Goal: Information Seeking & Learning: Learn about a topic

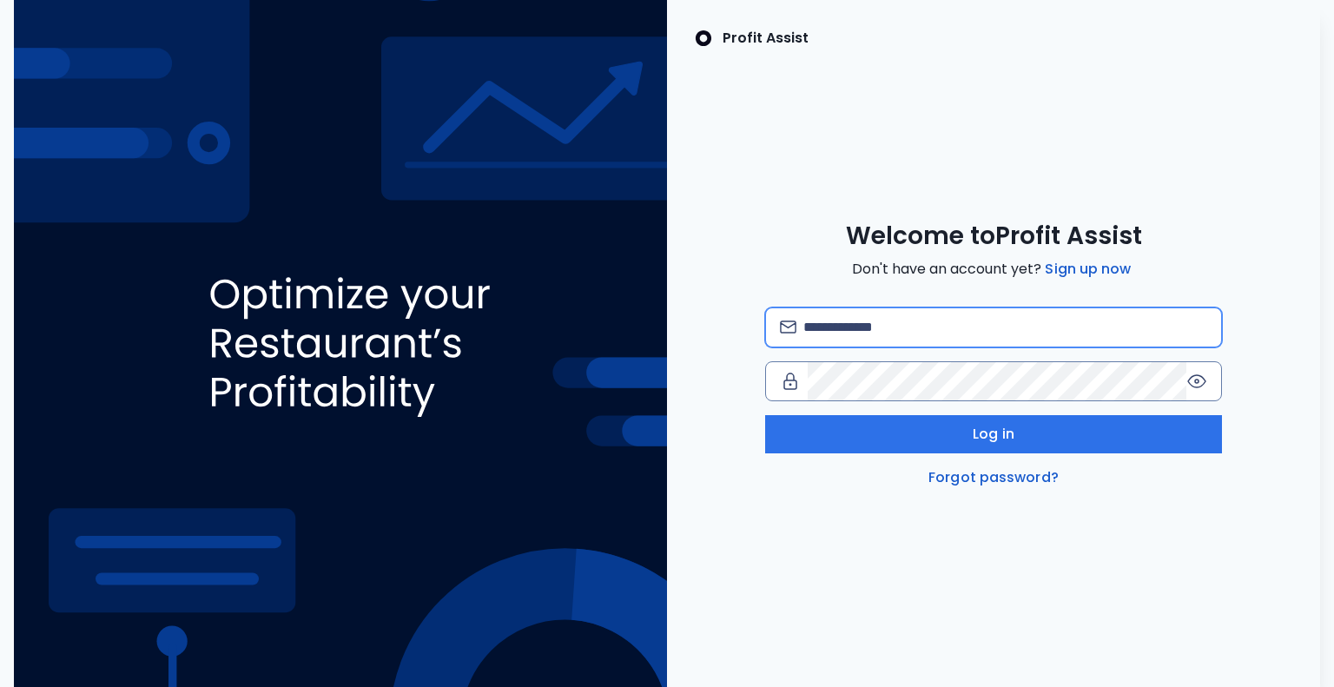
click at [932, 332] on input "email" at bounding box center [1005, 327] width 405 height 38
click at [858, 324] on input "email" at bounding box center [1005, 327] width 405 height 38
type input "**********"
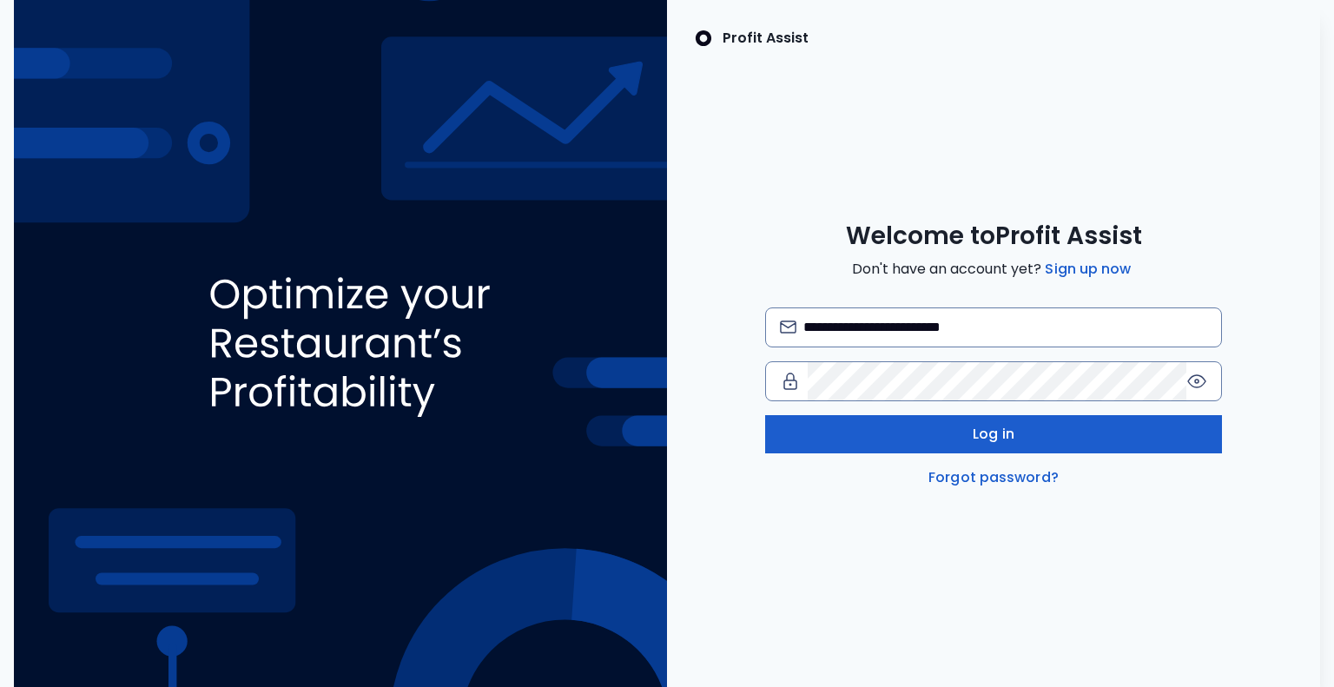
click at [1005, 430] on span "Log in" at bounding box center [994, 434] width 42 height 21
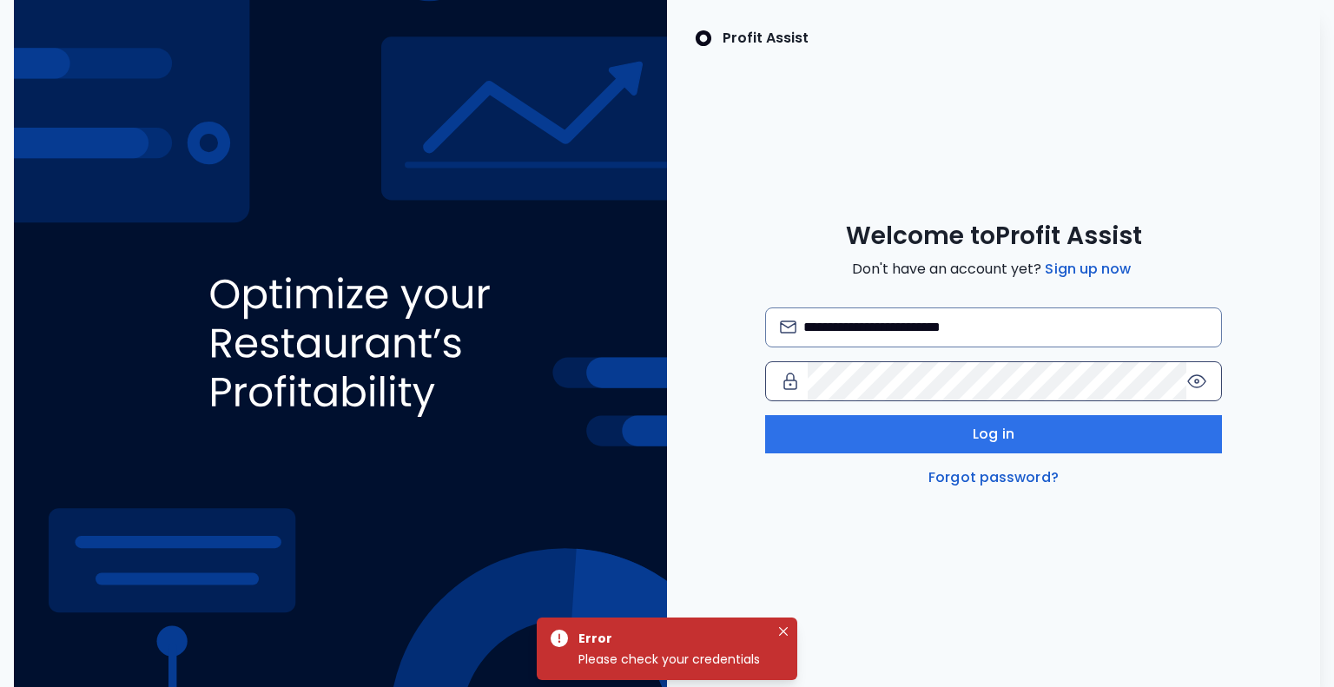
click at [1196, 377] on icon at bounding box center [1196, 381] width 21 height 21
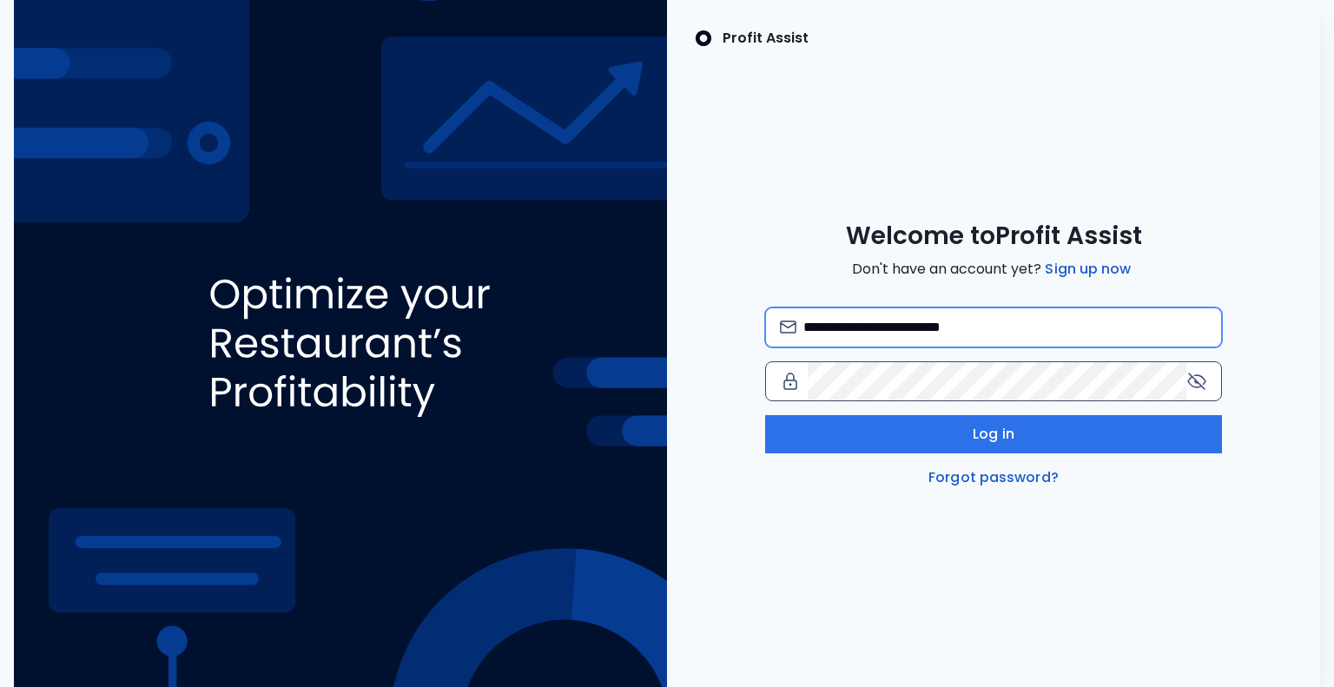
drag, startPoint x: 1035, startPoint y: 338, endPoint x: 774, endPoint y: 337, distance: 261.4
click at [774, 337] on div "**********" at bounding box center [994, 327] width 458 height 40
click at [987, 475] on link "Forgot password?" at bounding box center [993, 477] width 137 height 21
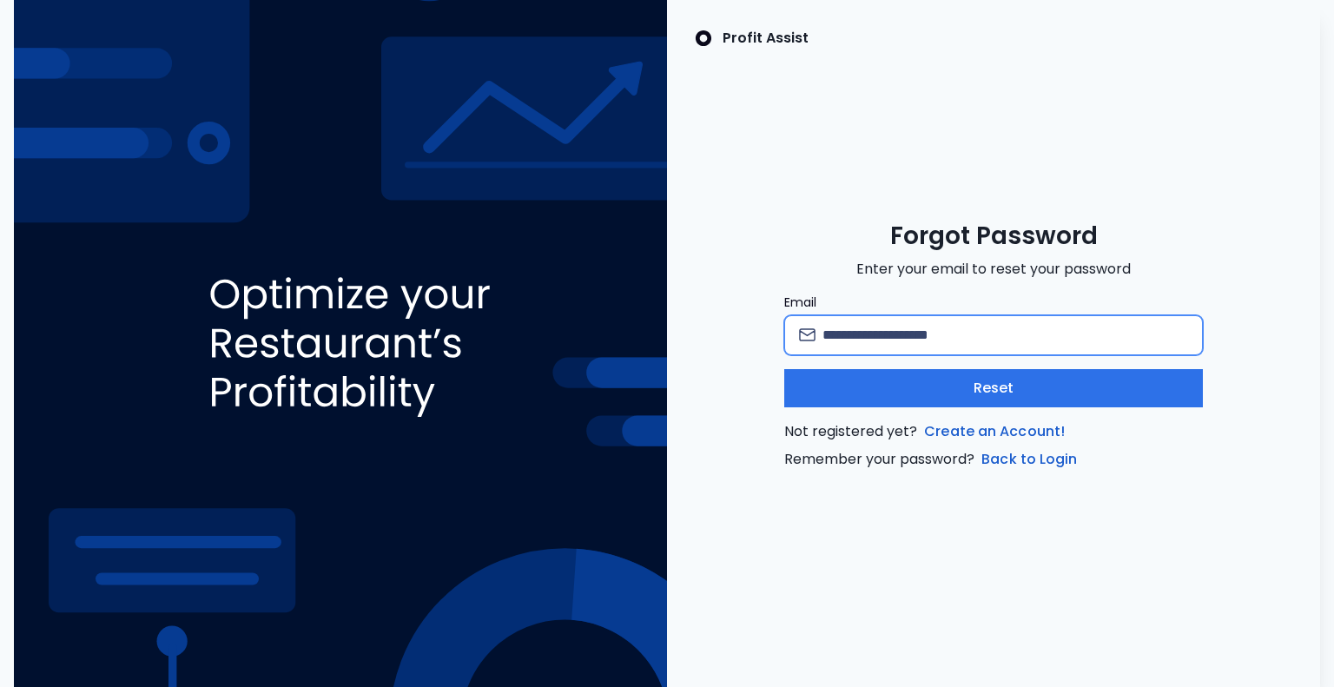
click at [932, 340] on input "Email" at bounding box center [1005, 335] width 366 height 38
paste input "**********"
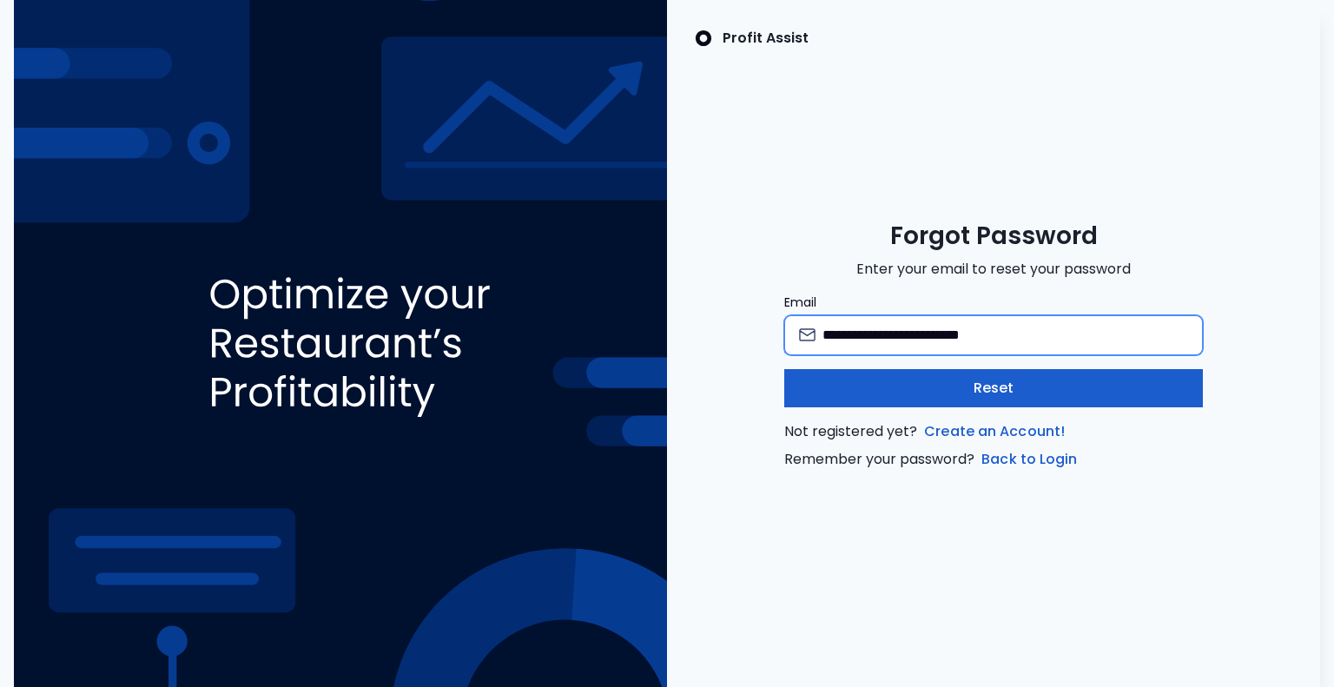
type input "**********"
click at [859, 397] on button "Reset" at bounding box center [993, 388] width 419 height 38
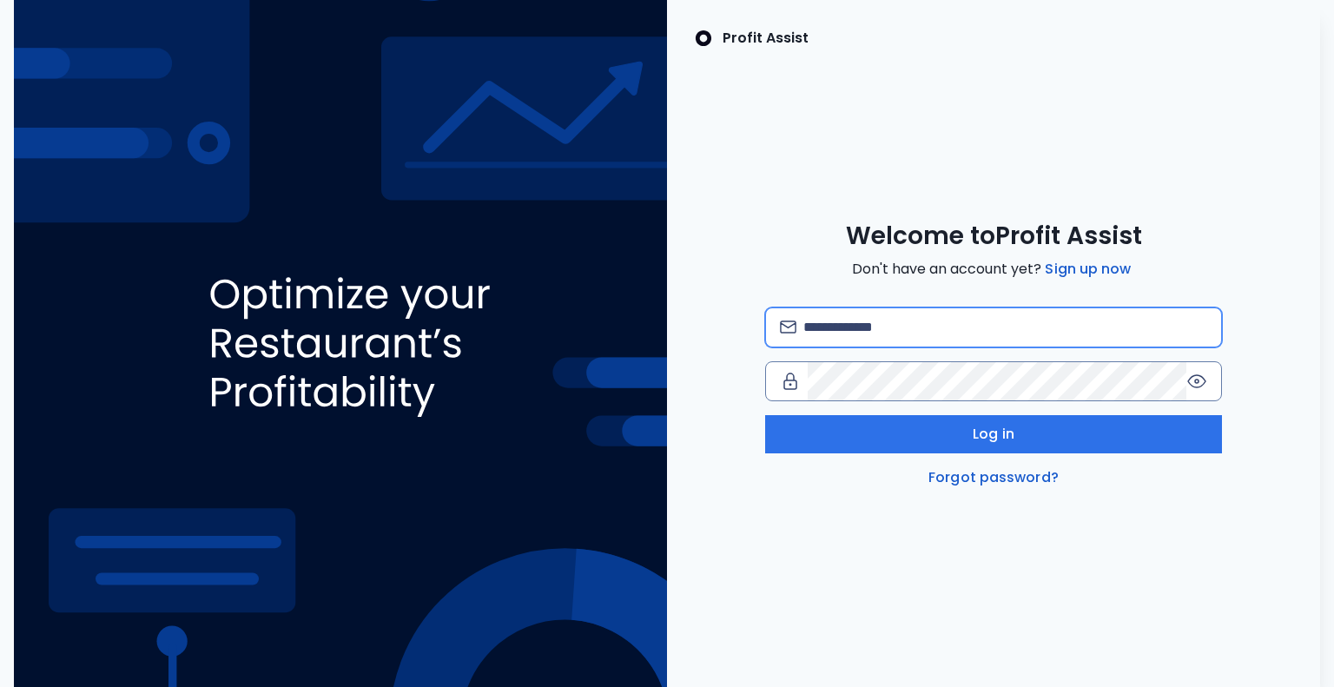
click at [901, 333] on input "email" at bounding box center [1005, 327] width 405 height 38
paste input "**********"
type input "**********"
click at [978, 472] on link "Forgot password?" at bounding box center [993, 477] width 137 height 21
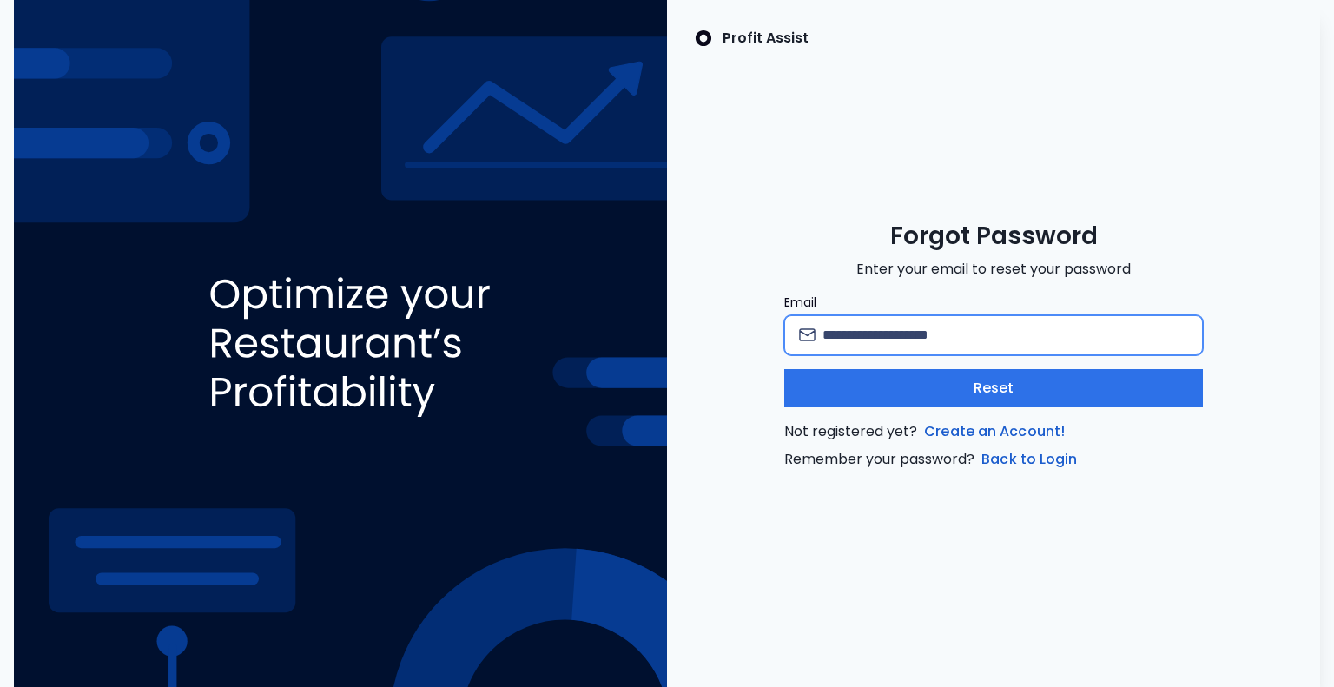
click at [945, 340] on input "Email" at bounding box center [1005, 335] width 366 height 38
paste input "**********"
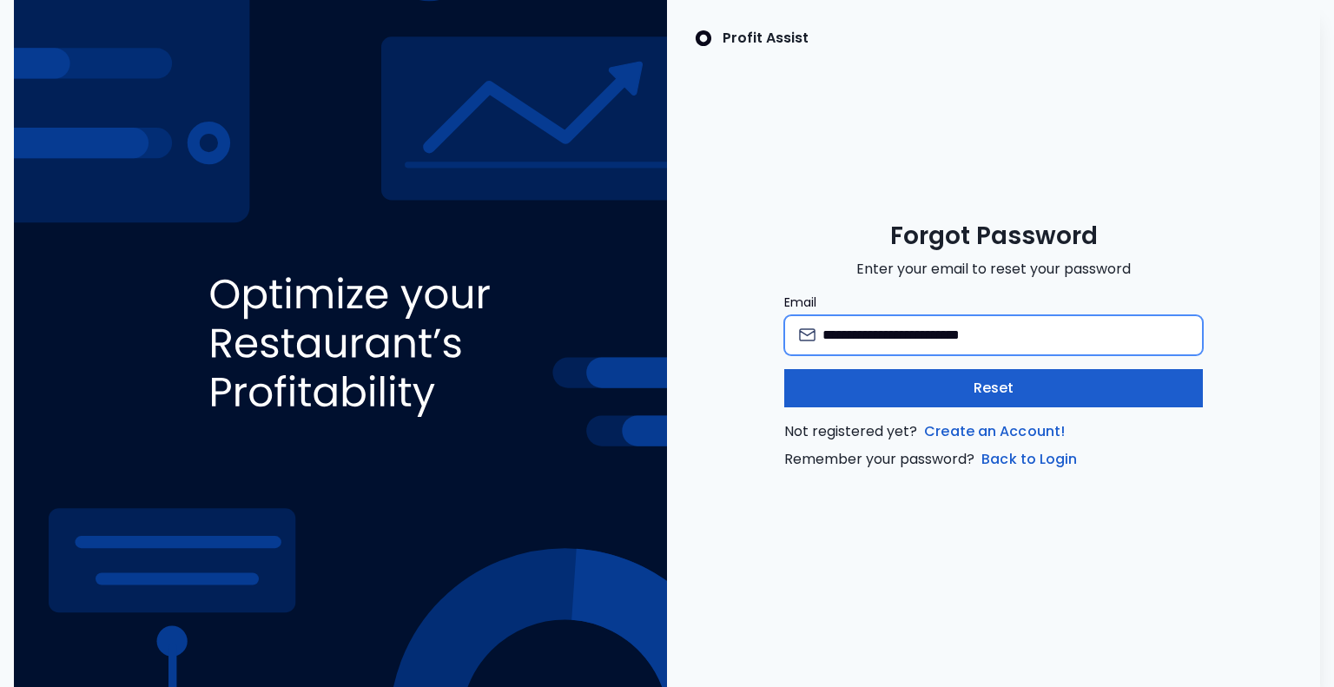
type input "**********"
click at [911, 382] on button "Reset" at bounding box center [993, 388] width 419 height 38
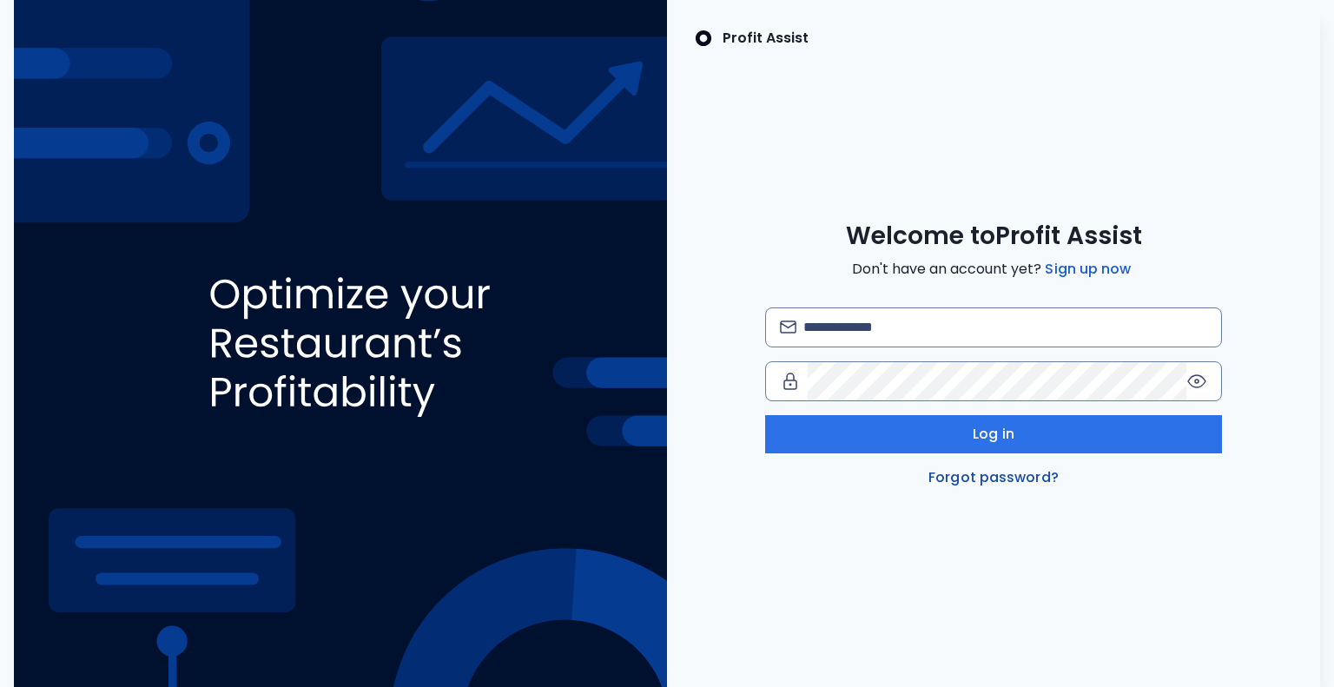
click at [979, 472] on link "Forgot password?" at bounding box center [993, 477] width 137 height 21
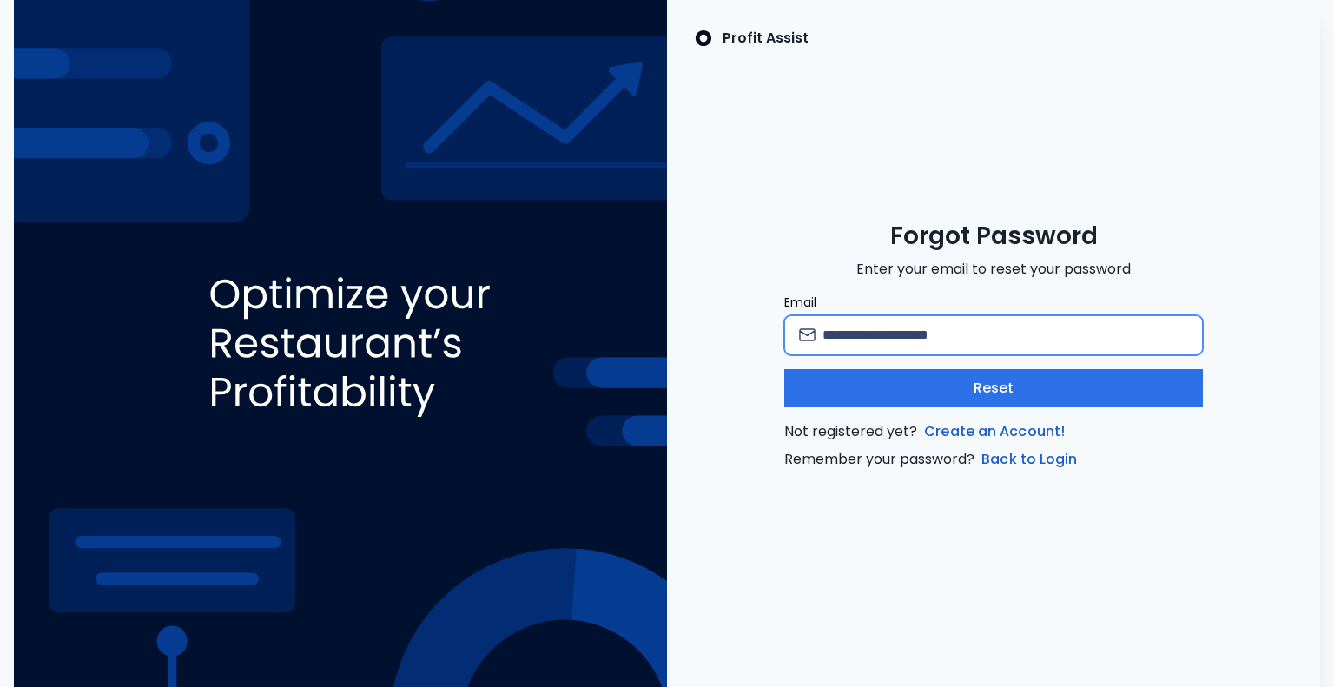
click at [891, 336] on input "Email" at bounding box center [1005, 335] width 366 height 38
paste input "**********"
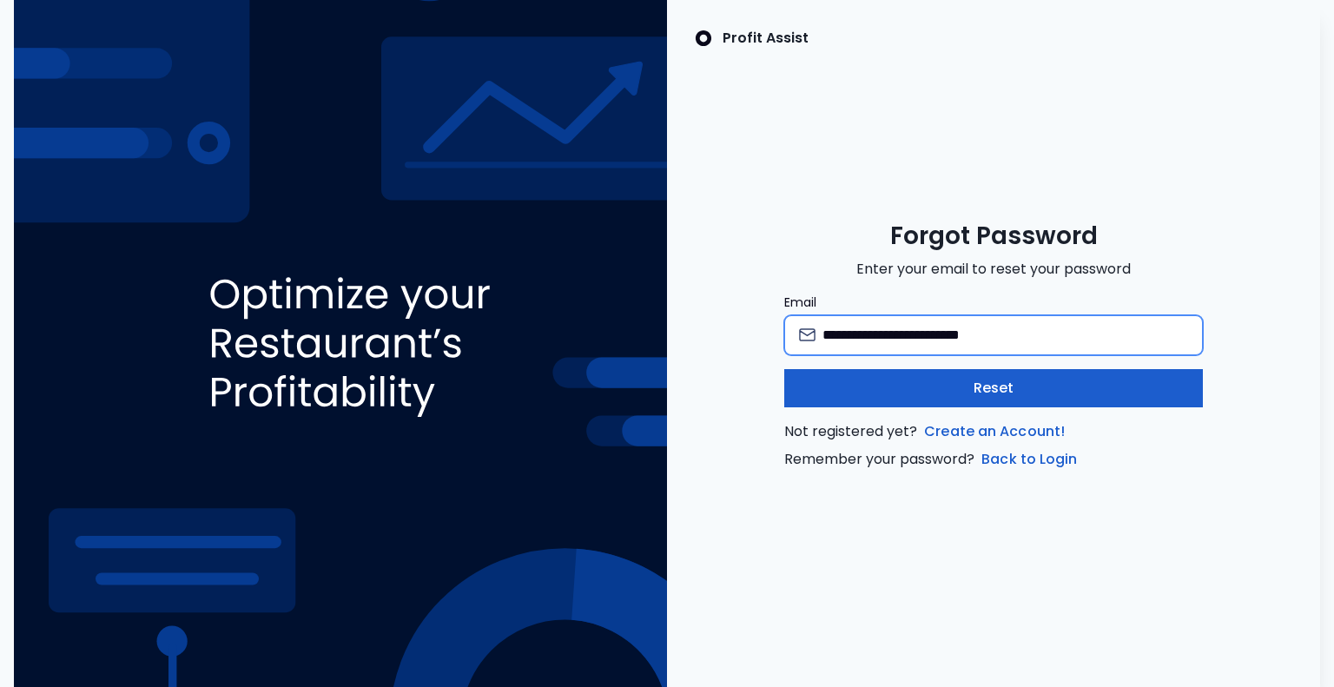
type input "**********"
click at [893, 395] on button "Reset" at bounding box center [993, 388] width 419 height 38
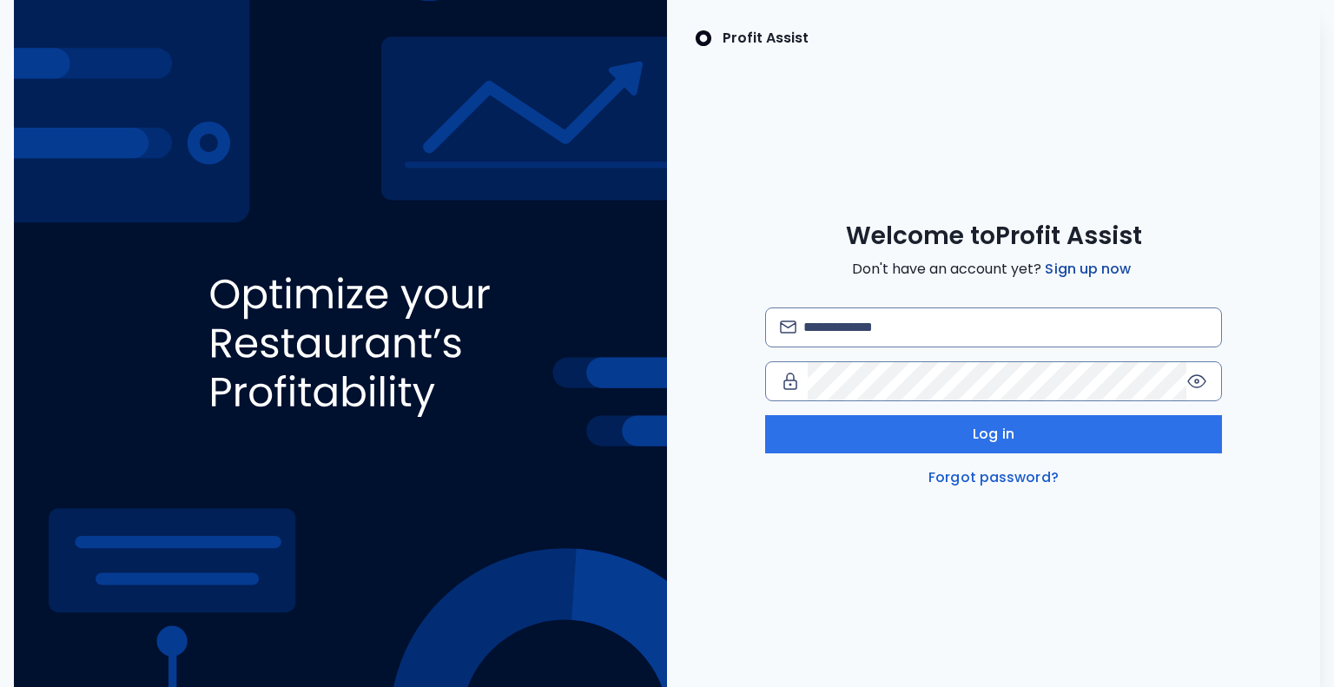
click at [1079, 270] on link "Sign up now" at bounding box center [1087, 269] width 93 height 21
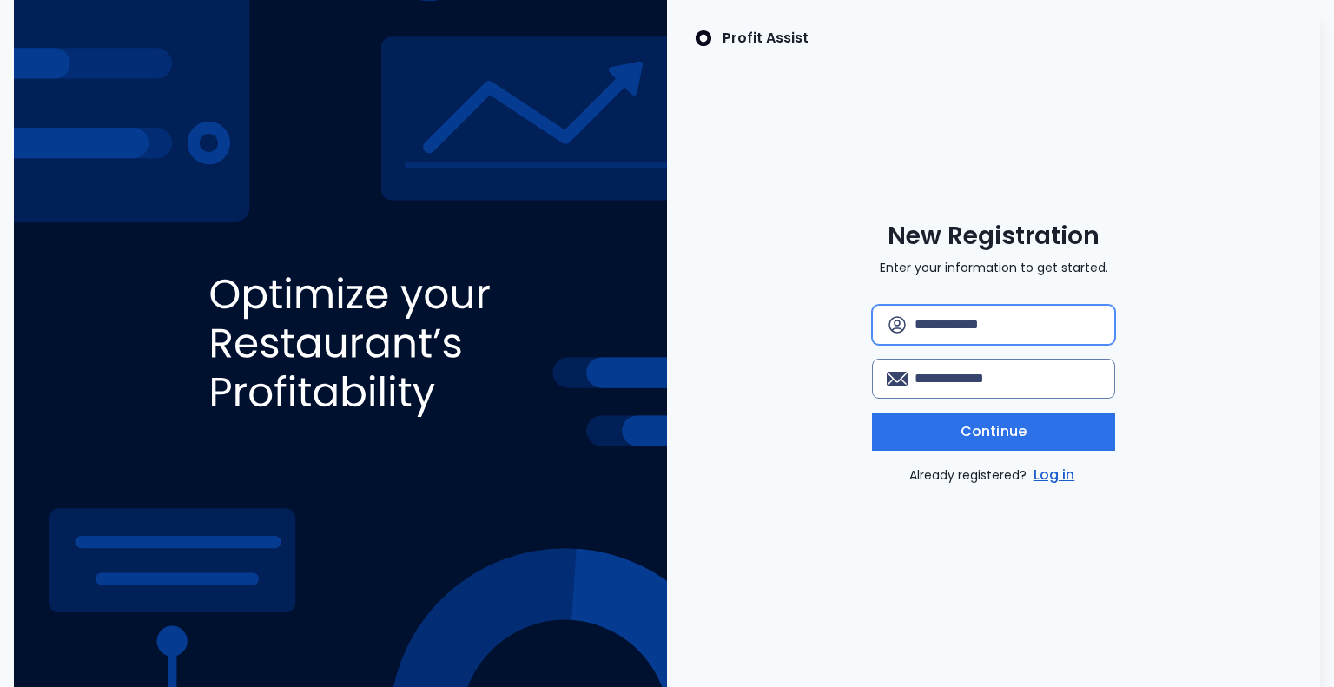
click at [939, 327] on input "text" at bounding box center [1007, 325] width 186 height 38
type input "*"
click at [1053, 474] on link "Log in" at bounding box center [1054, 475] width 49 height 21
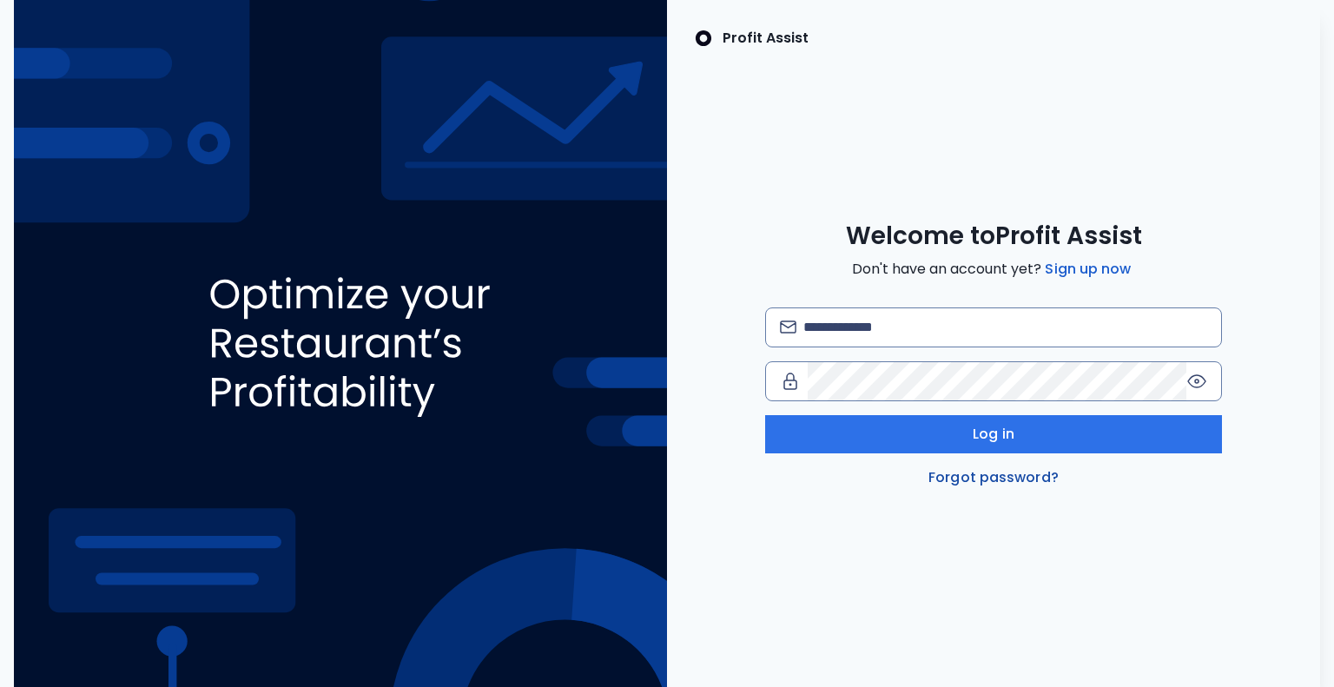
click at [1004, 478] on link "Forgot password?" at bounding box center [993, 477] width 137 height 21
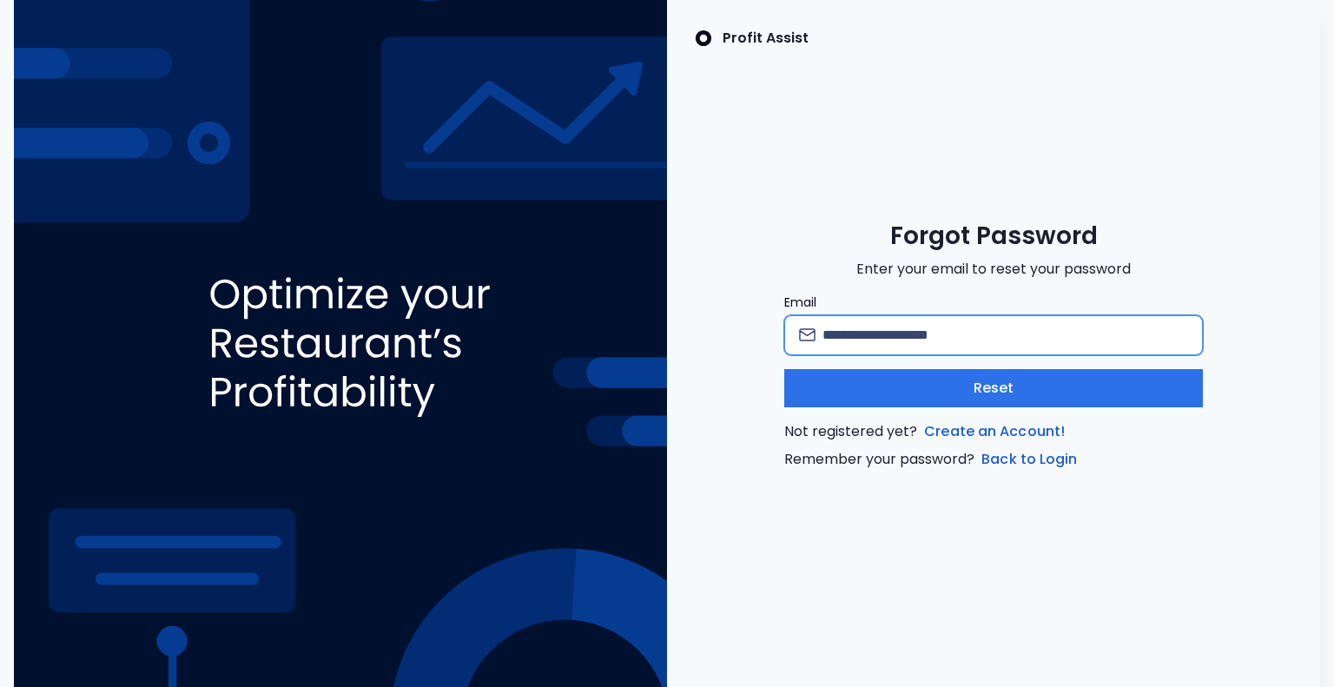
click at [952, 340] on input "Email" at bounding box center [1005, 335] width 366 height 38
paste input "**********"
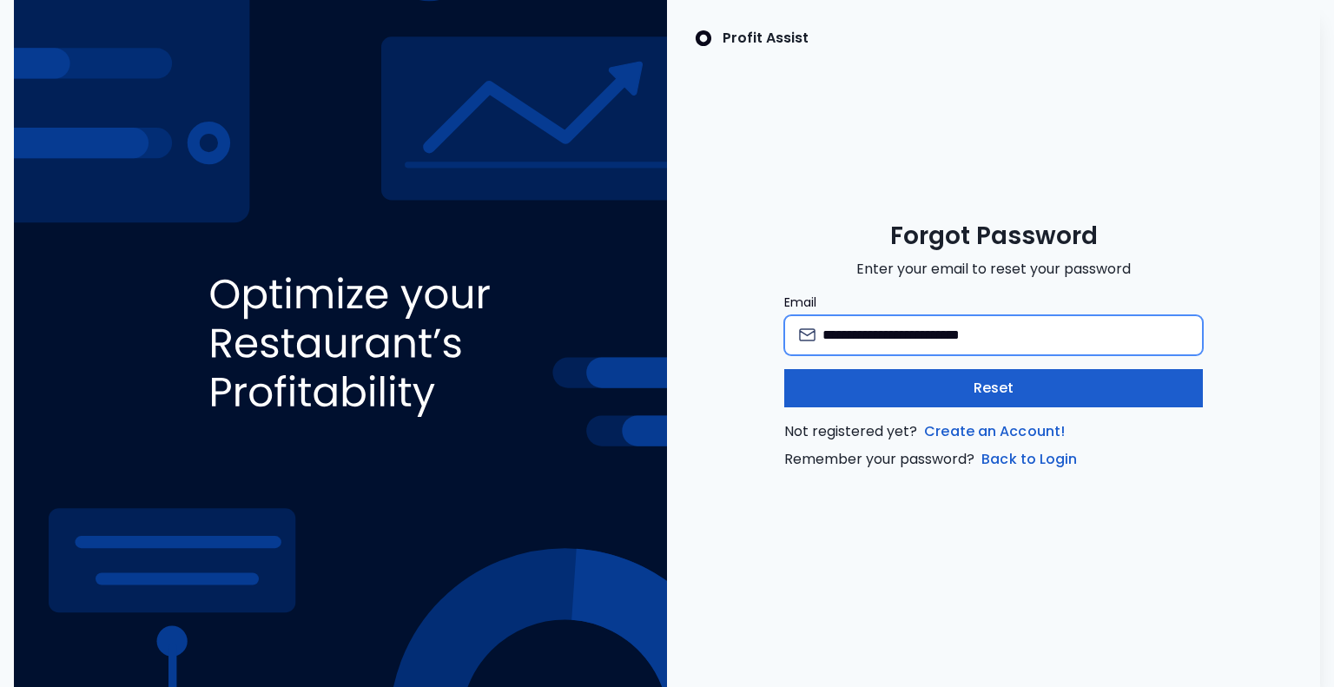
type input "**********"
click at [852, 392] on button "Reset" at bounding box center [993, 388] width 419 height 38
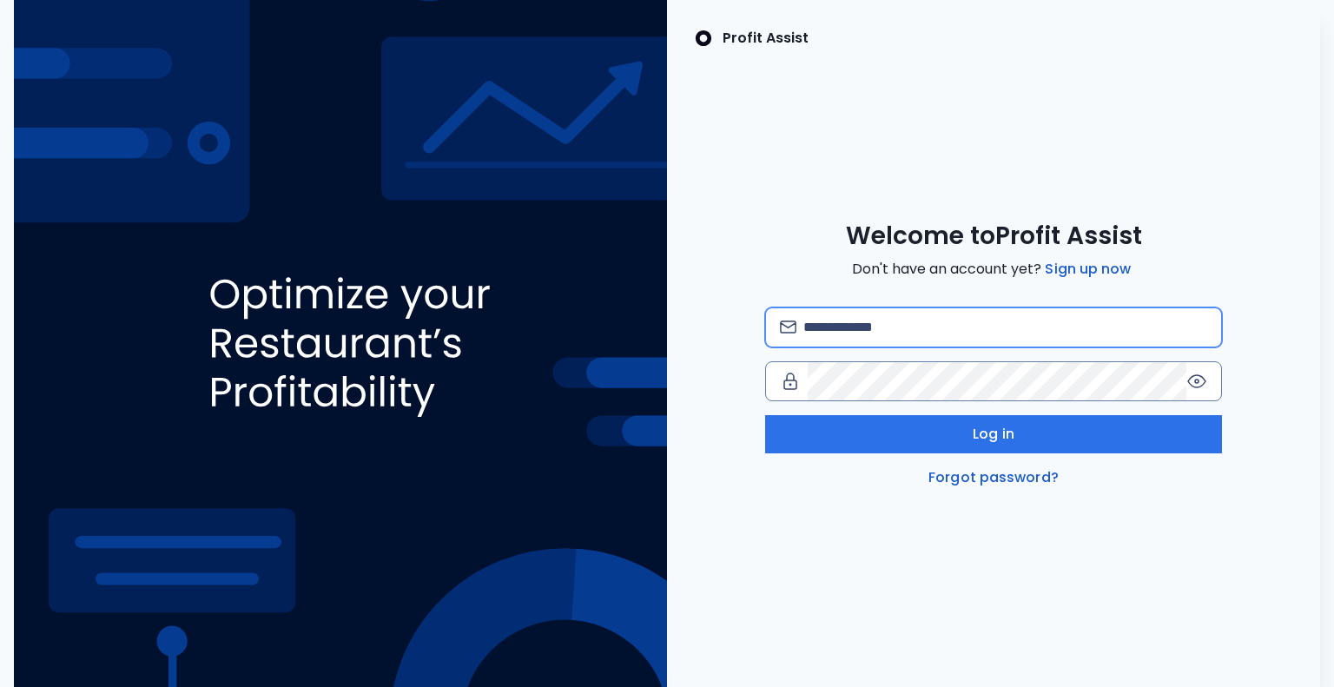
click at [961, 327] on input "email" at bounding box center [1005, 327] width 405 height 38
click at [875, 402] on div "**********" at bounding box center [994, 397] width 458 height 181
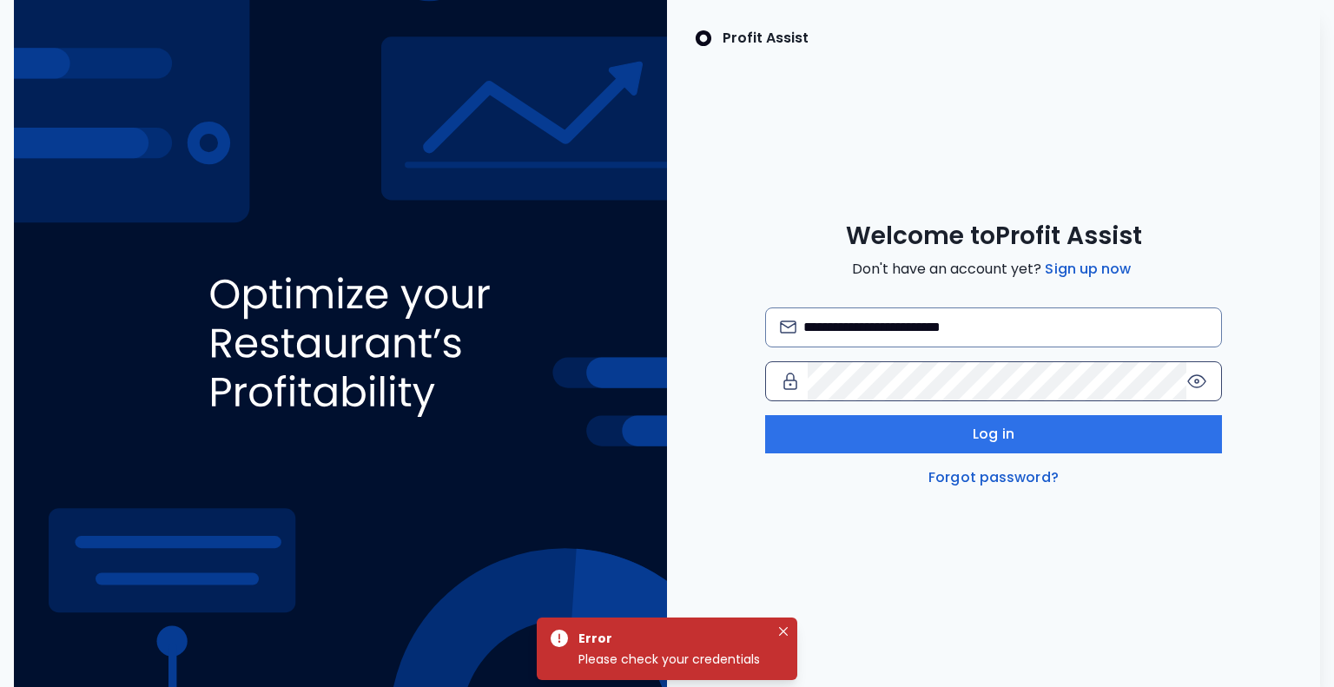
click at [1202, 379] on icon at bounding box center [1196, 381] width 21 height 21
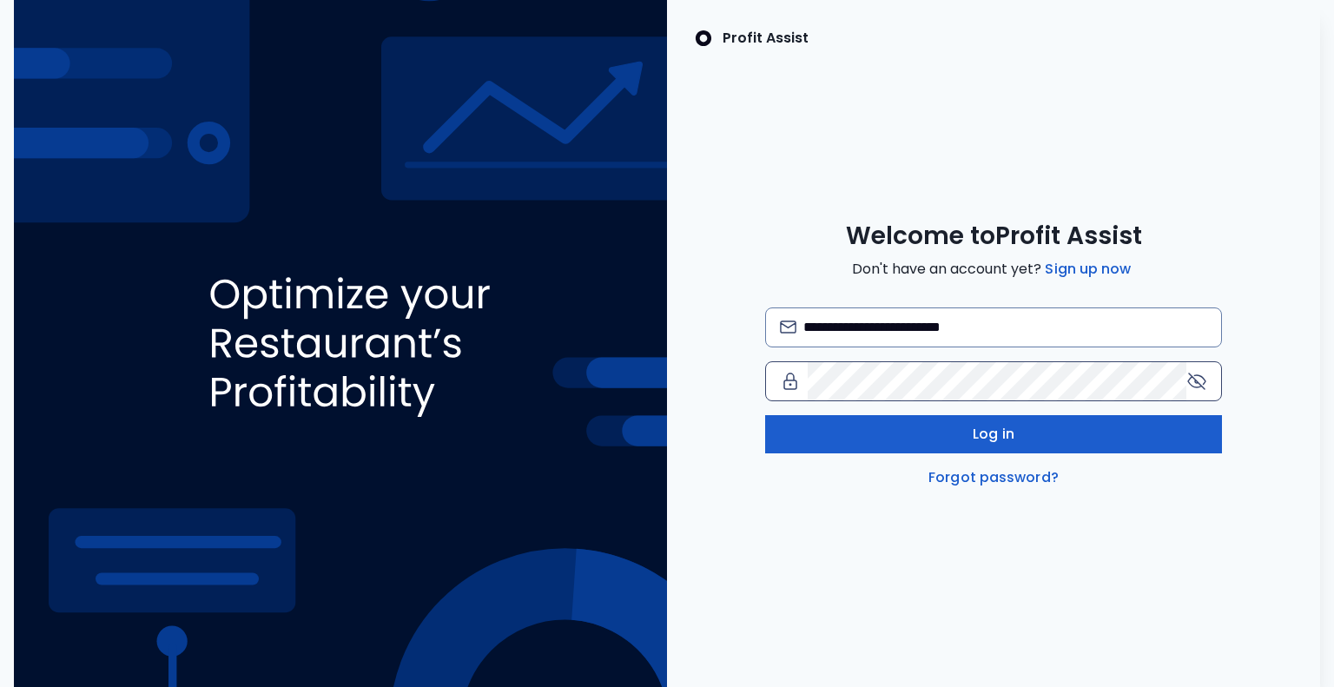
click at [913, 425] on button "Log in" at bounding box center [994, 434] width 458 height 38
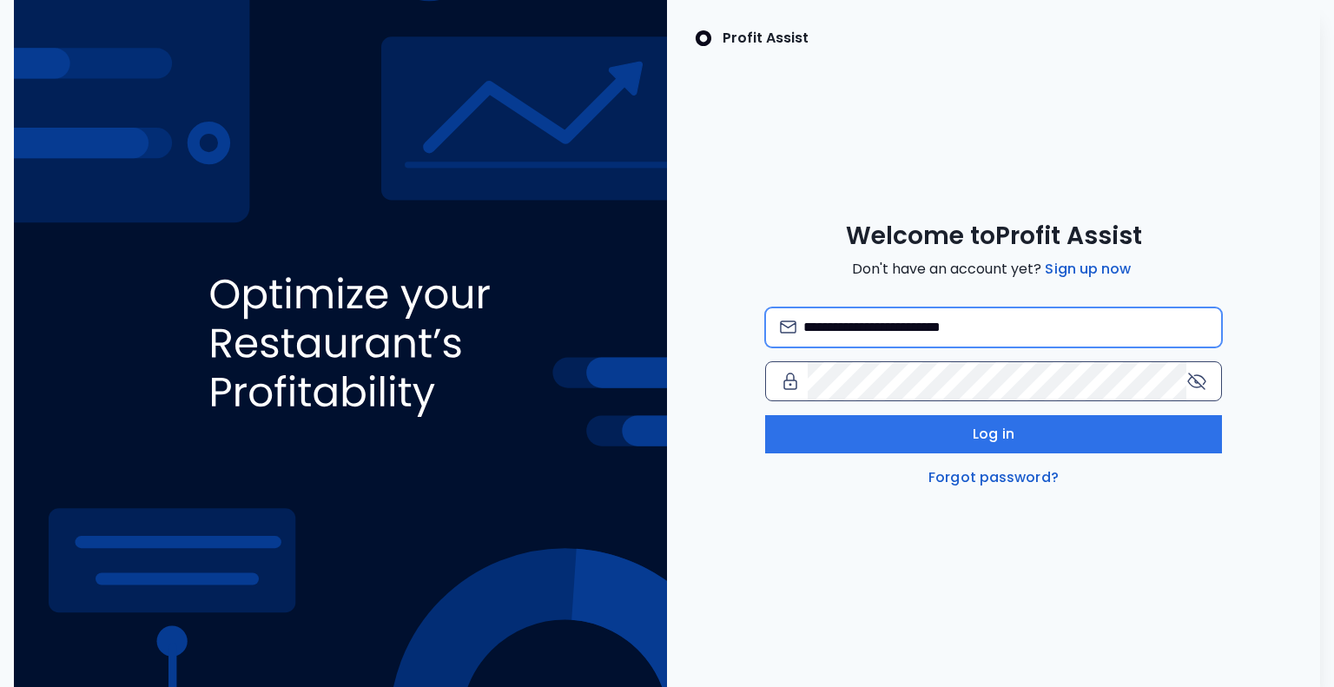
click at [808, 326] on input "**********" at bounding box center [1005, 327] width 405 height 38
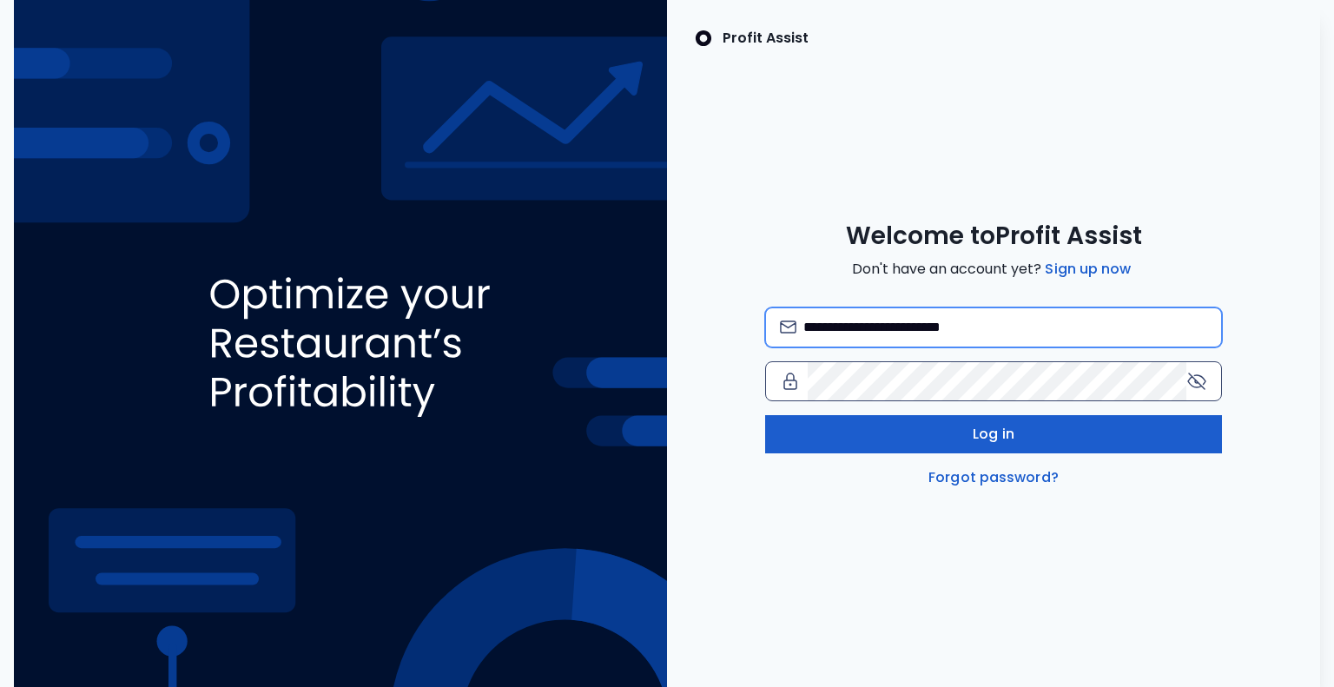
type input "**********"
click at [927, 438] on button "Log in" at bounding box center [994, 434] width 458 height 38
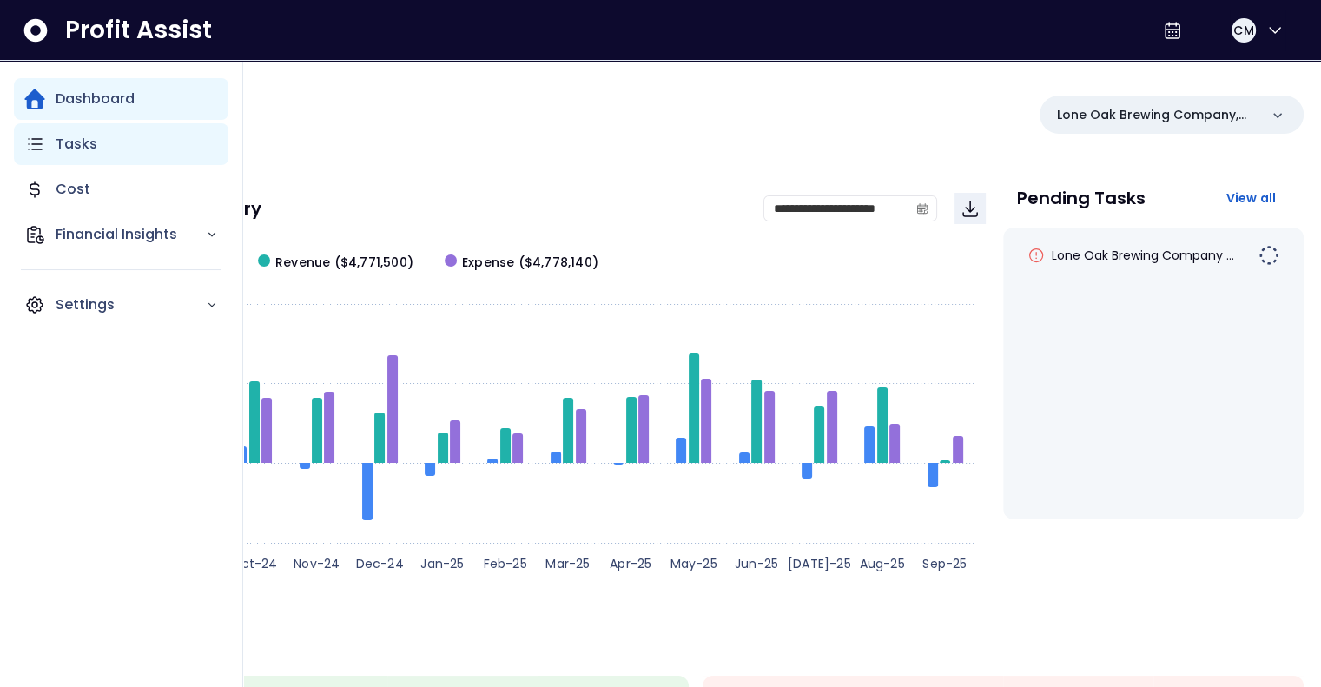
click at [76, 159] on div "Tasks" at bounding box center [121, 144] width 214 height 42
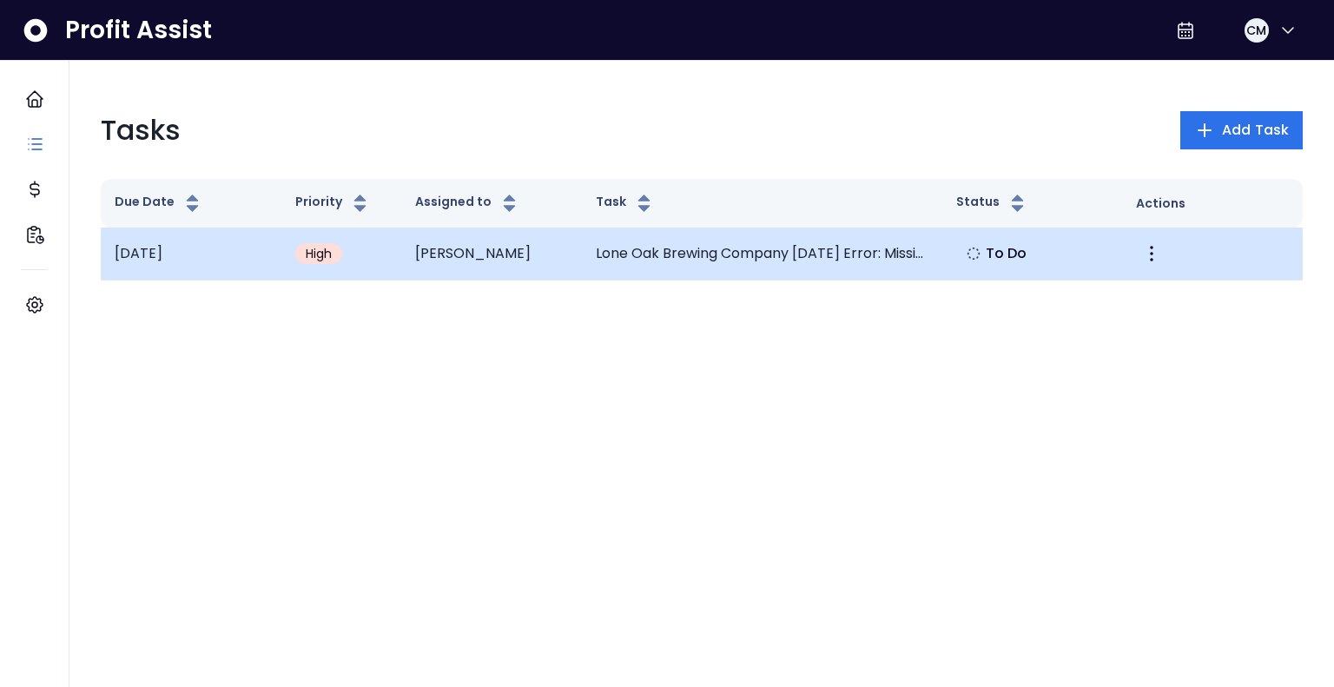
click at [236, 255] on td "2025-09-18" at bounding box center [191, 254] width 181 height 53
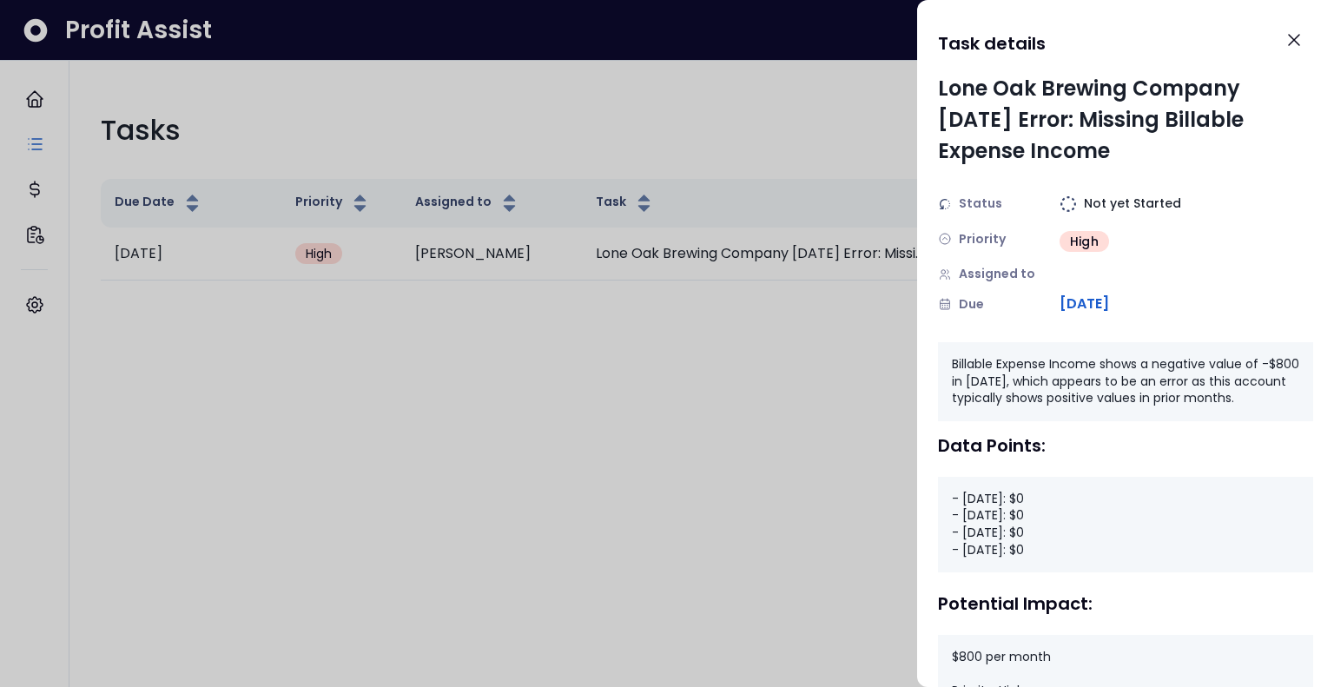
click at [326, 328] on div at bounding box center [667, 343] width 1334 height 687
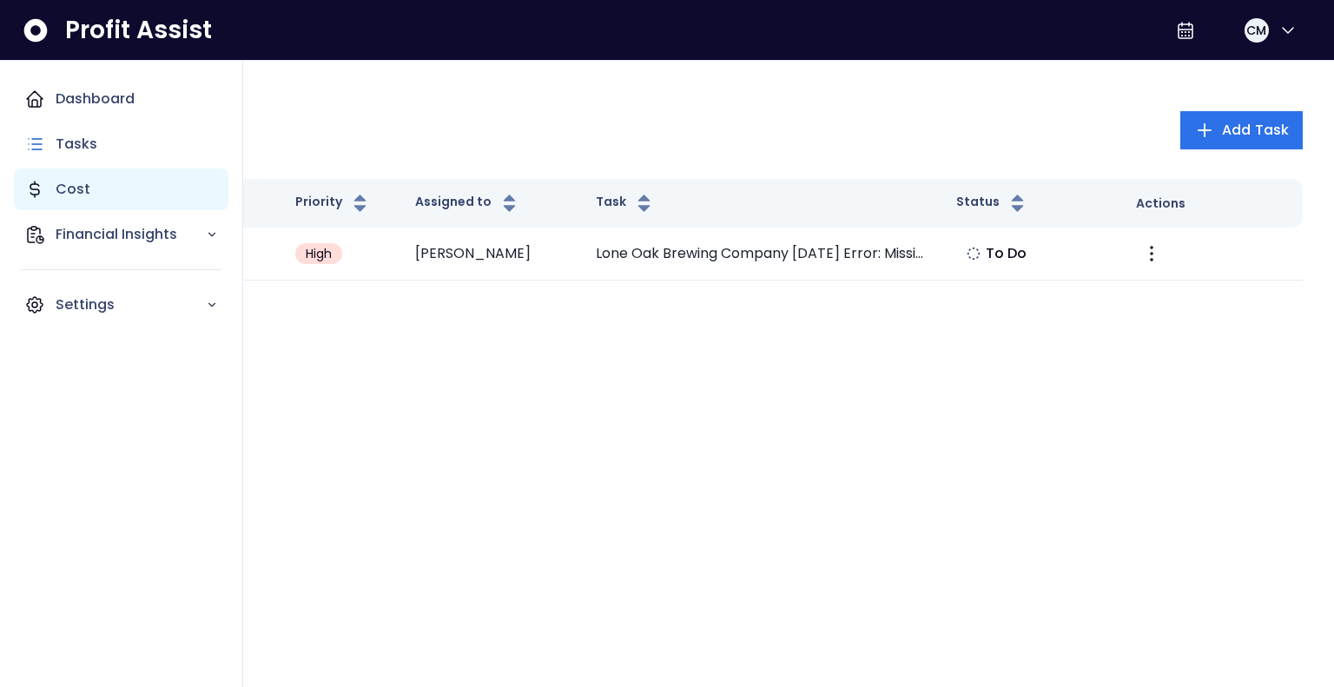
click at [91, 201] on div "Cost" at bounding box center [121, 189] width 214 height 42
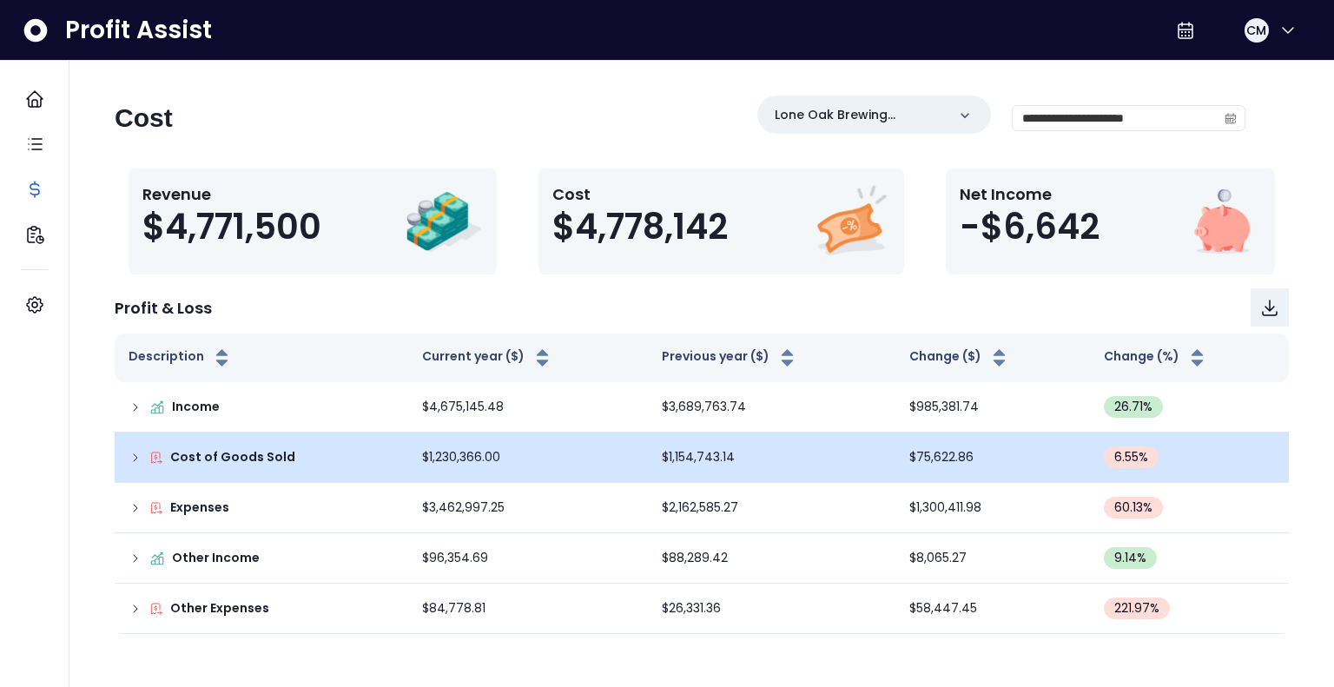
click at [135, 454] on icon at bounding box center [135, 457] width 3 height 7
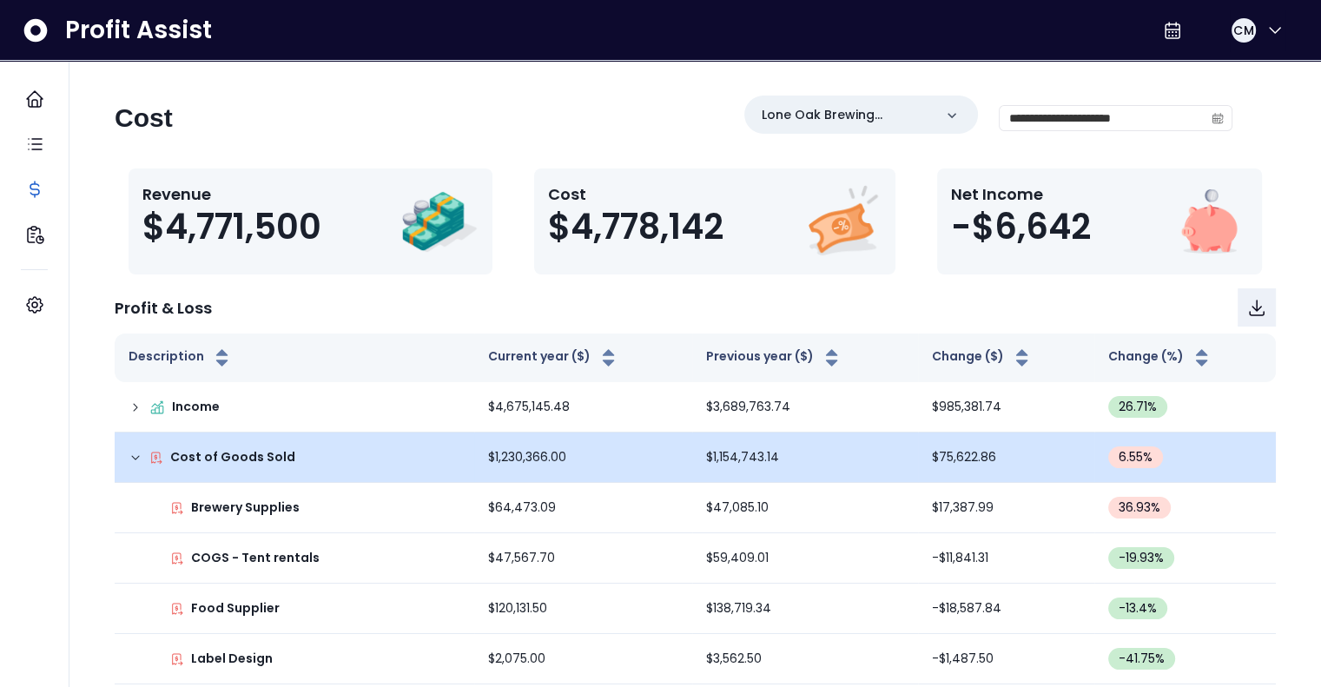
click at [135, 454] on icon at bounding box center [136, 458] width 14 height 14
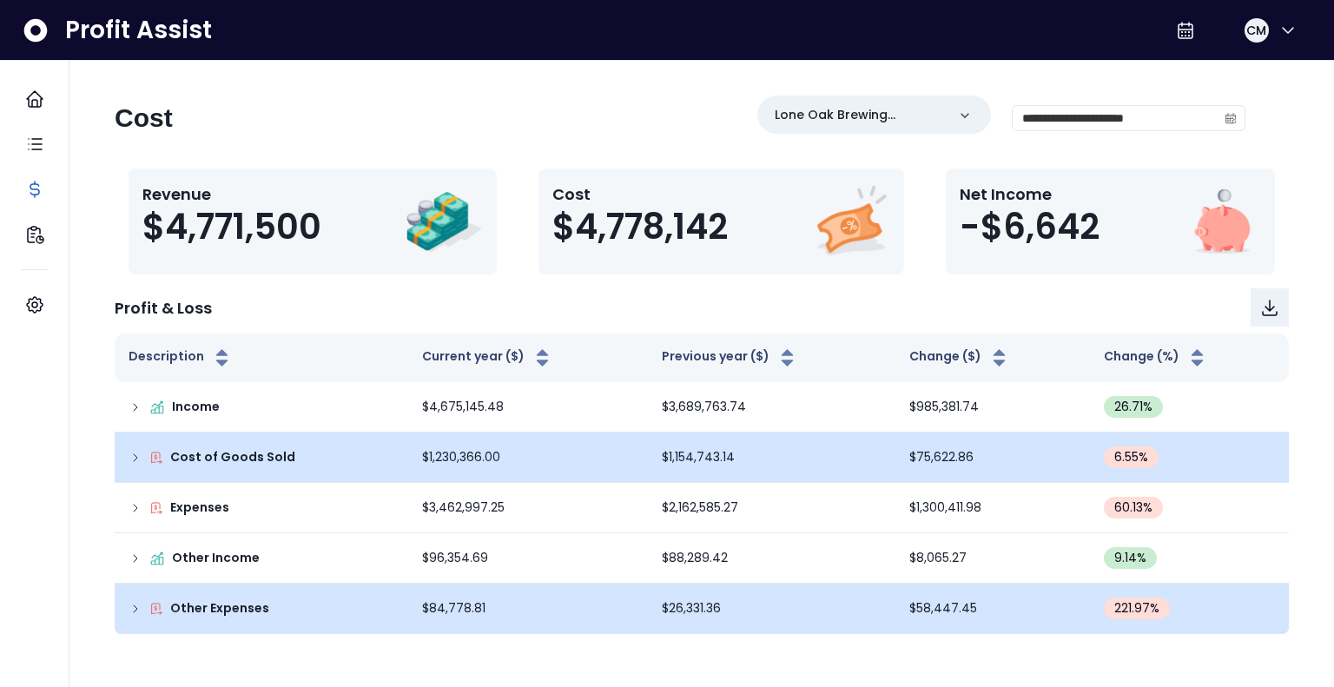
click at [134, 610] on icon at bounding box center [135, 608] width 3 height 7
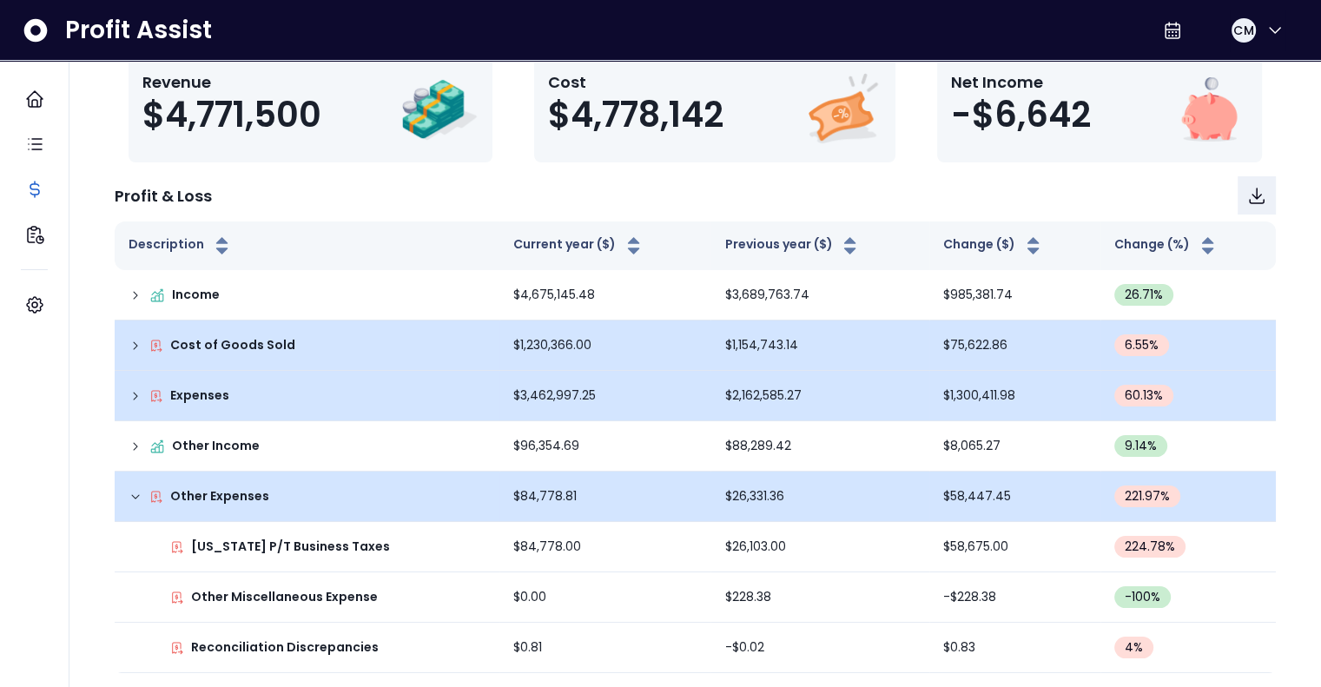
scroll to position [114, 0]
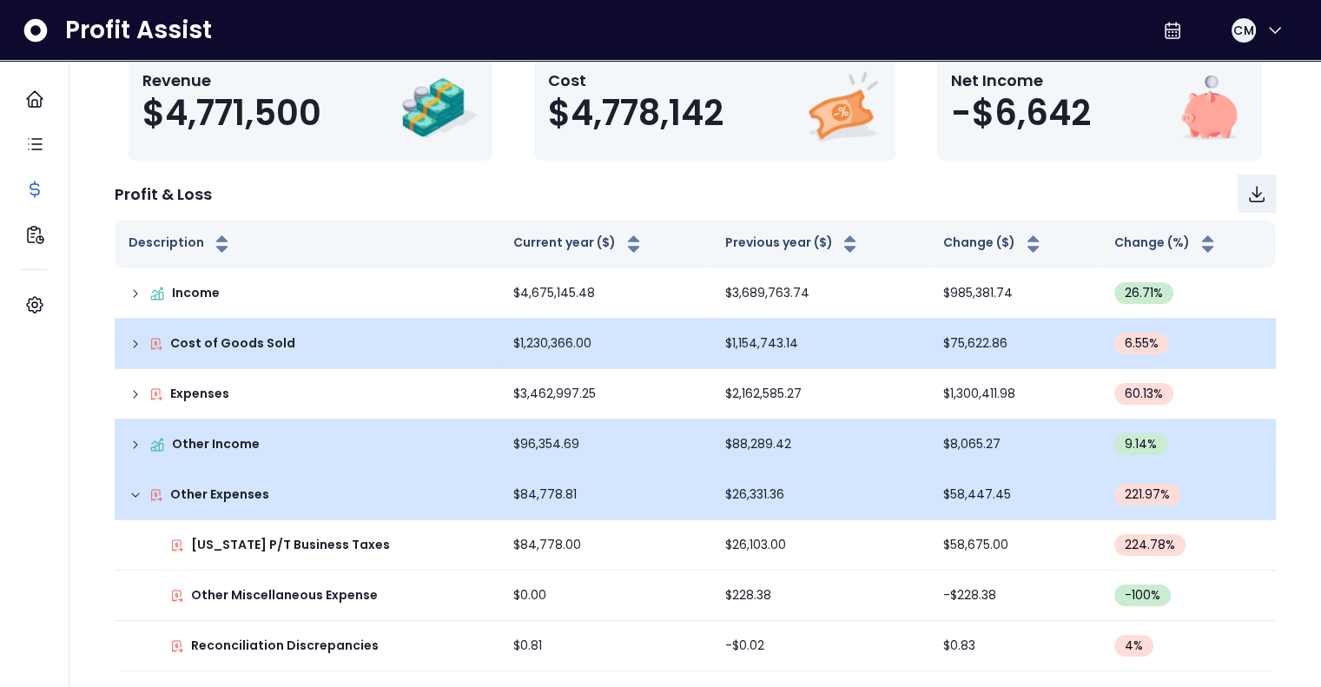
click at [137, 447] on icon at bounding box center [136, 445] width 14 height 14
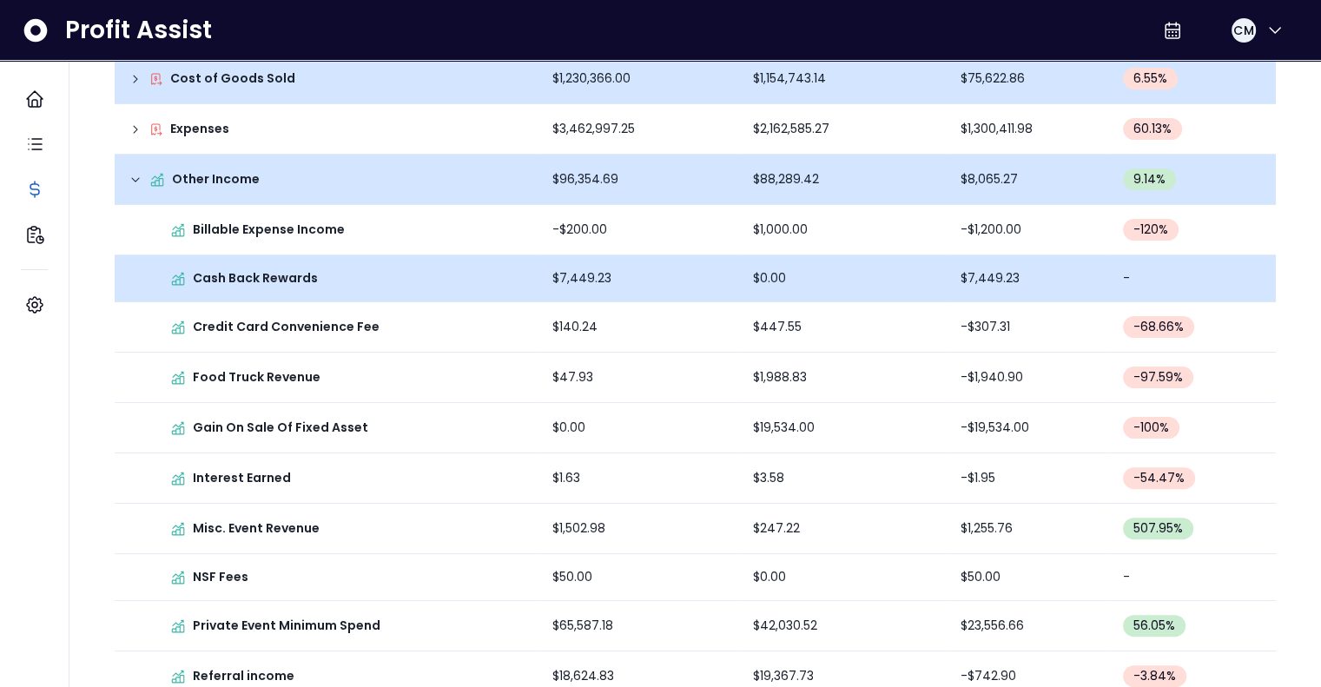
scroll to position [274, 0]
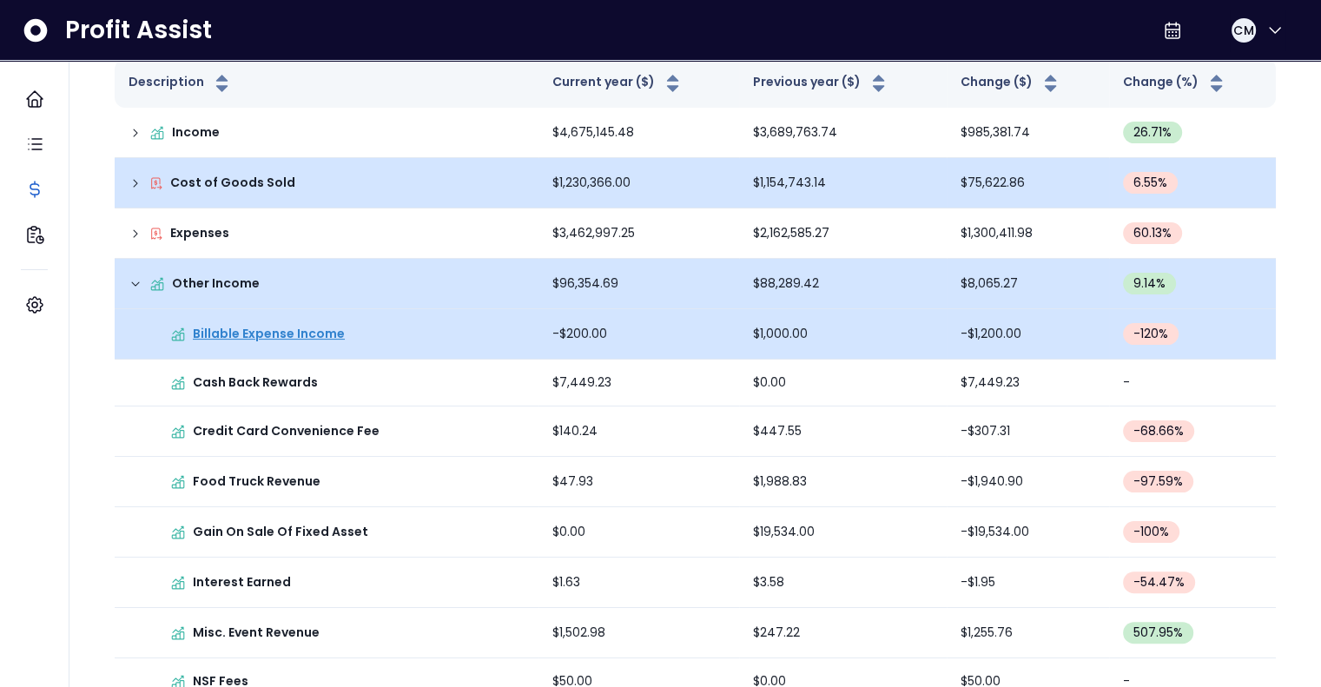
click at [303, 336] on p "Billable Expense Income" at bounding box center [269, 334] width 152 height 18
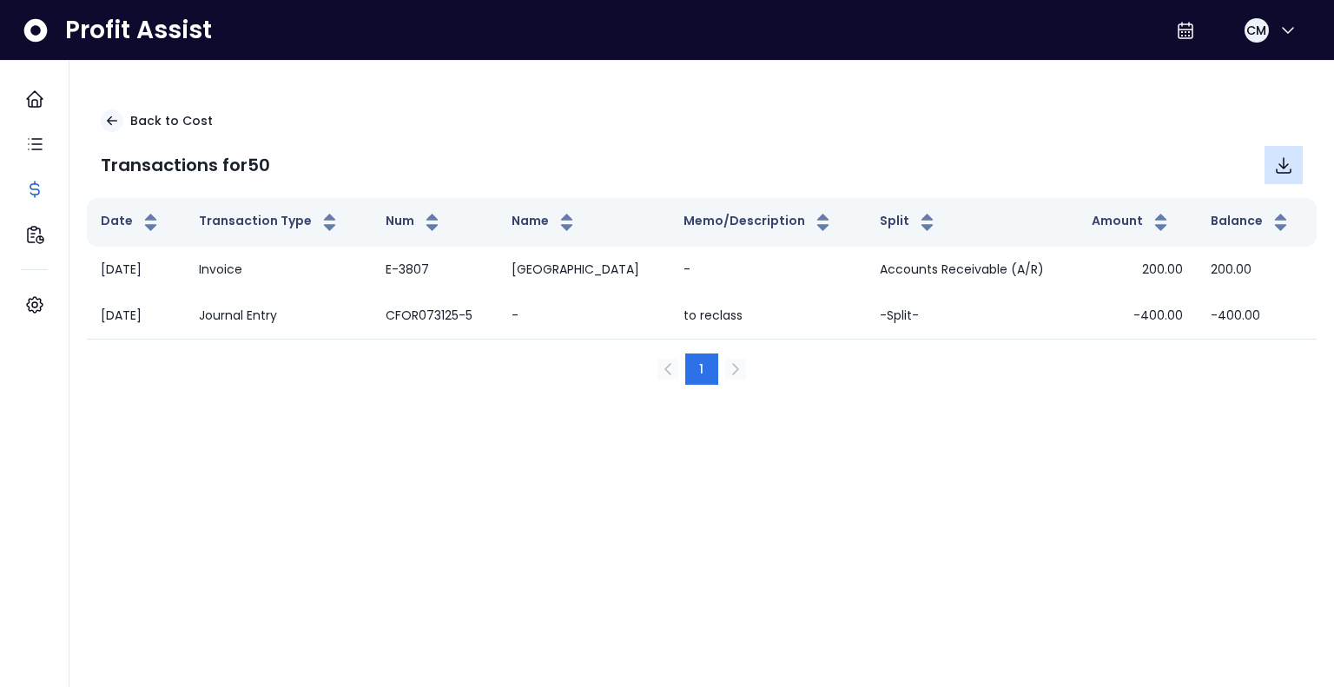
click at [1279, 165] on icon "Download" at bounding box center [1284, 165] width 14 height 15
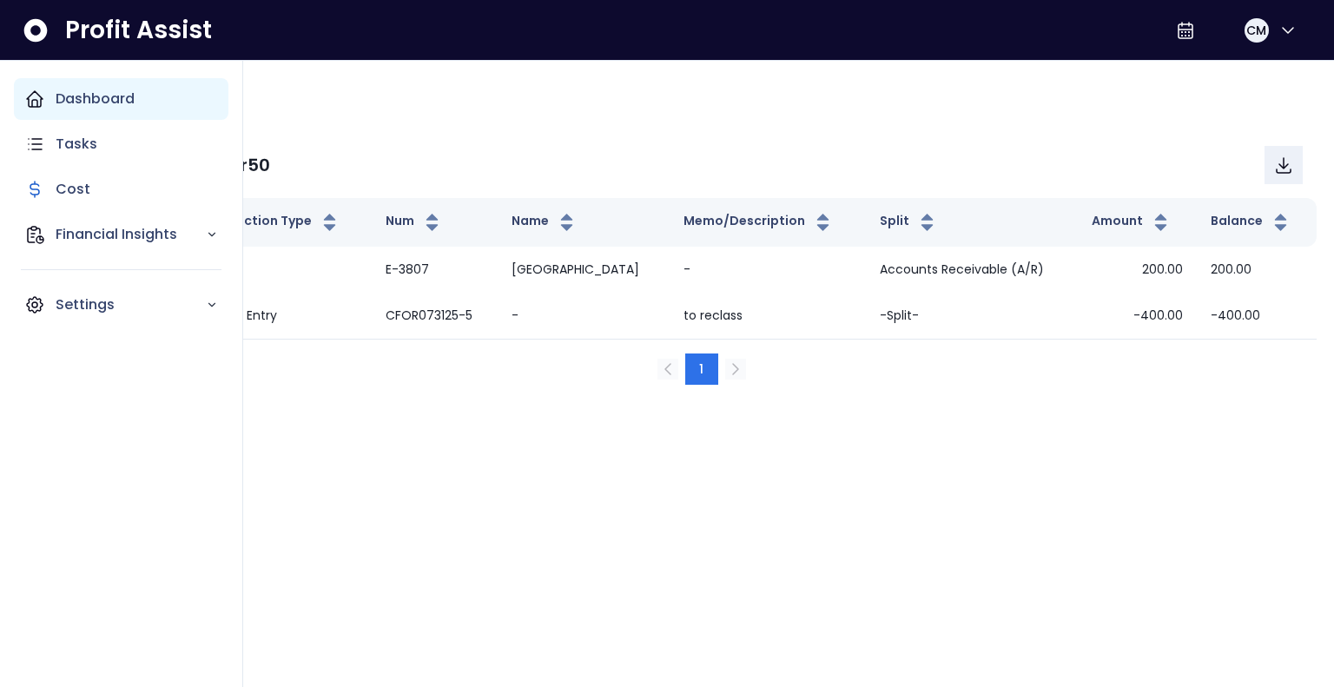
click at [37, 109] on div "Dashboard" at bounding box center [121, 99] width 214 height 42
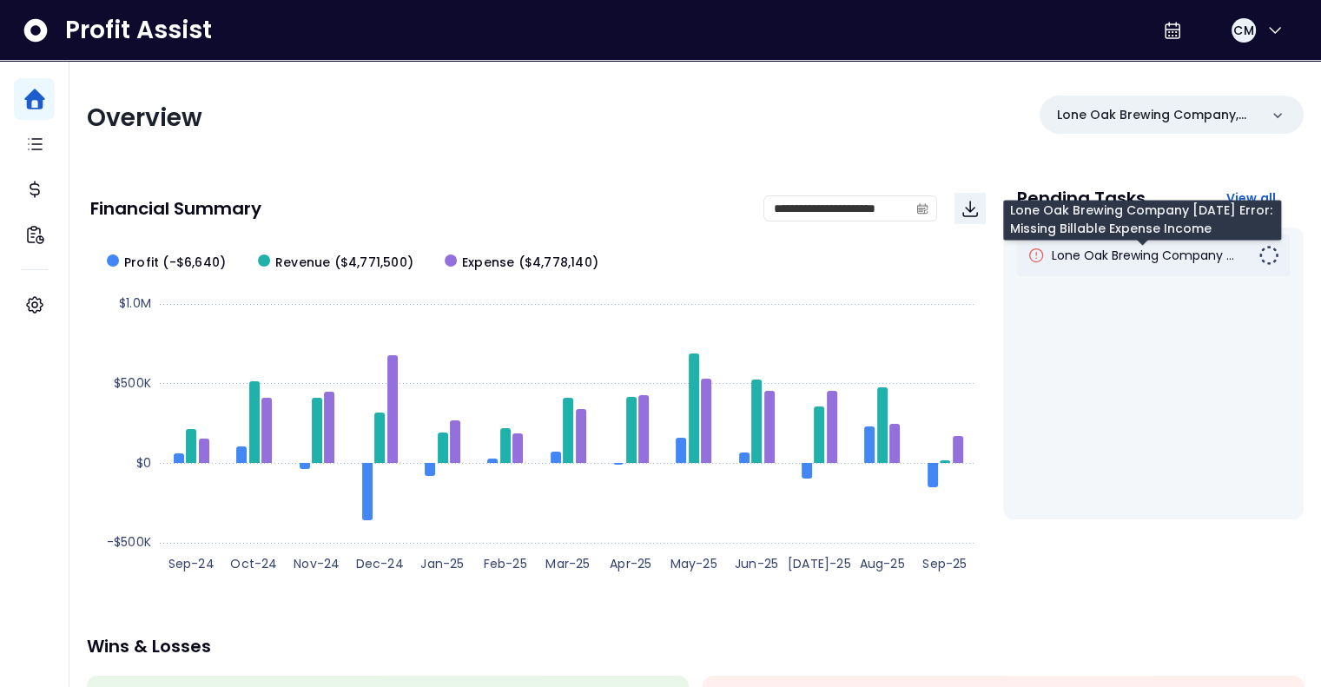
click at [1145, 254] on span "Lone Oak Brewing Company ..." at bounding box center [1143, 255] width 182 height 17
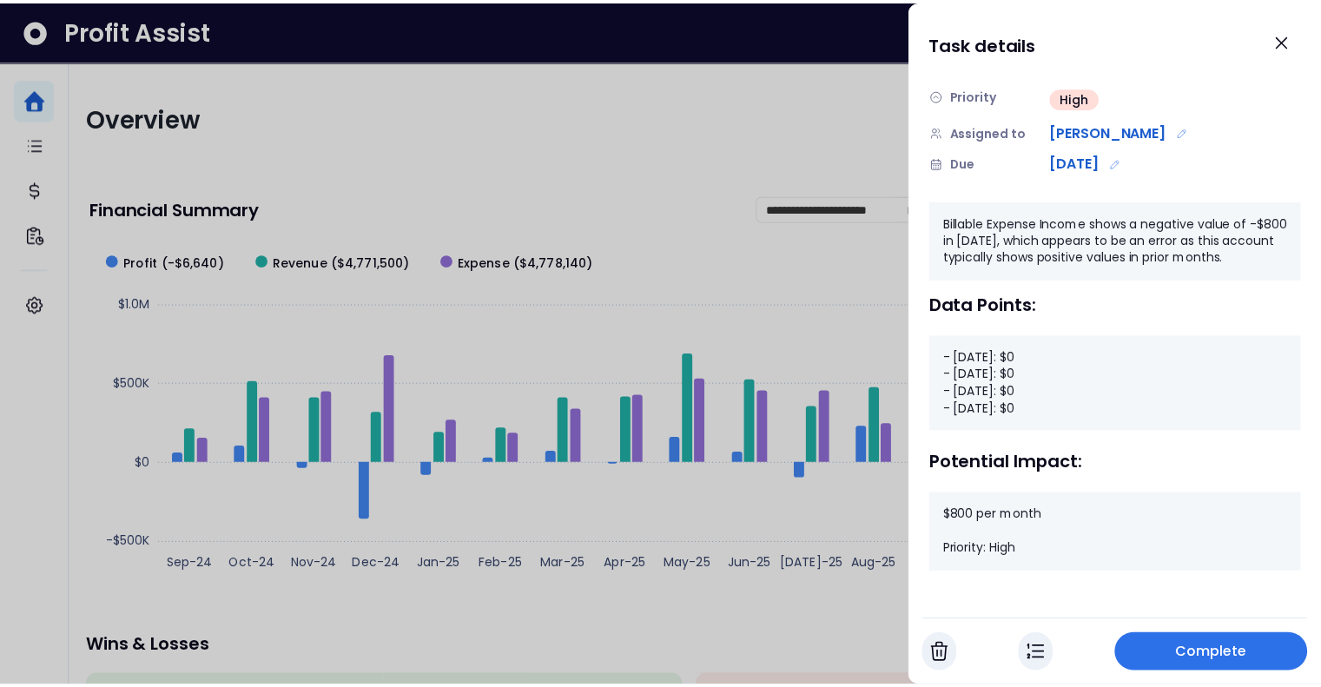
scroll to position [162, 0]
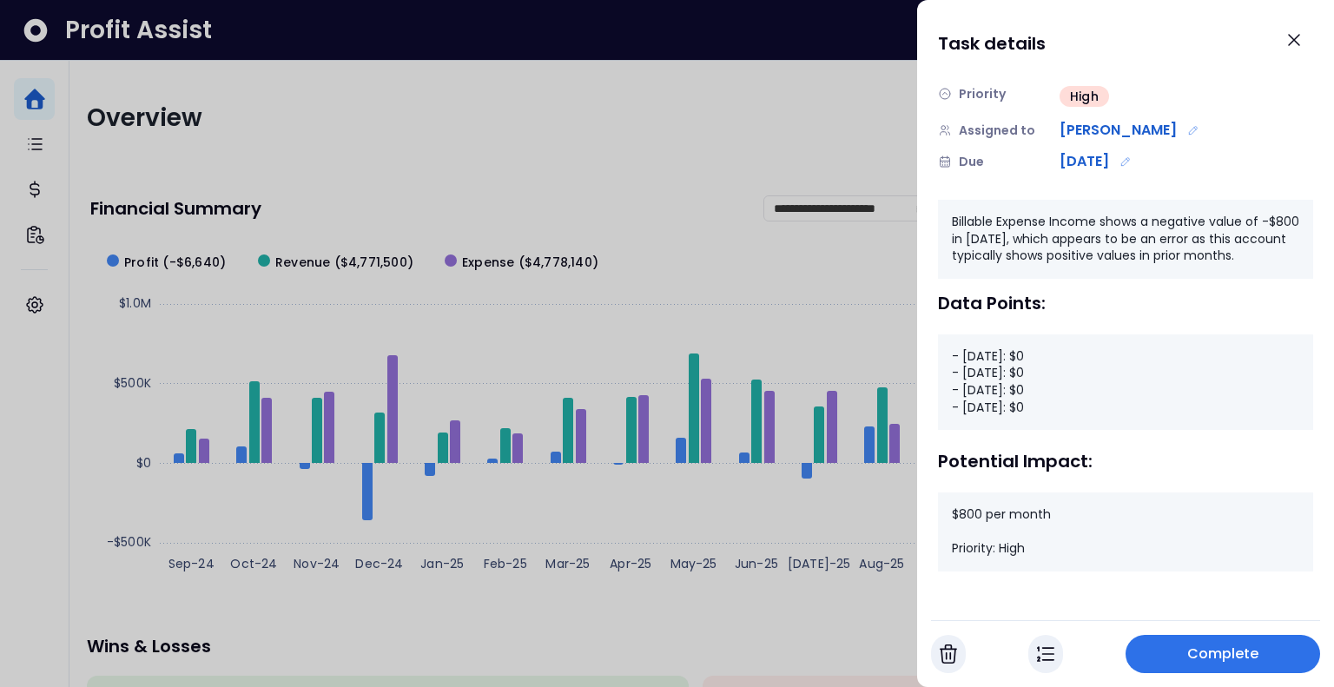
click at [572, 138] on div at bounding box center [667, 343] width 1334 height 687
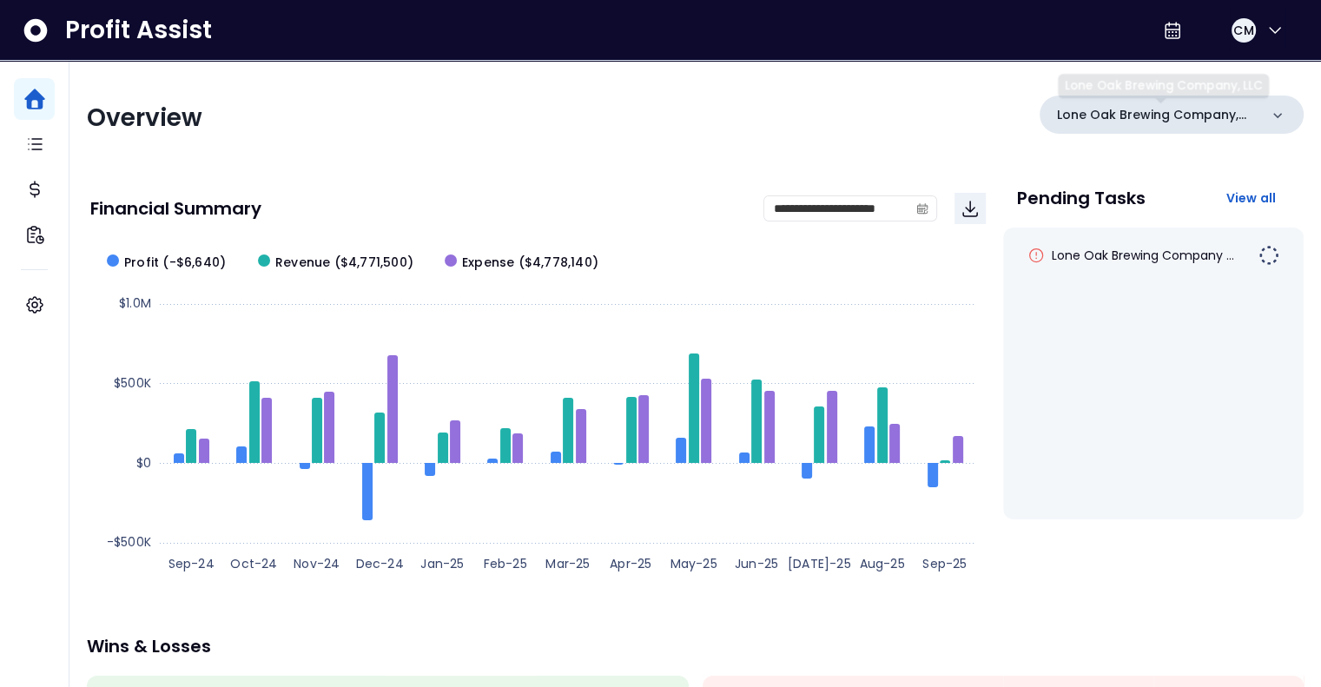
click at [1240, 122] on p "Lone Oak Brewing Company, LLC" at bounding box center [1157, 115] width 201 height 18
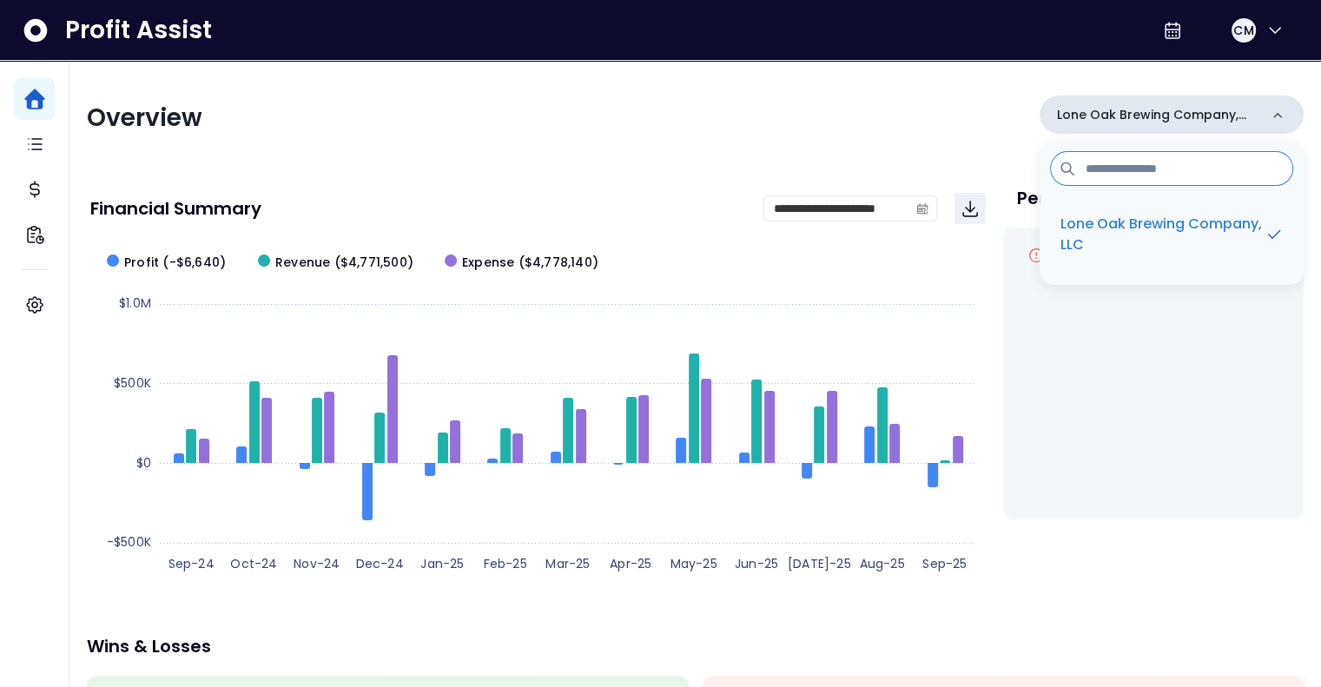
click at [1240, 122] on p "Lone Oak Brewing Company, LLC" at bounding box center [1157, 115] width 201 height 18
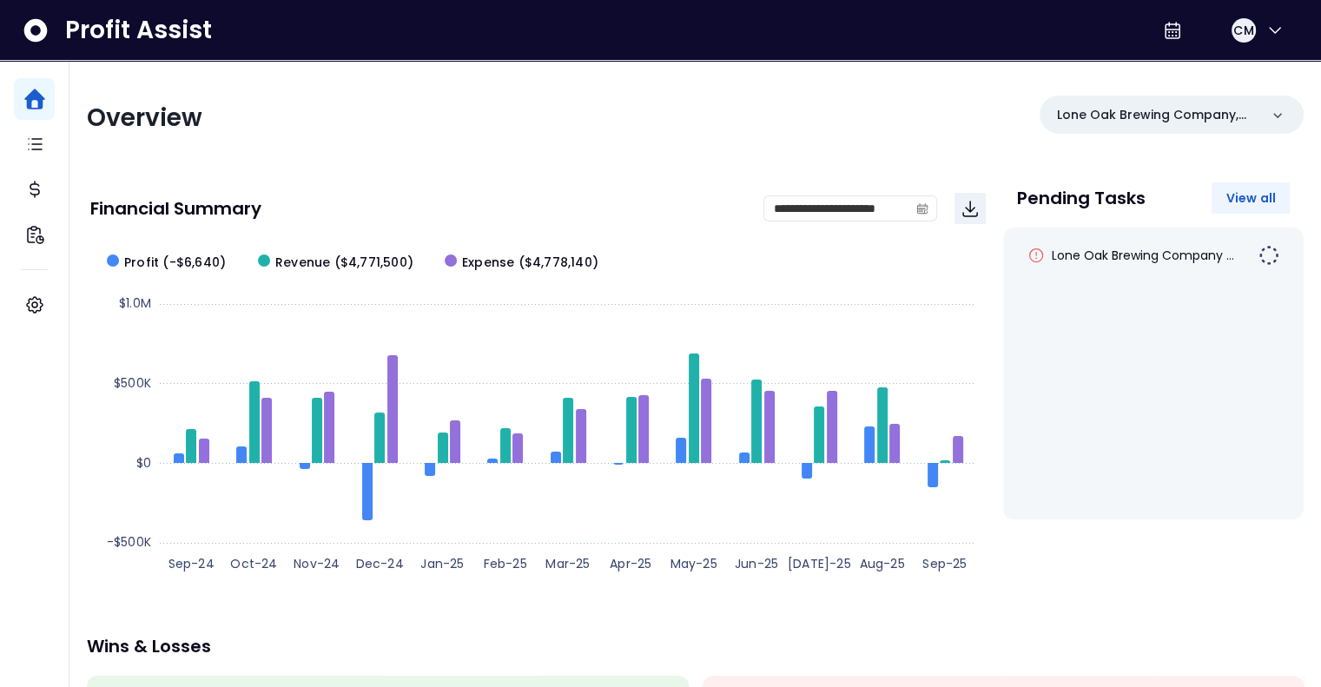
click at [1270, 197] on span "View all" at bounding box center [1250, 197] width 50 height 17
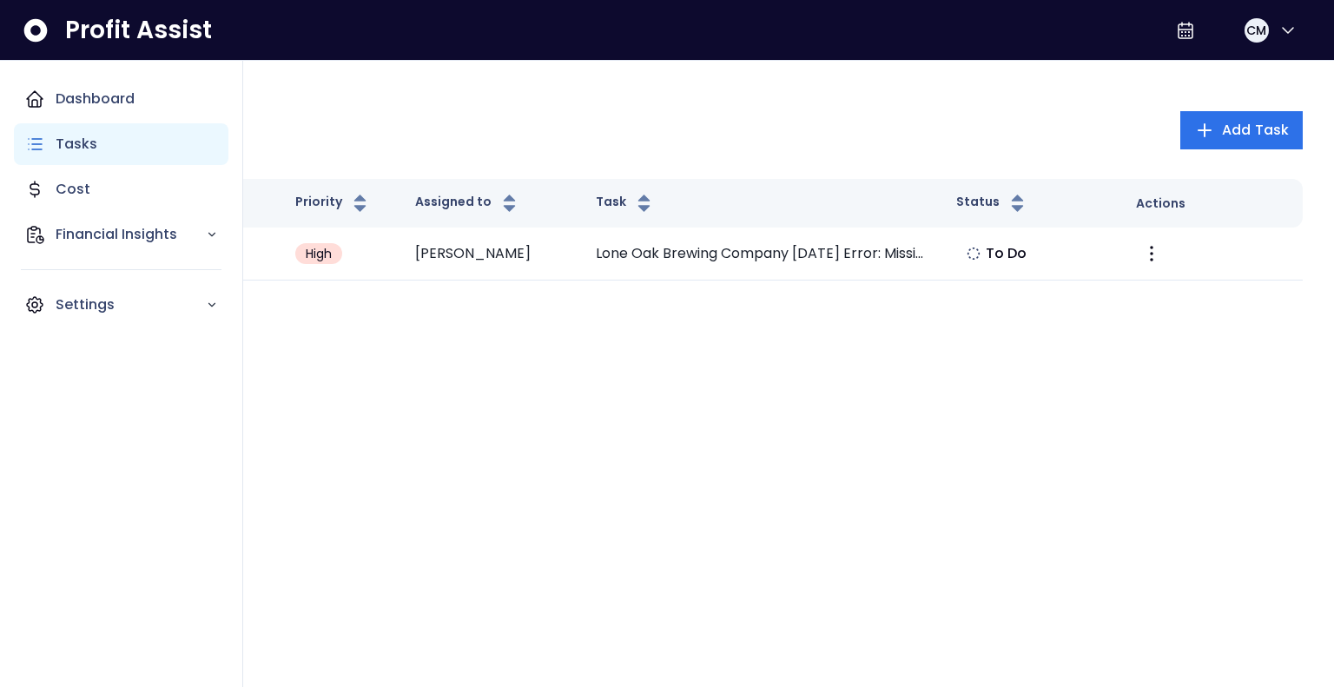
click at [90, 140] on p "Tasks" at bounding box center [77, 144] width 42 height 21
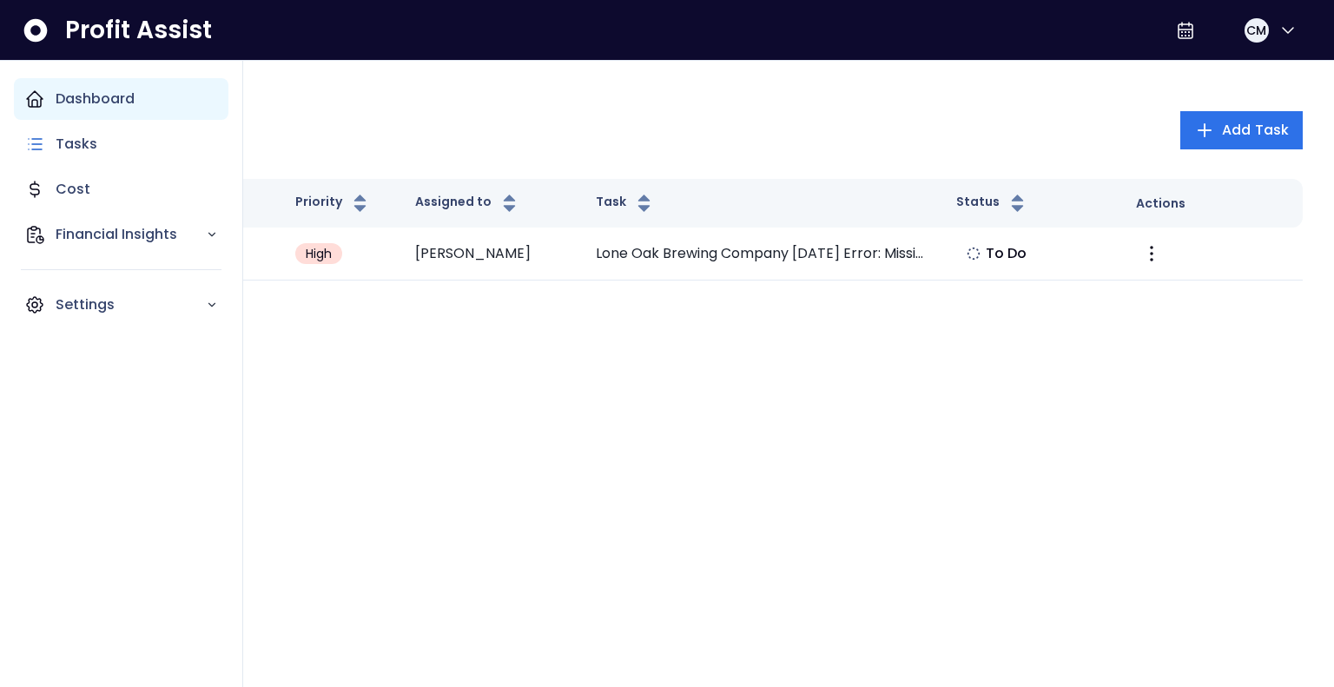
click at [86, 99] on p "Dashboard" at bounding box center [95, 99] width 79 height 21
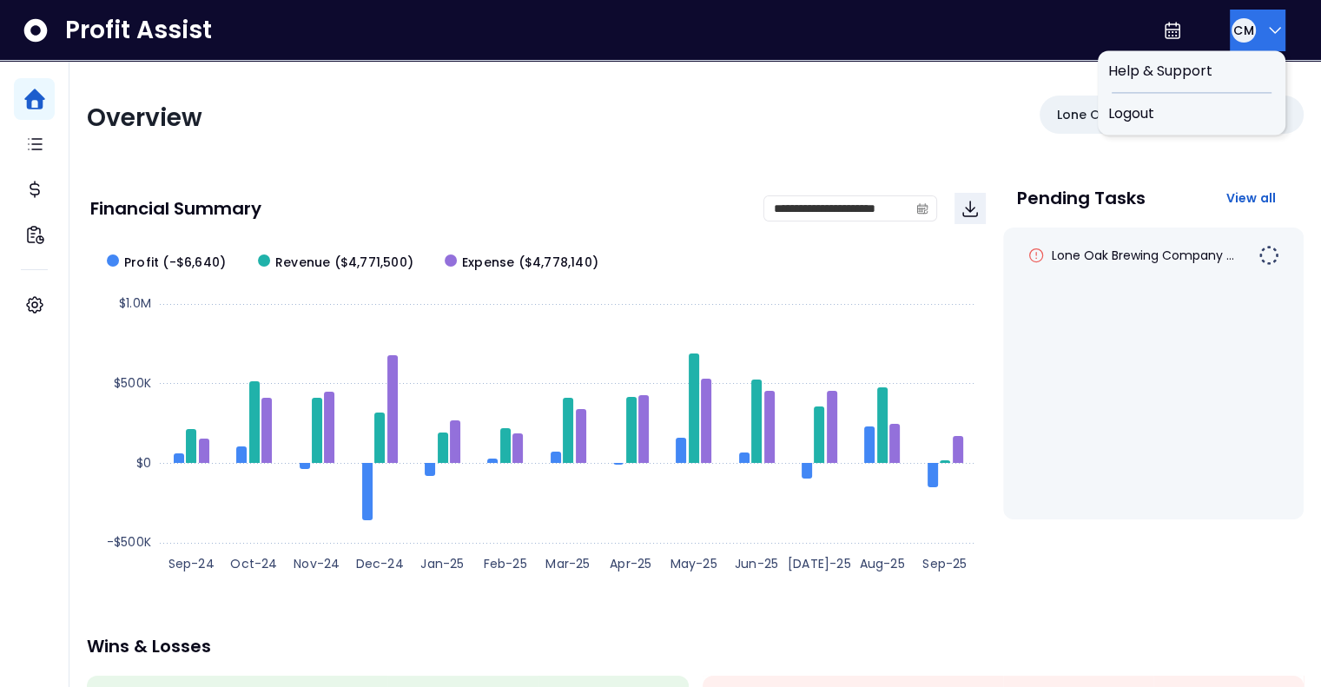
click at [1268, 37] on icon "button" at bounding box center [1274, 30] width 21 height 21
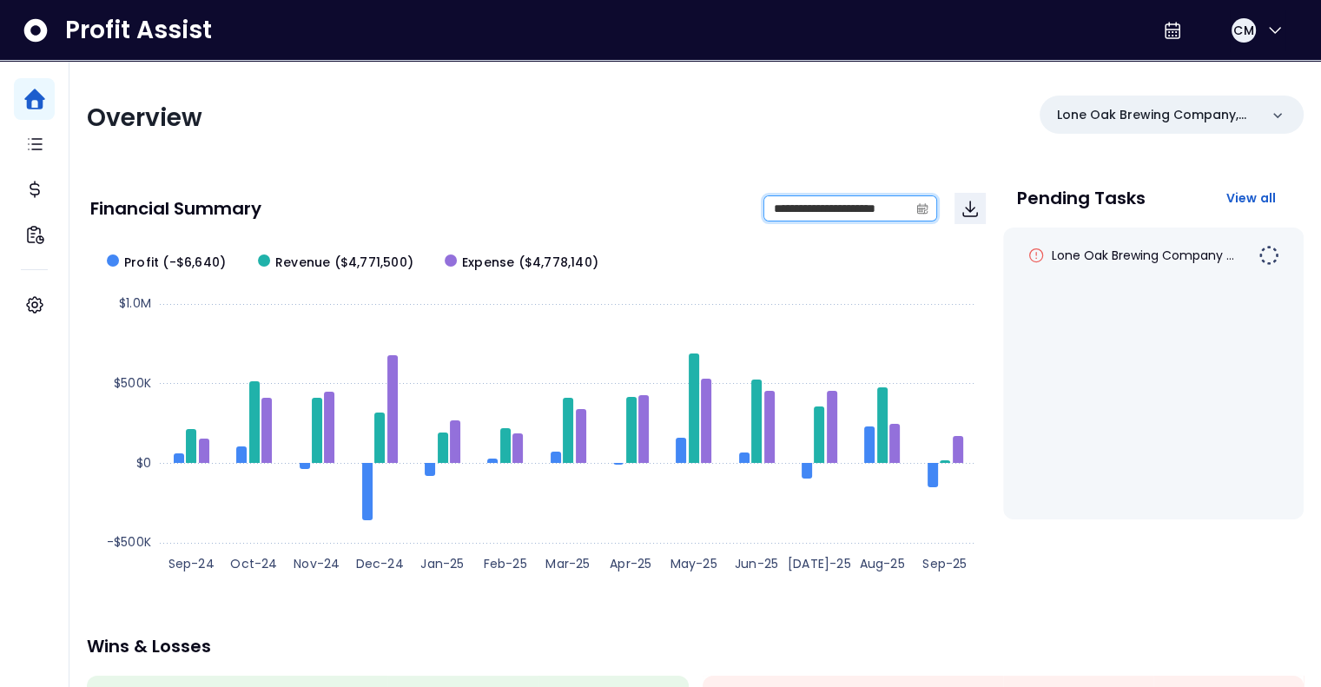
click at [786, 217] on input "**********" at bounding box center [836, 208] width 144 height 24
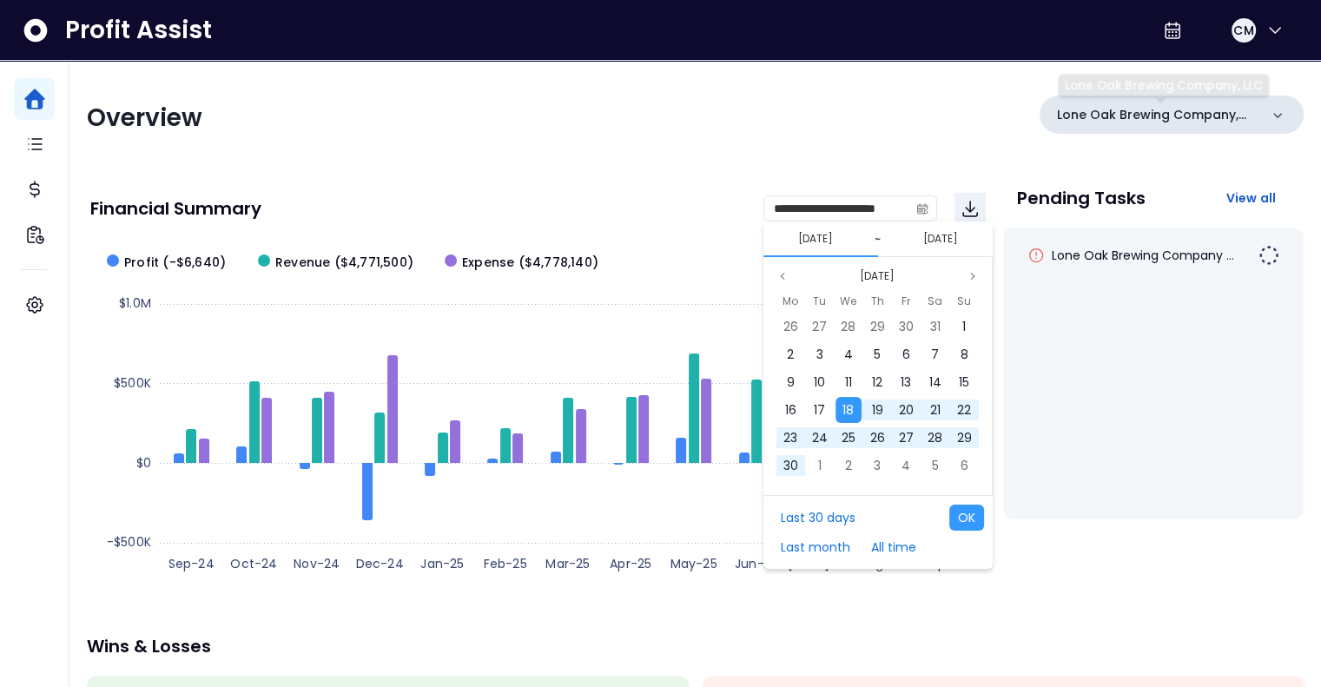
click at [1230, 107] on p "Lone Oak Brewing Company, LLC" at bounding box center [1157, 115] width 201 height 18
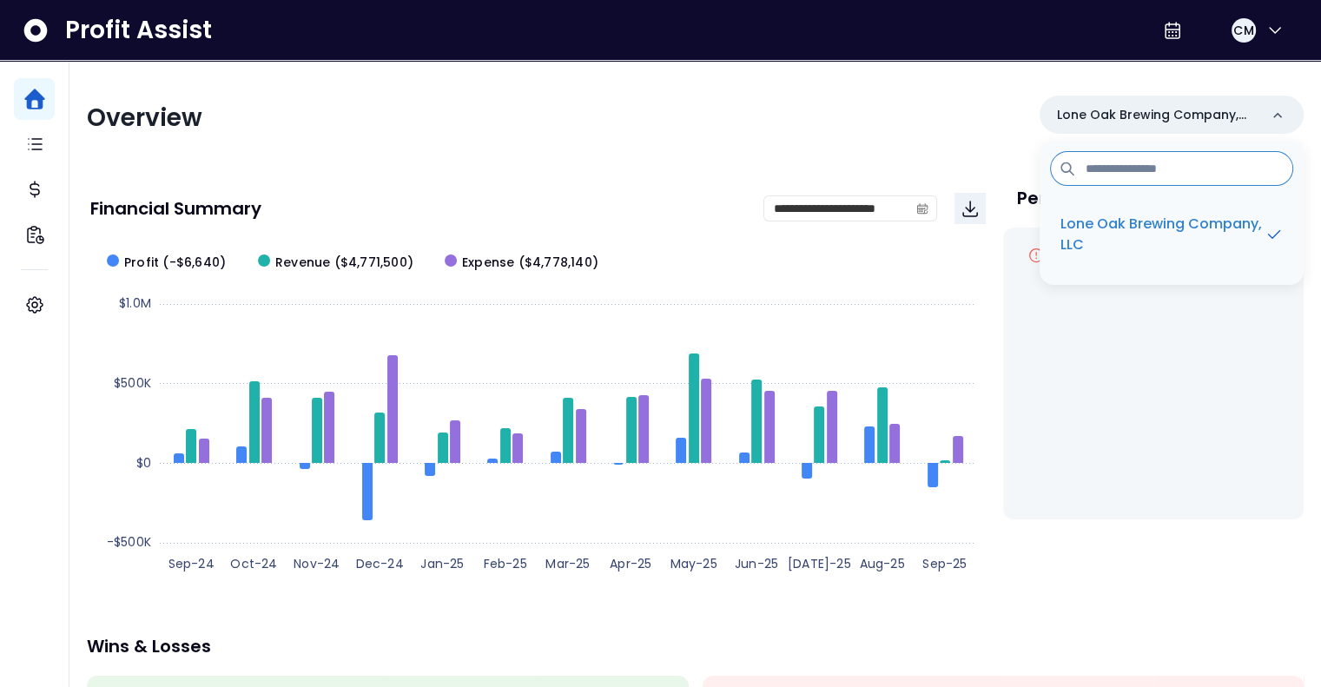
click at [1125, 232] on p "Lone Oak Brewing Company, LLC" at bounding box center [1162, 235] width 204 height 42
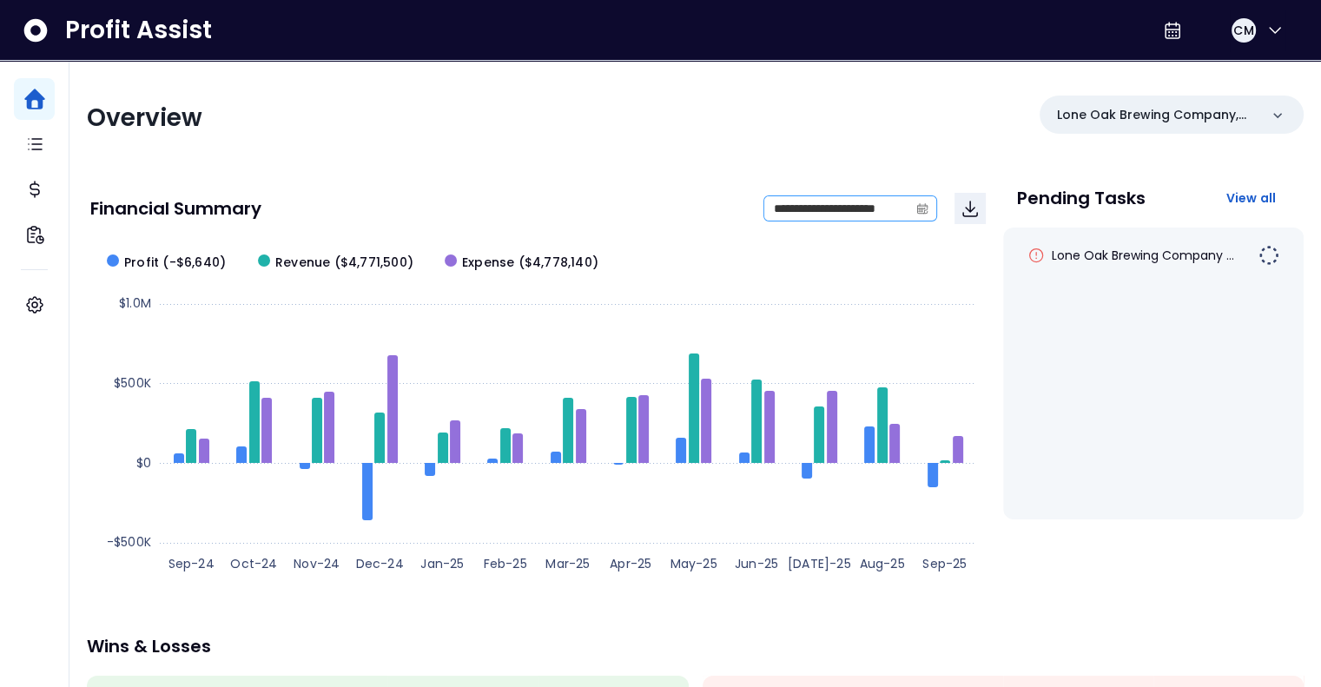
click at [921, 204] on icon "calendar" at bounding box center [922, 208] width 12 height 12
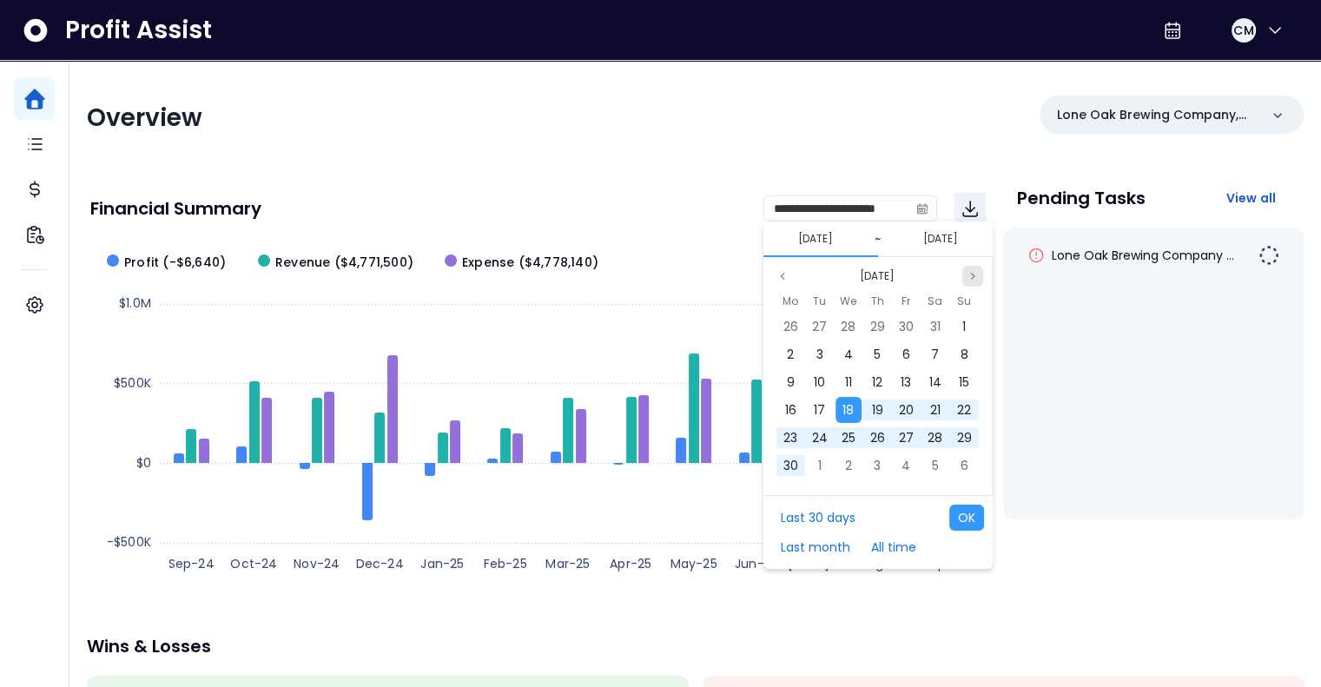
click at [973, 275] on icon "page next" at bounding box center [971, 276] width 3 height 6
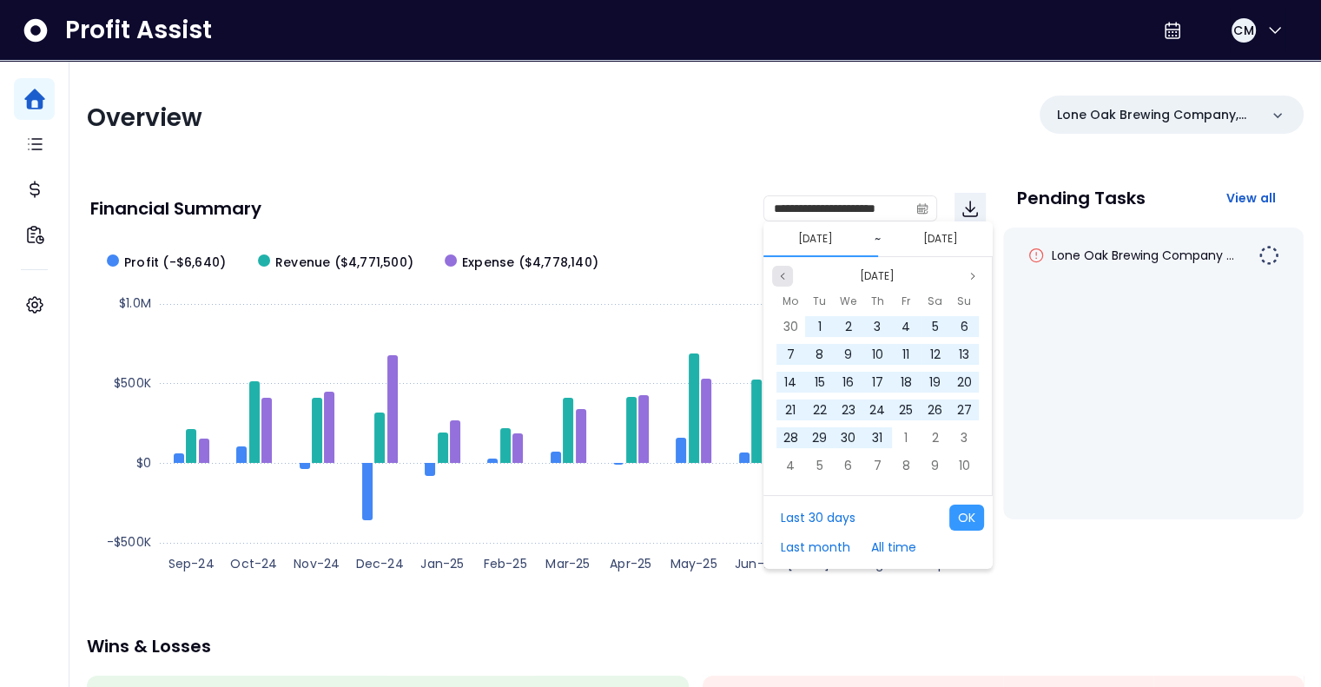
click at [785, 276] on icon "page previous" at bounding box center [782, 276] width 10 height 10
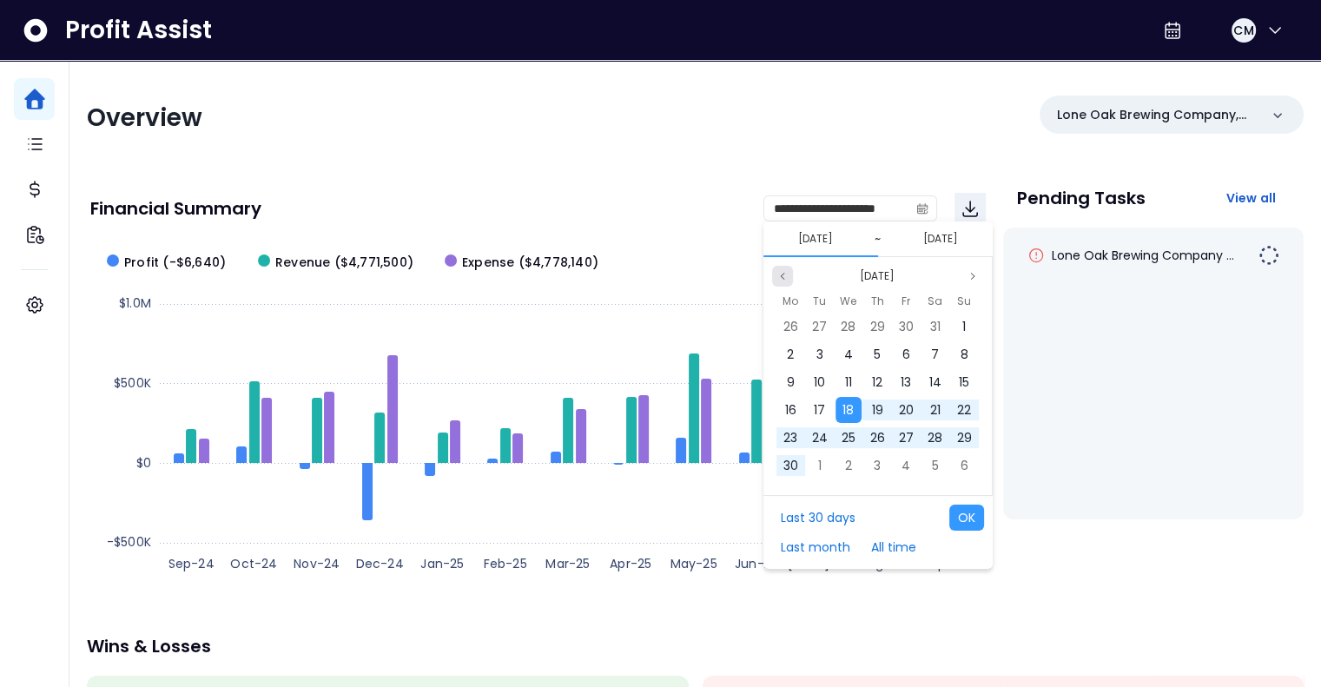
click at [785, 276] on icon "page previous" at bounding box center [782, 276] width 10 height 10
click at [868, 323] on div "1" at bounding box center [877, 326] width 26 height 26
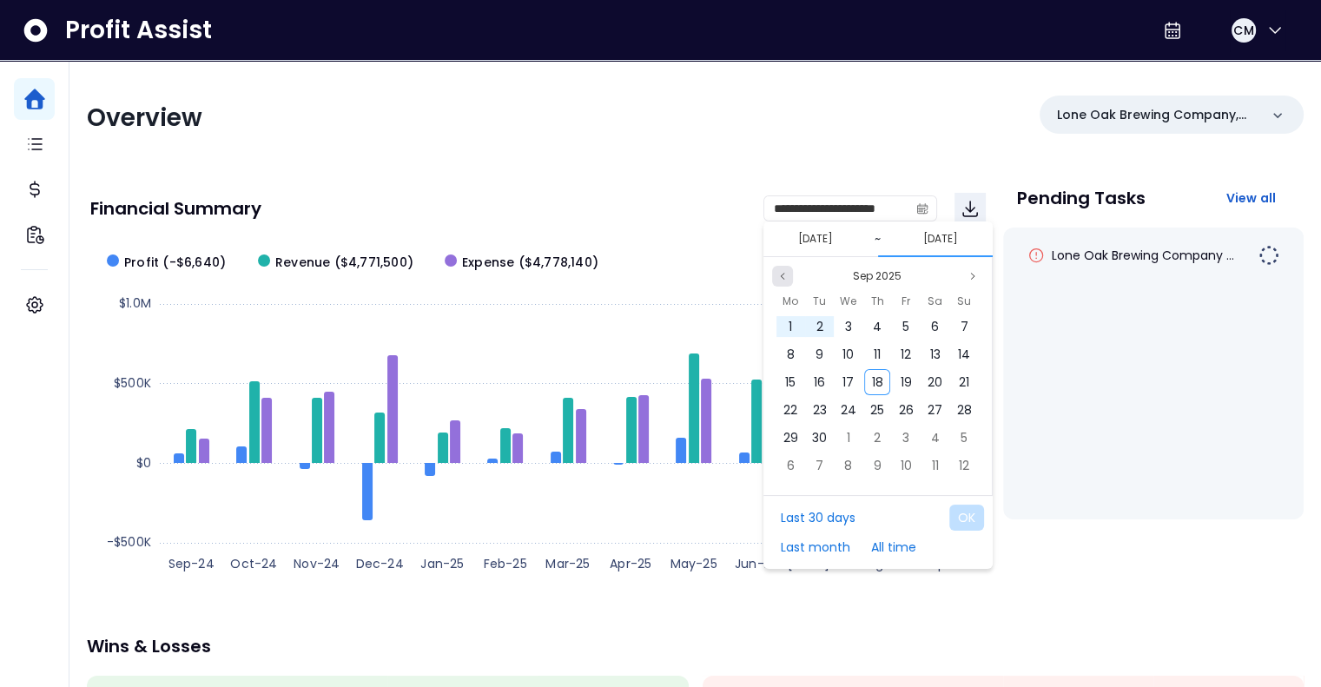
click at [785, 274] on icon "page previous" at bounding box center [782, 276] width 10 height 10
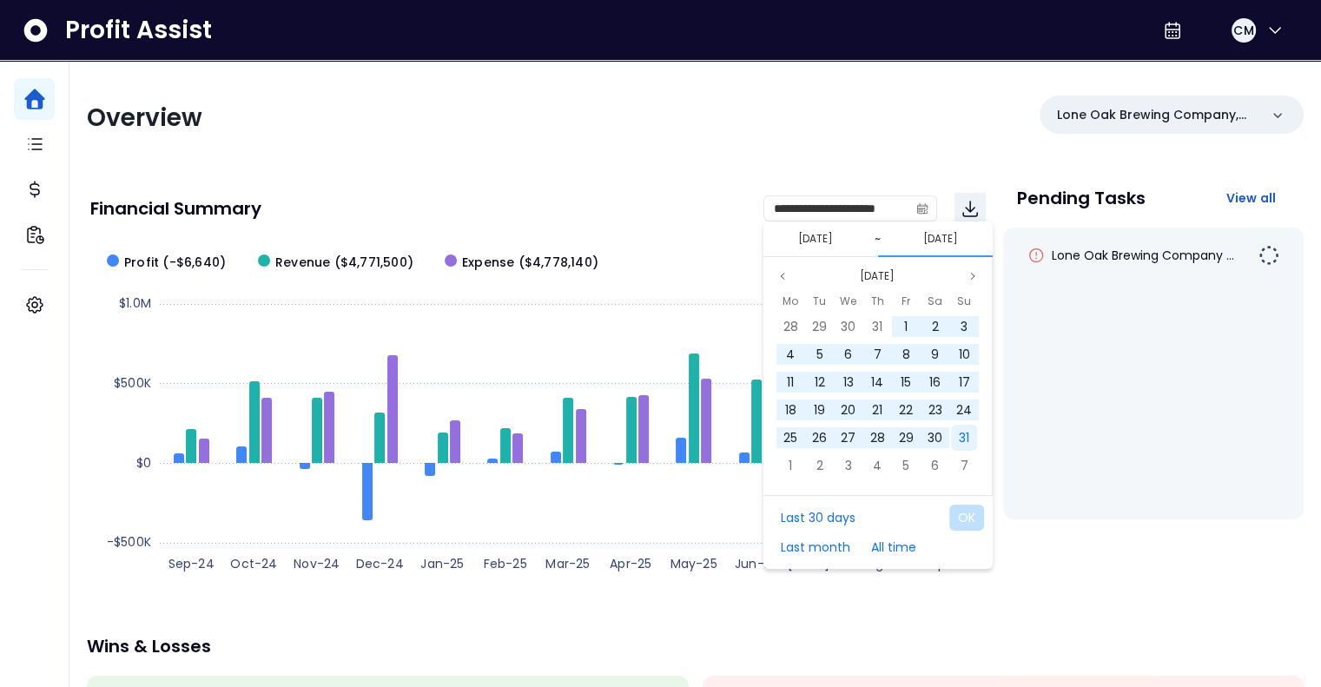
click at [959, 443] on span "31" at bounding box center [964, 437] width 10 height 17
click at [953, 520] on button "OK" at bounding box center [966, 518] width 35 height 26
type input "**********"
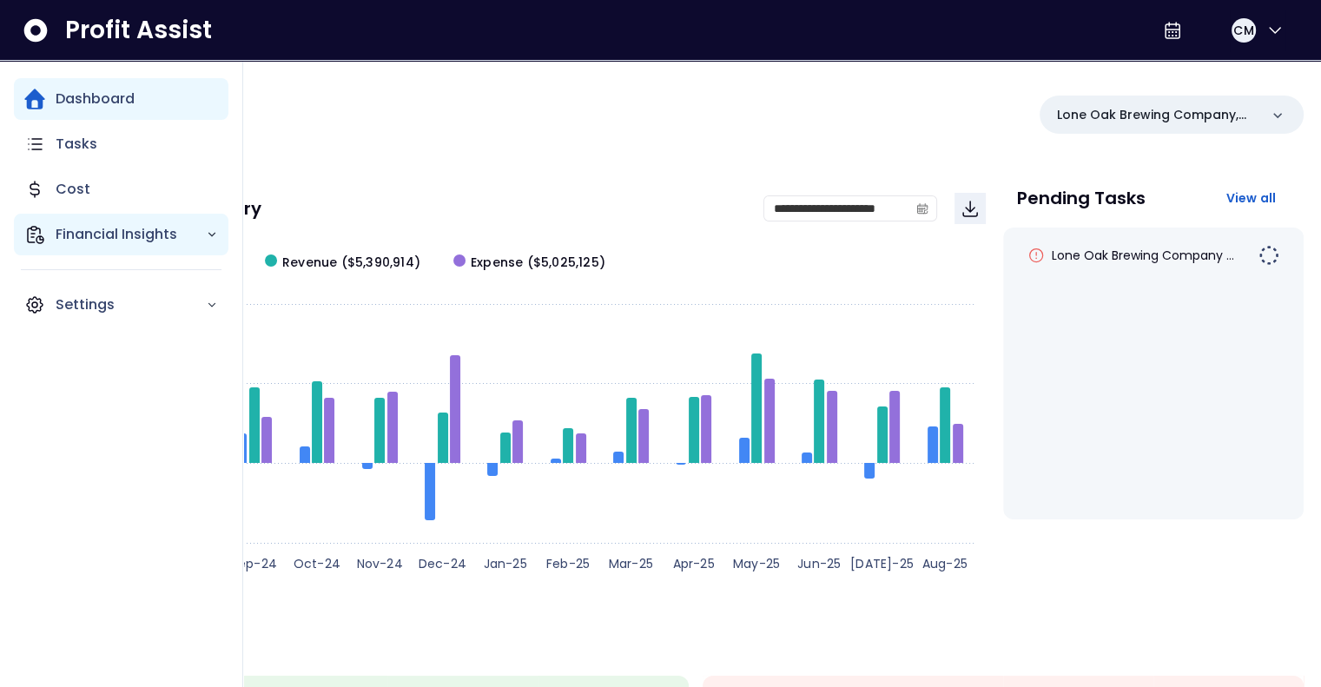
click at [78, 226] on p "Financial Insights" at bounding box center [131, 234] width 150 height 21
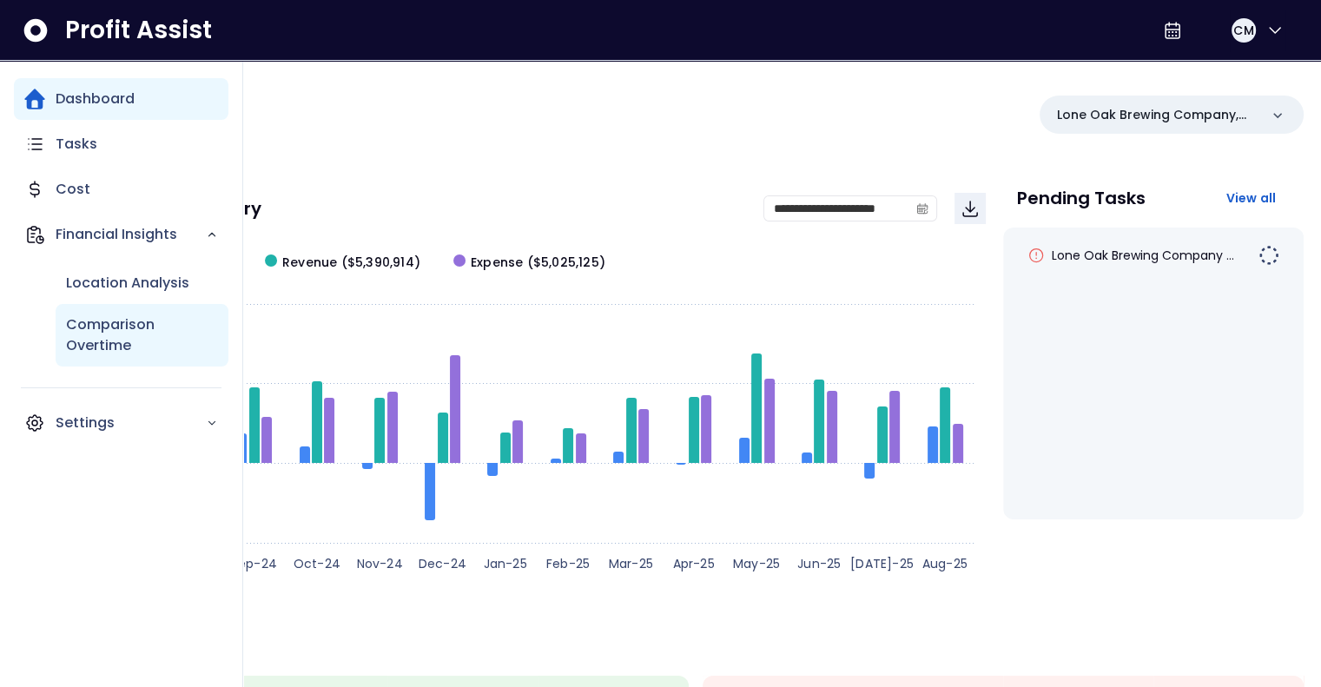
click at [112, 335] on p "Comparison Overtime" at bounding box center [142, 335] width 152 height 42
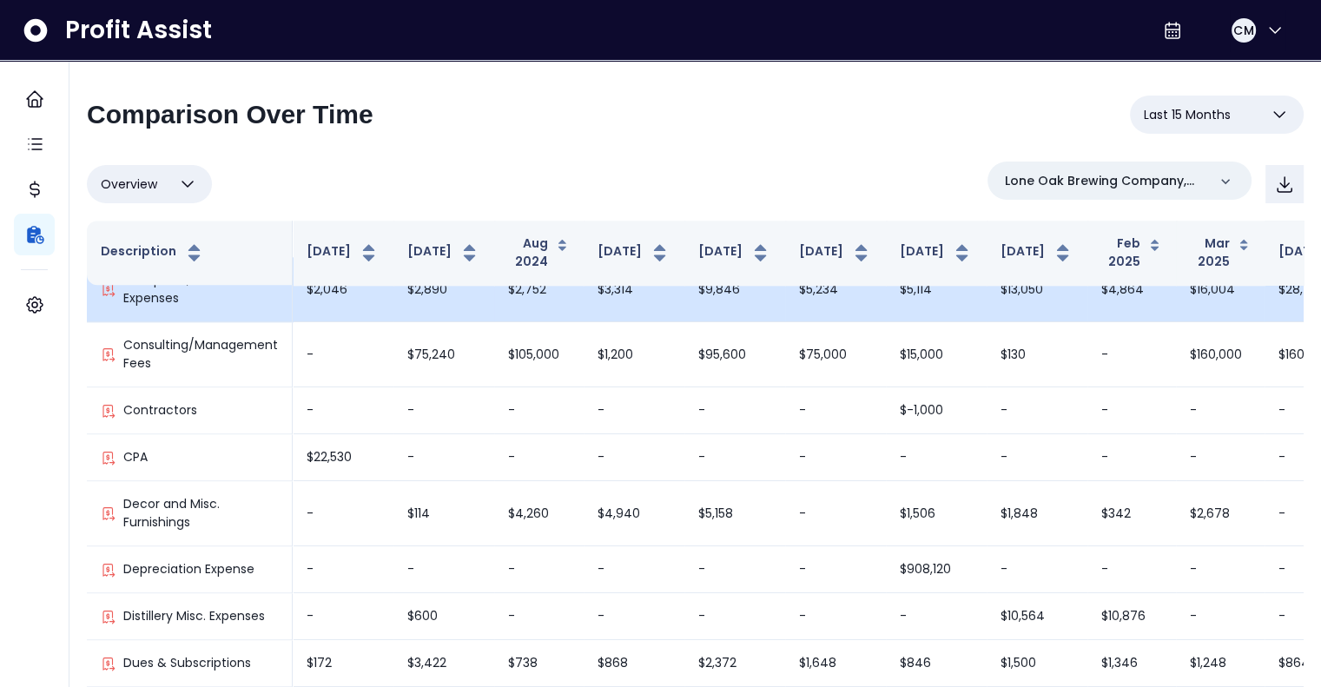
scroll to position [2258, 0]
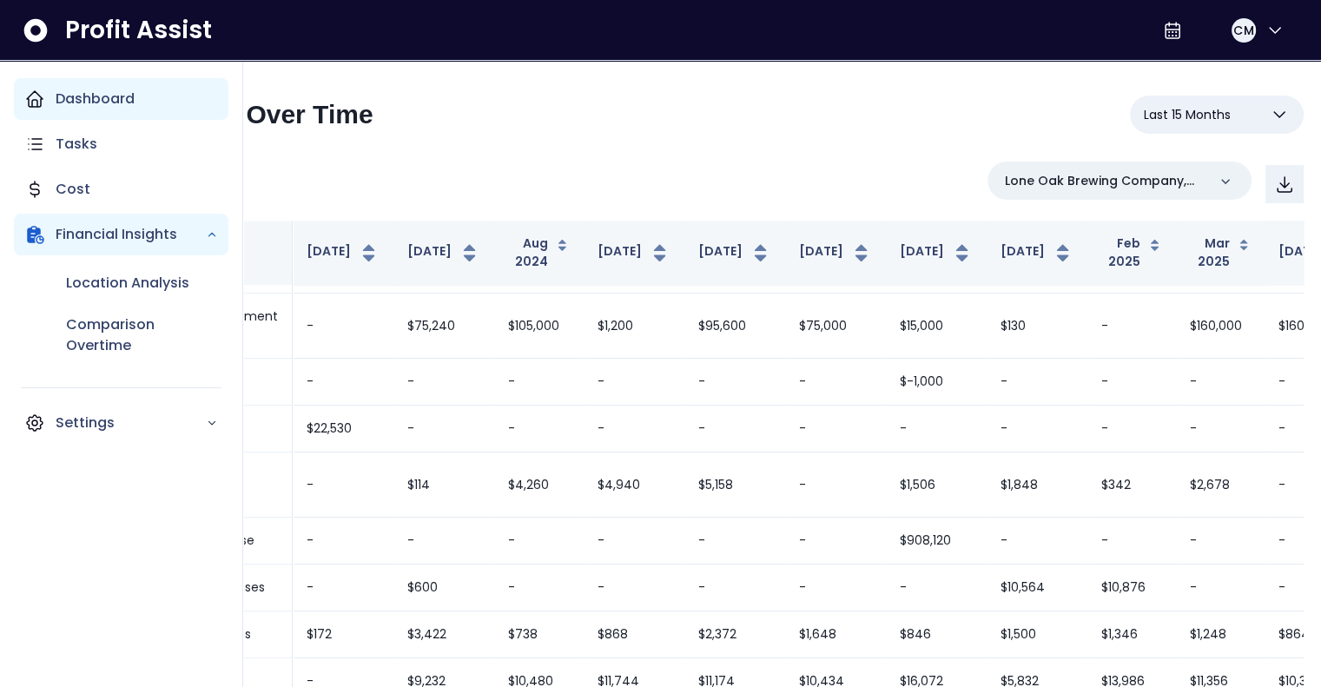
click at [65, 109] on div "Dashboard" at bounding box center [121, 99] width 214 height 42
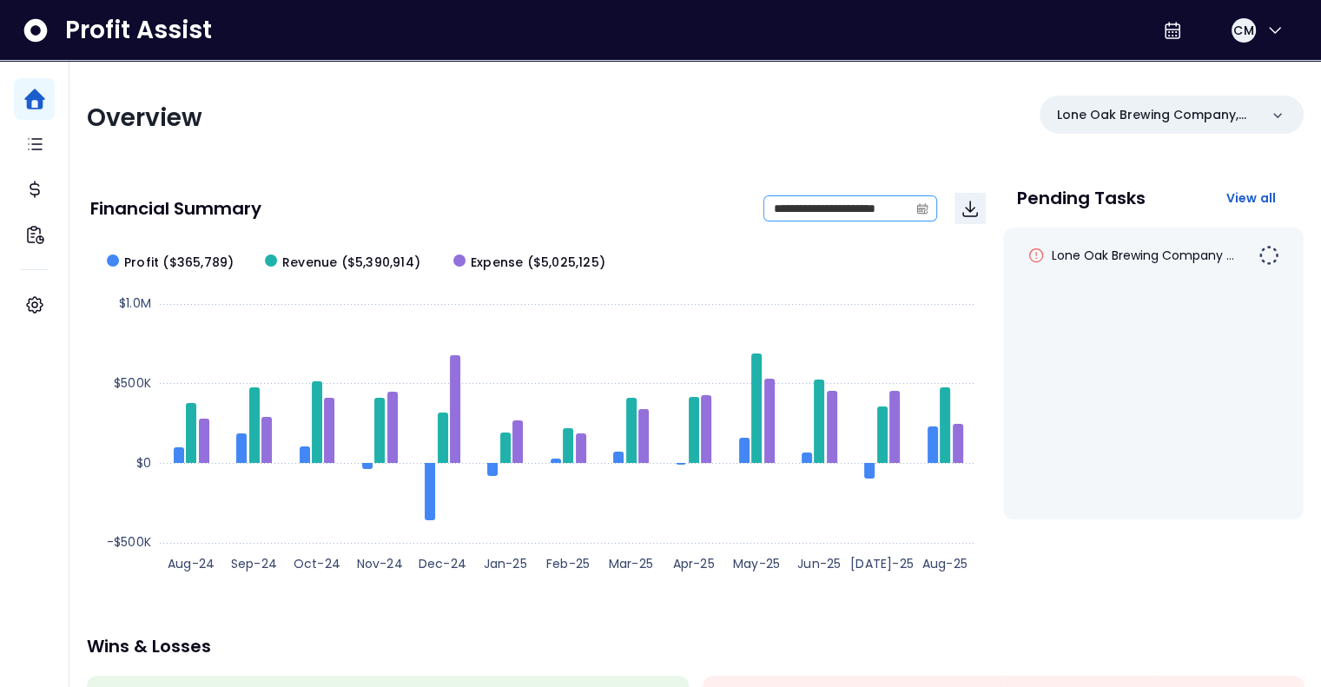
click at [924, 209] on icon "calendar" at bounding box center [922, 208] width 12 height 12
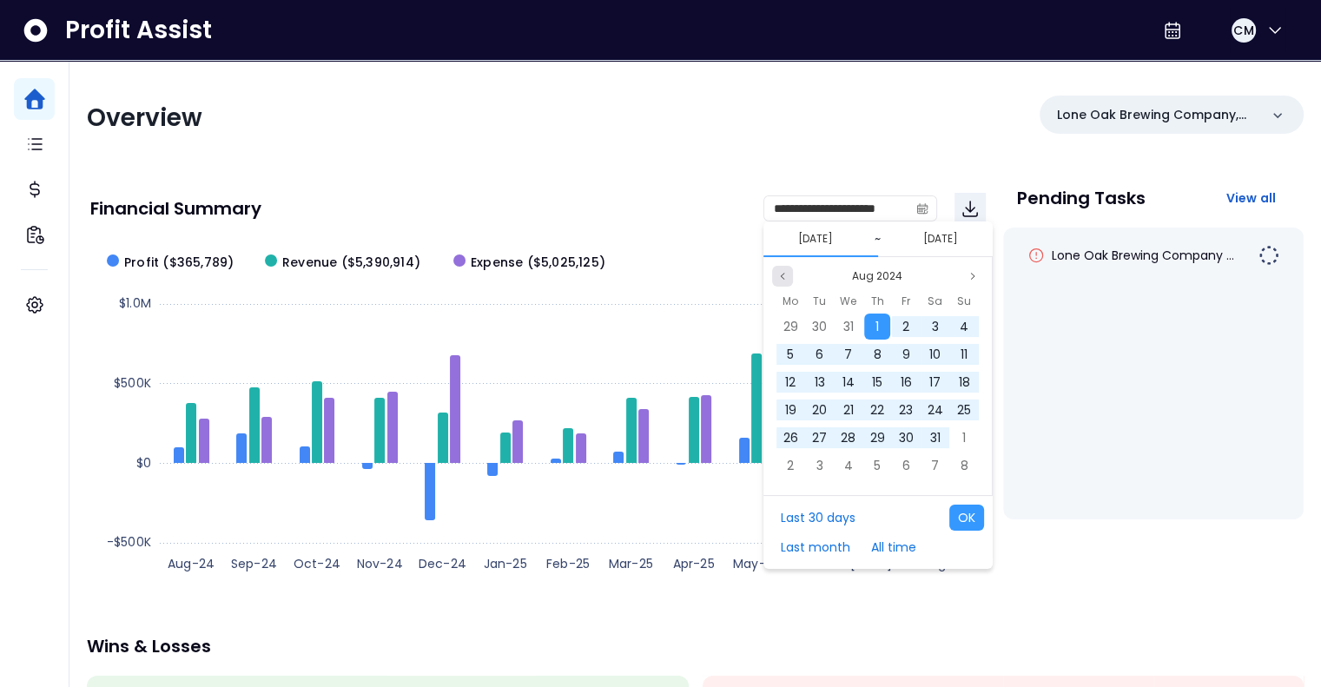
click at [786, 271] on icon "page previous" at bounding box center [782, 276] width 10 height 10
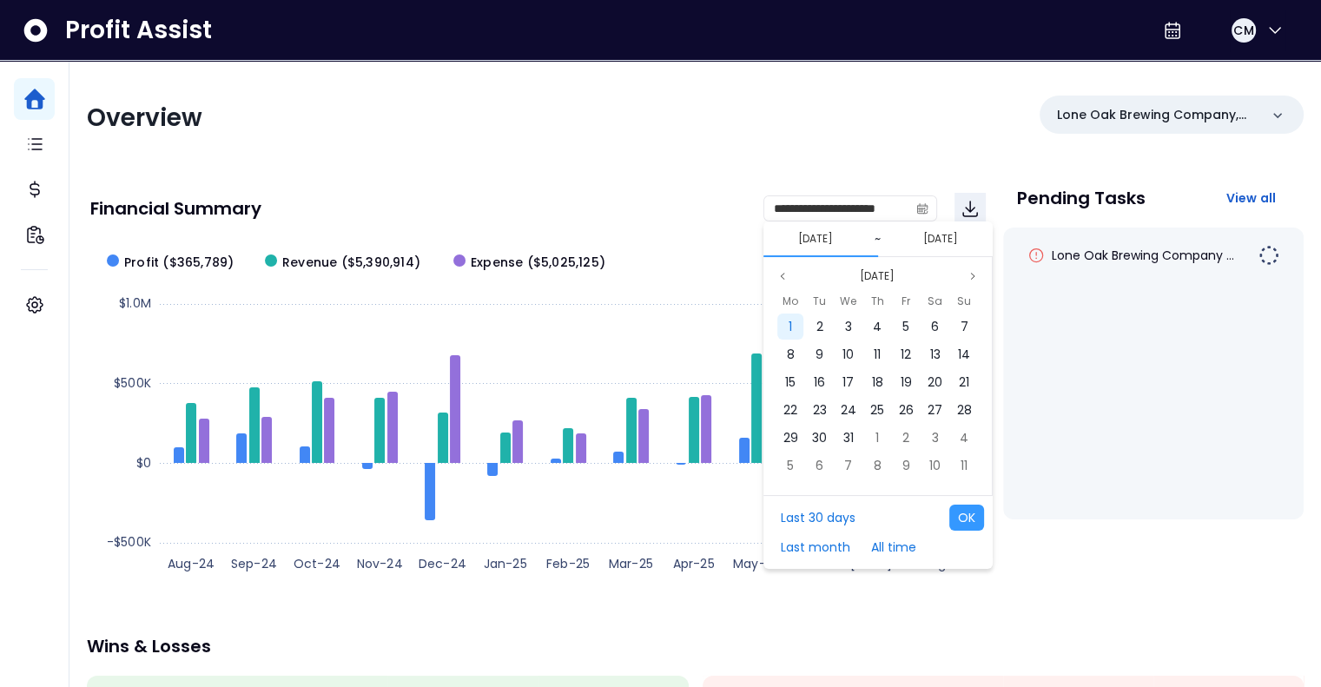
click at [792, 330] on div "1" at bounding box center [790, 326] width 26 height 26
click at [782, 276] on icon "page previous" at bounding box center [782, 276] width 10 height 10
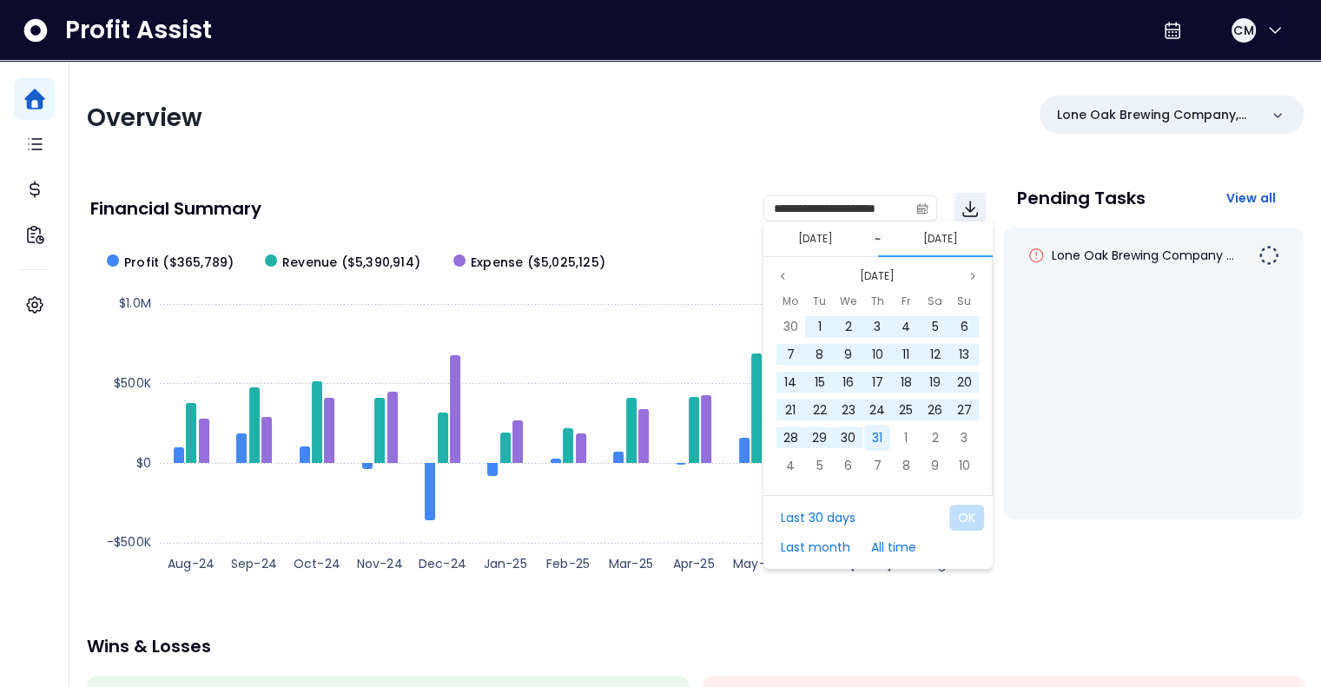
click at [872, 440] on span "31" at bounding box center [877, 437] width 10 height 17
click at [961, 518] on button "OK" at bounding box center [966, 518] width 35 height 26
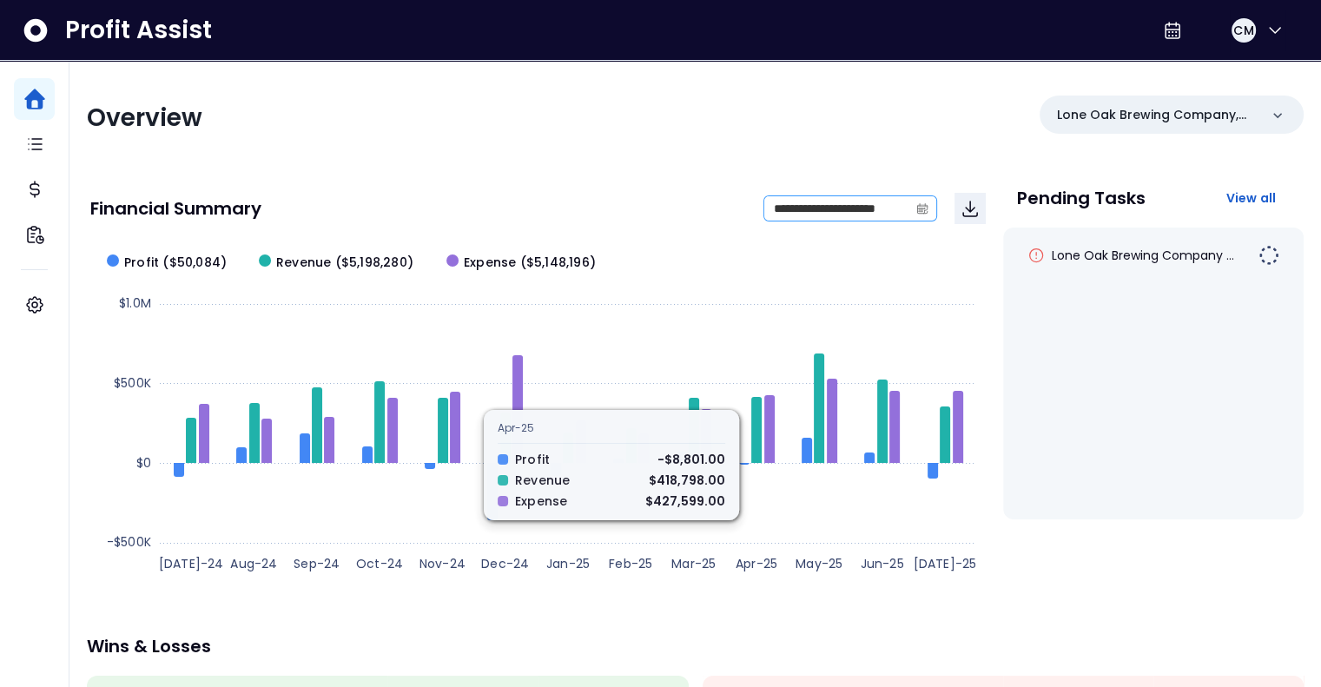
click at [921, 202] on icon "calendar" at bounding box center [922, 208] width 12 height 12
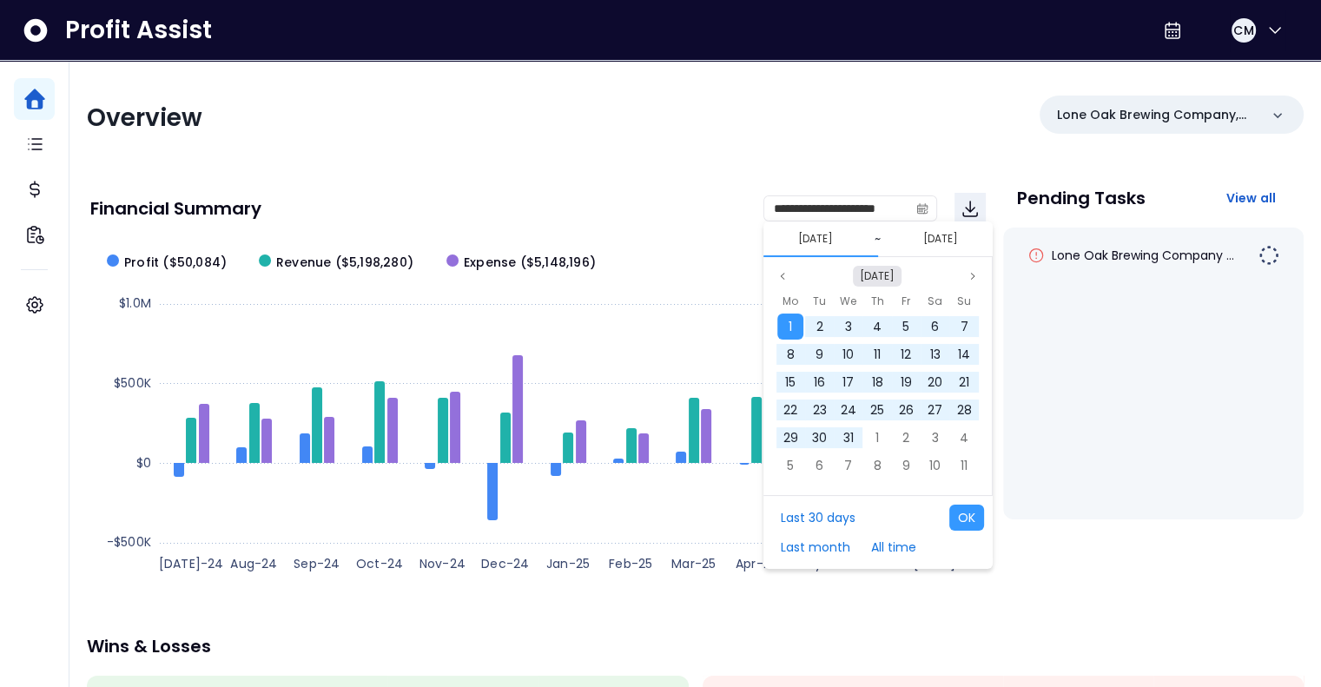
click at [879, 269] on button "Jul 2024" at bounding box center [877, 276] width 49 height 21
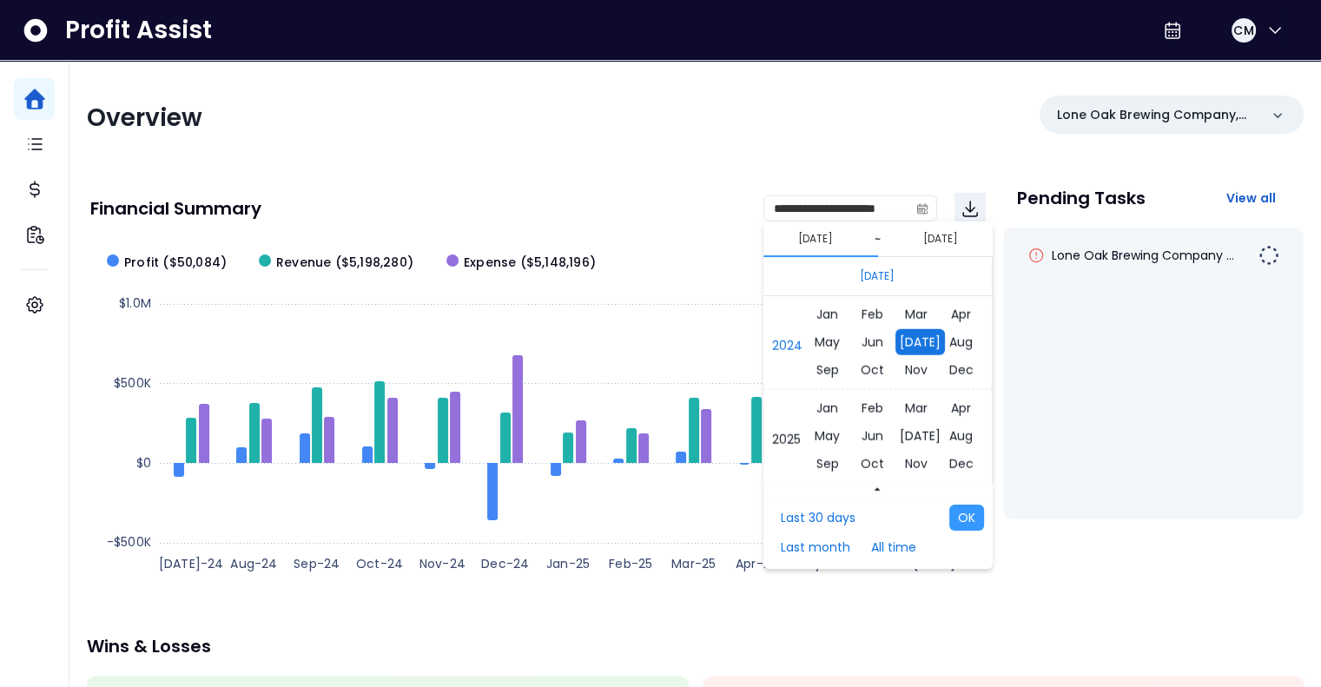
scroll to position [11717, 0]
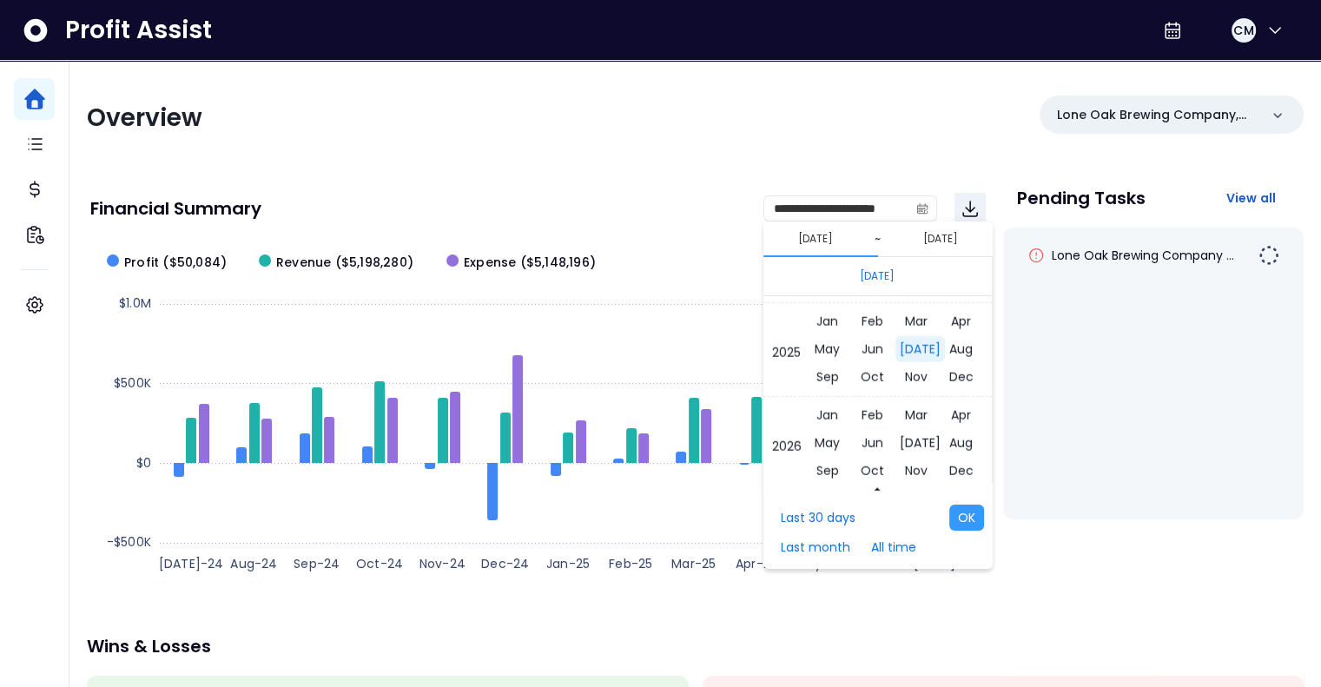
click at [905, 349] on span "Jul" at bounding box center [918, 349] width 49 height 26
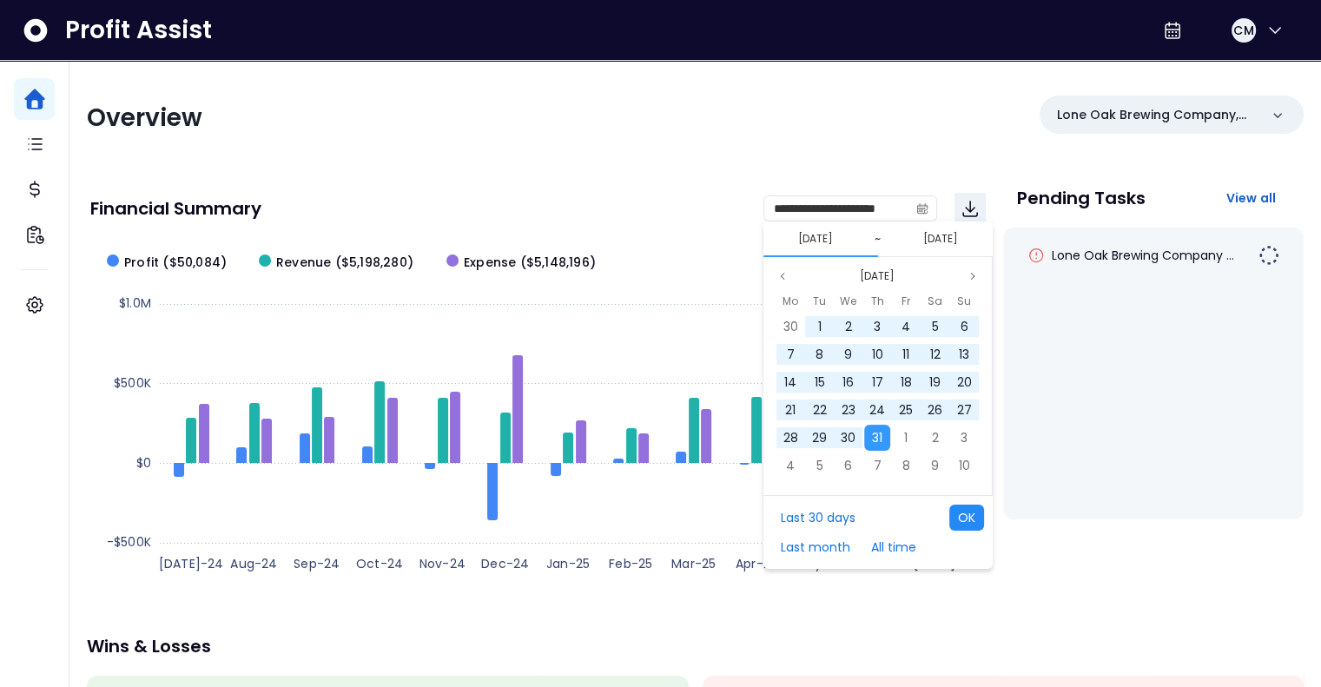
click at [975, 520] on button "OK" at bounding box center [966, 518] width 35 height 26
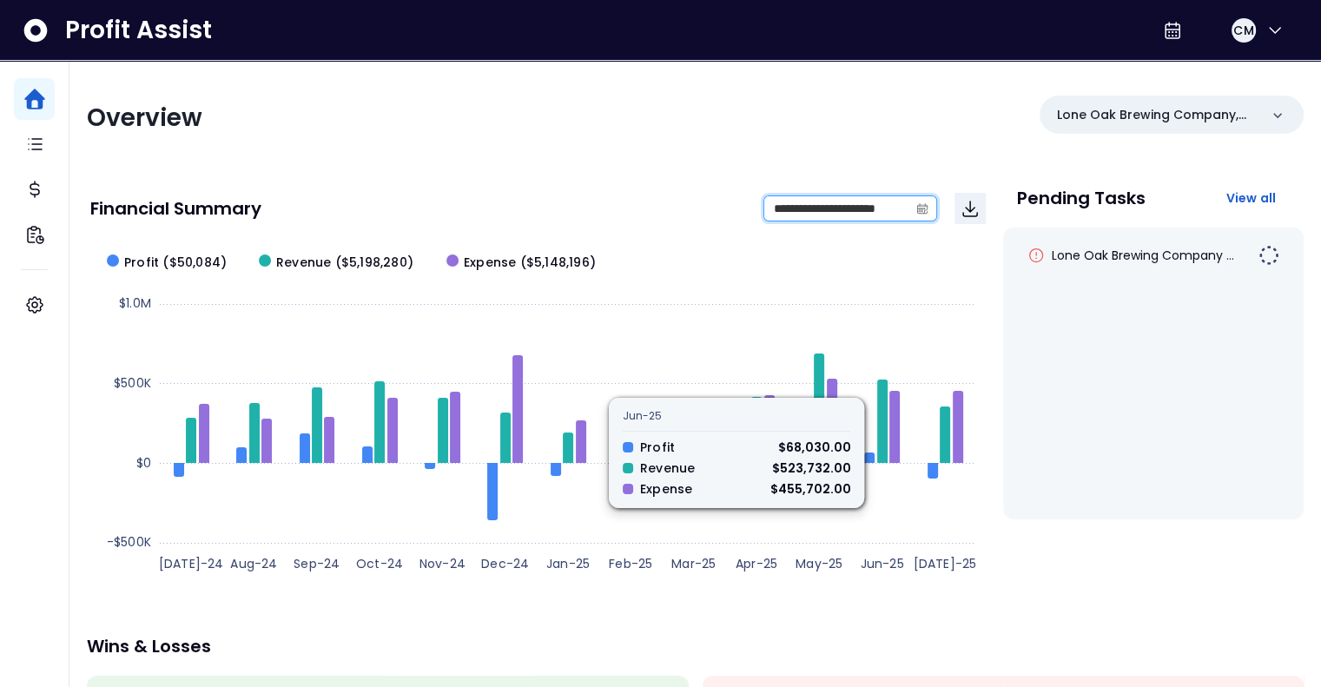
click at [847, 208] on input "**********" at bounding box center [836, 208] width 144 height 24
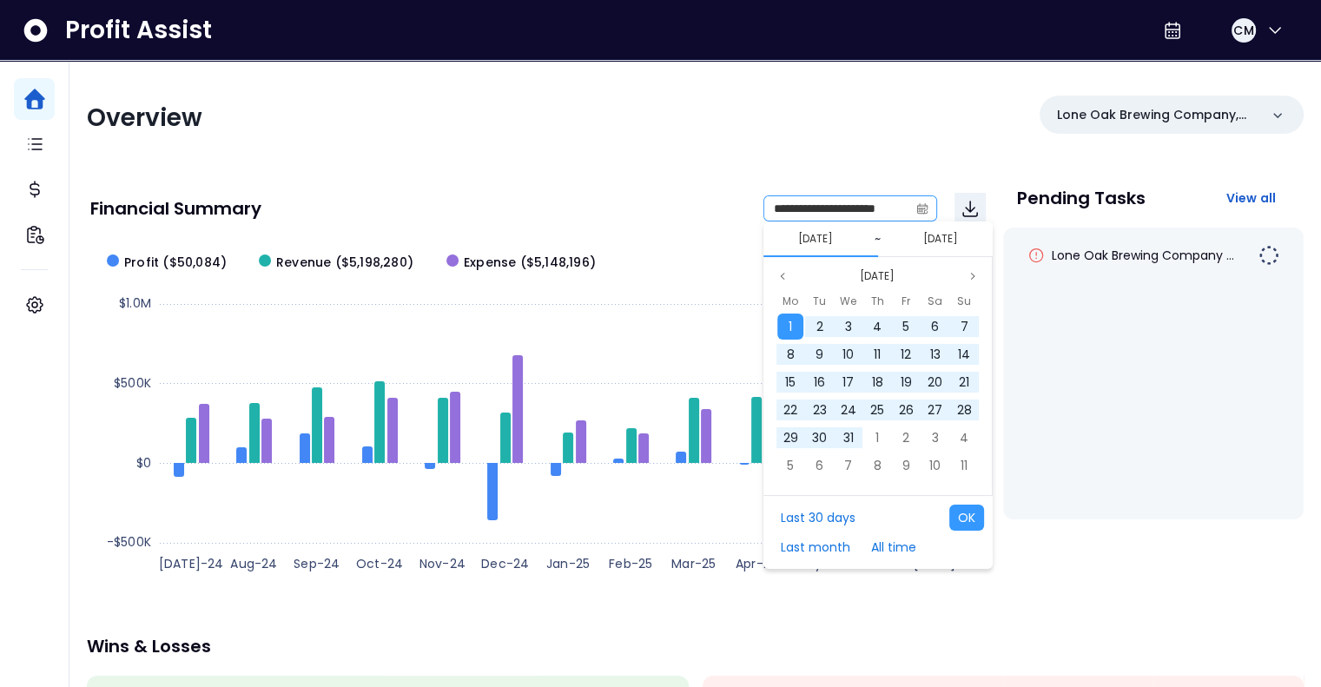
click at [924, 208] on icon "calendar" at bounding box center [922, 208] width 12 height 12
click at [881, 274] on button "Jul 2024" at bounding box center [877, 276] width 49 height 21
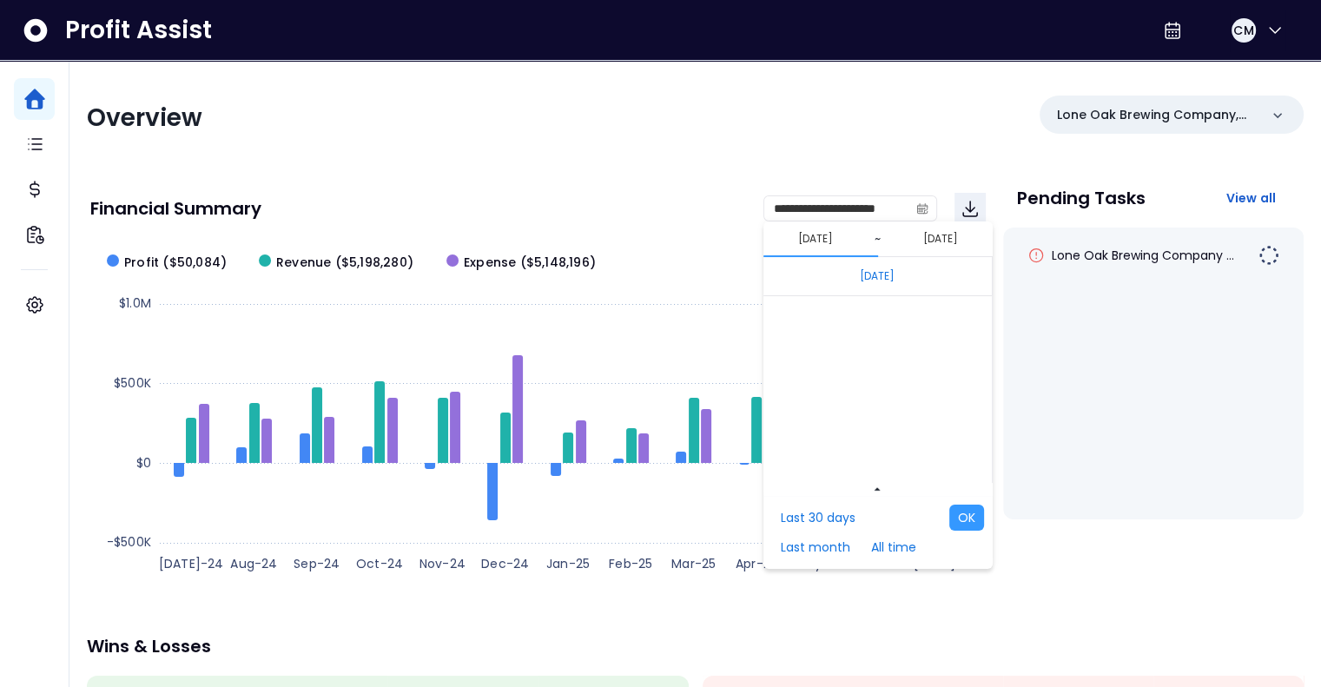
scroll to position [11630, 0]
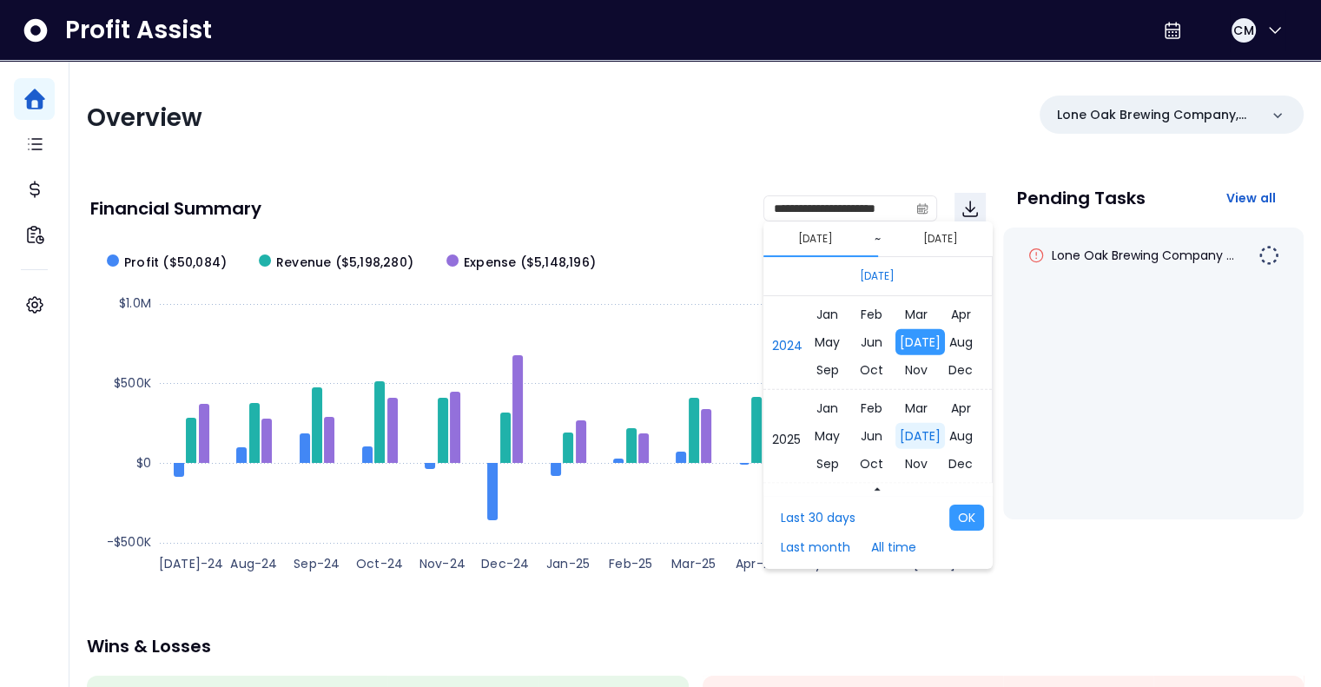
click at [910, 426] on span "Jul" at bounding box center [918, 436] width 49 height 26
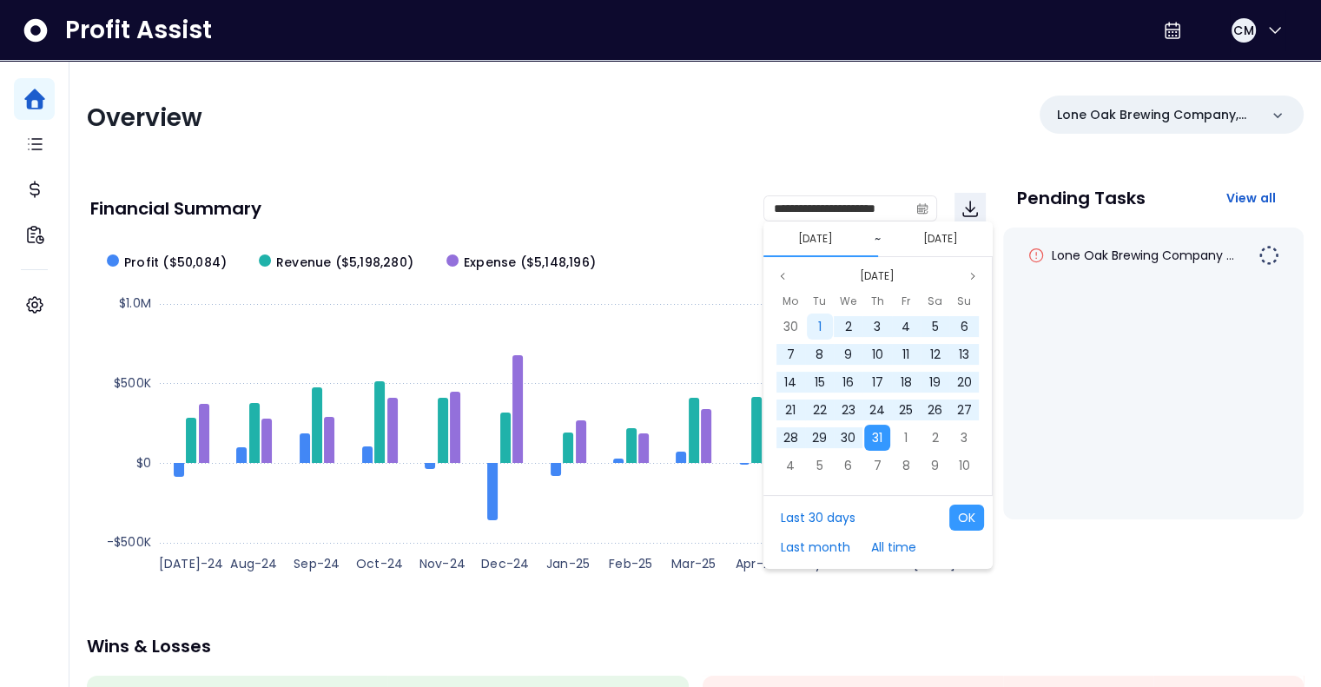
click at [812, 318] on div "1" at bounding box center [820, 326] width 26 height 26
click at [881, 437] on span "31" at bounding box center [877, 437] width 10 height 17
click at [959, 513] on button "OK" at bounding box center [966, 518] width 35 height 26
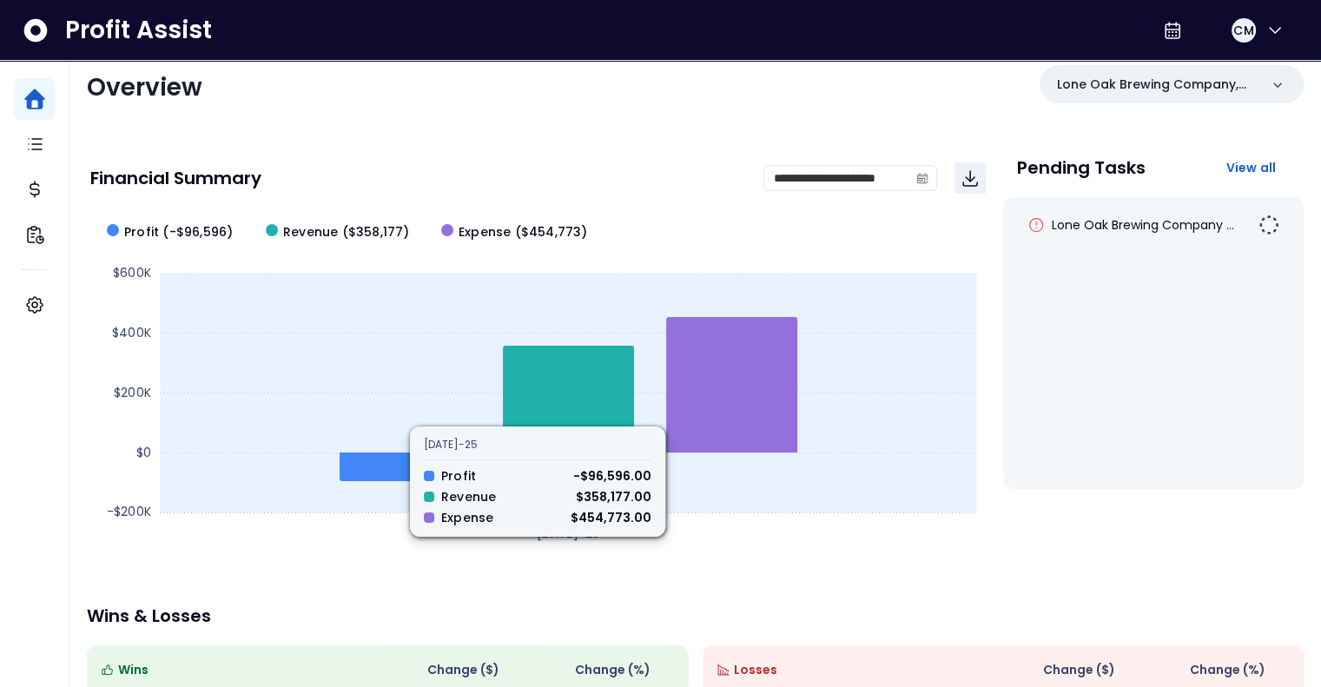
scroll to position [0, 0]
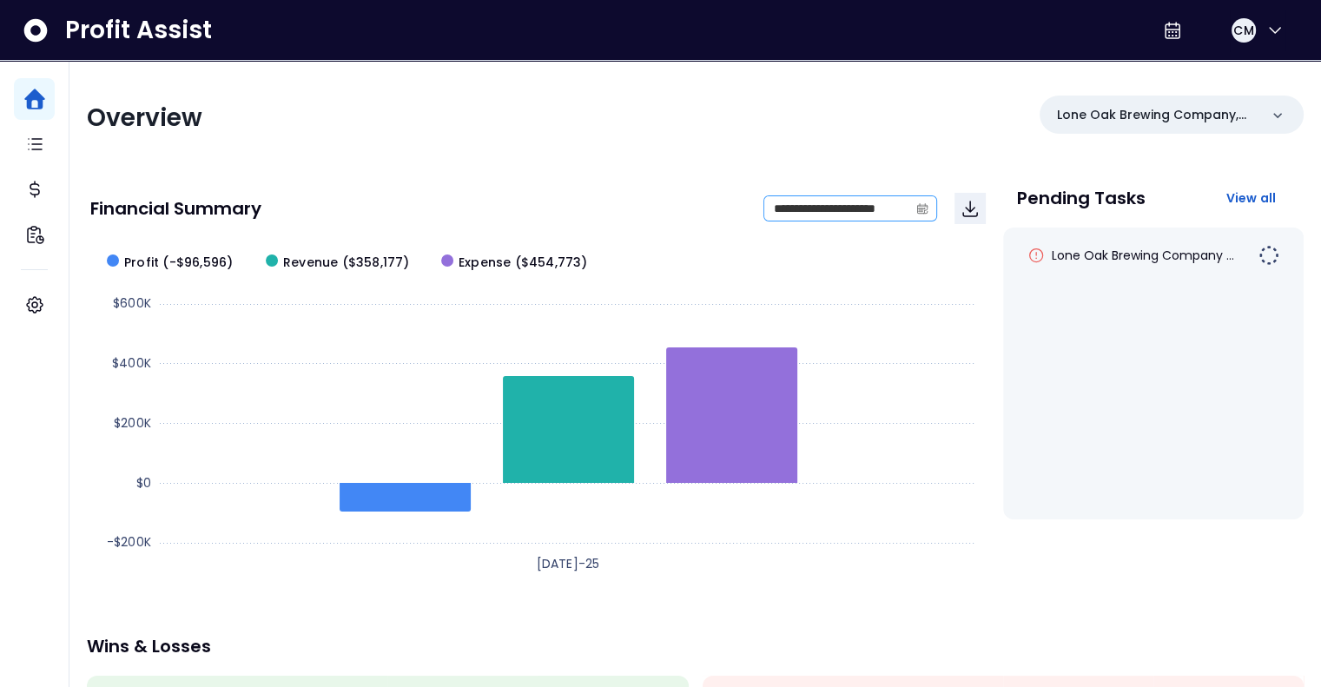
click at [921, 206] on icon "calendar" at bounding box center [922, 208] width 10 height 5
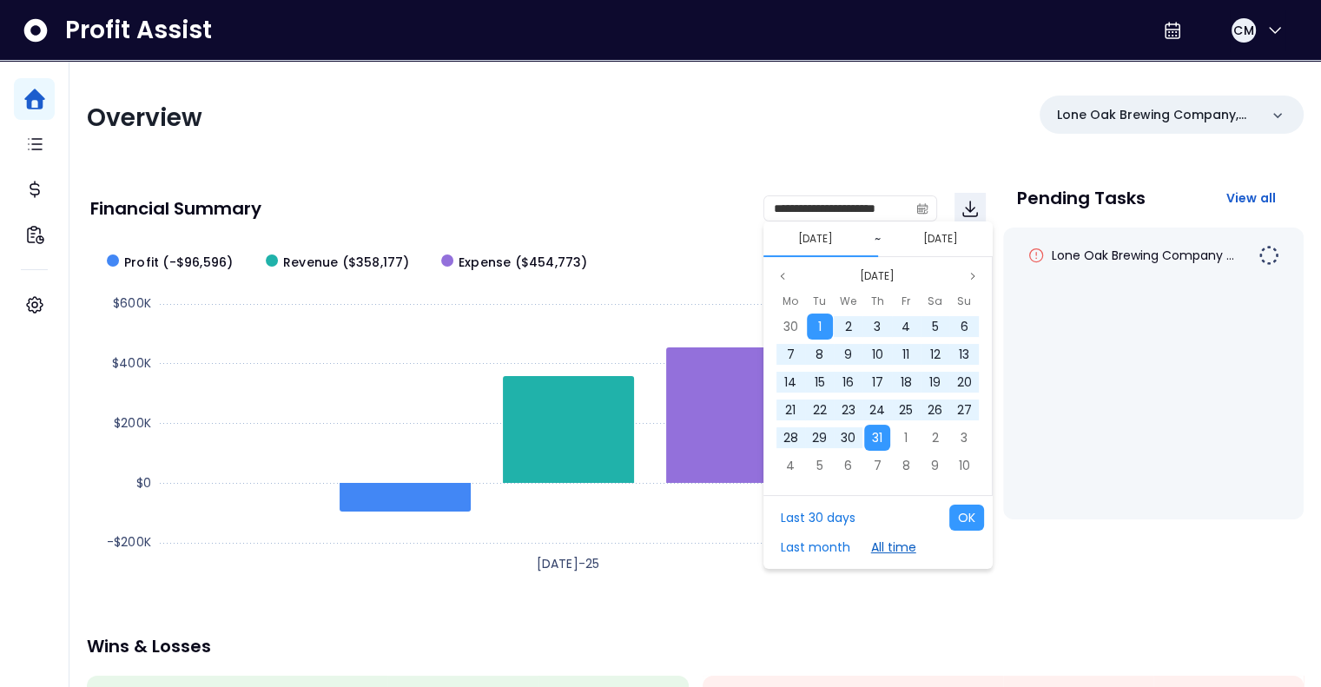
click at [893, 550] on button "All time" at bounding box center [893, 547] width 63 height 26
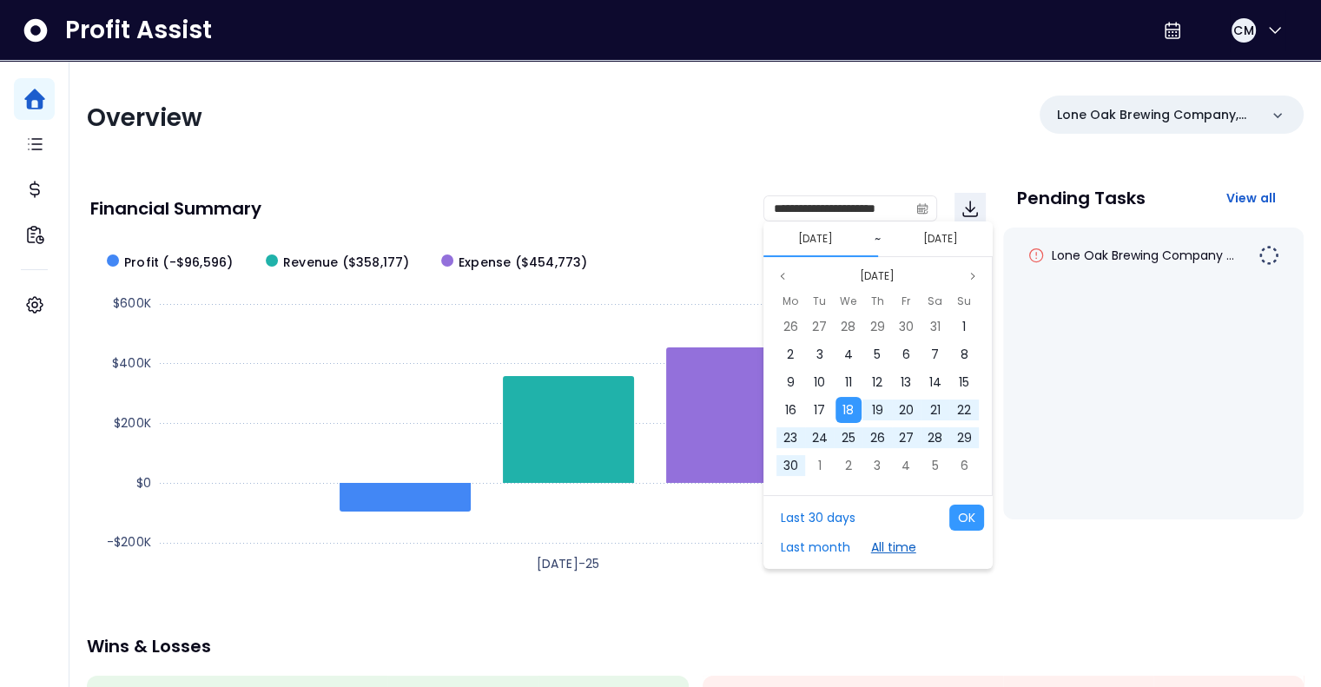
click at [895, 544] on button "All time" at bounding box center [893, 547] width 63 height 26
click at [960, 516] on button "OK" at bounding box center [966, 518] width 35 height 26
type input "**********"
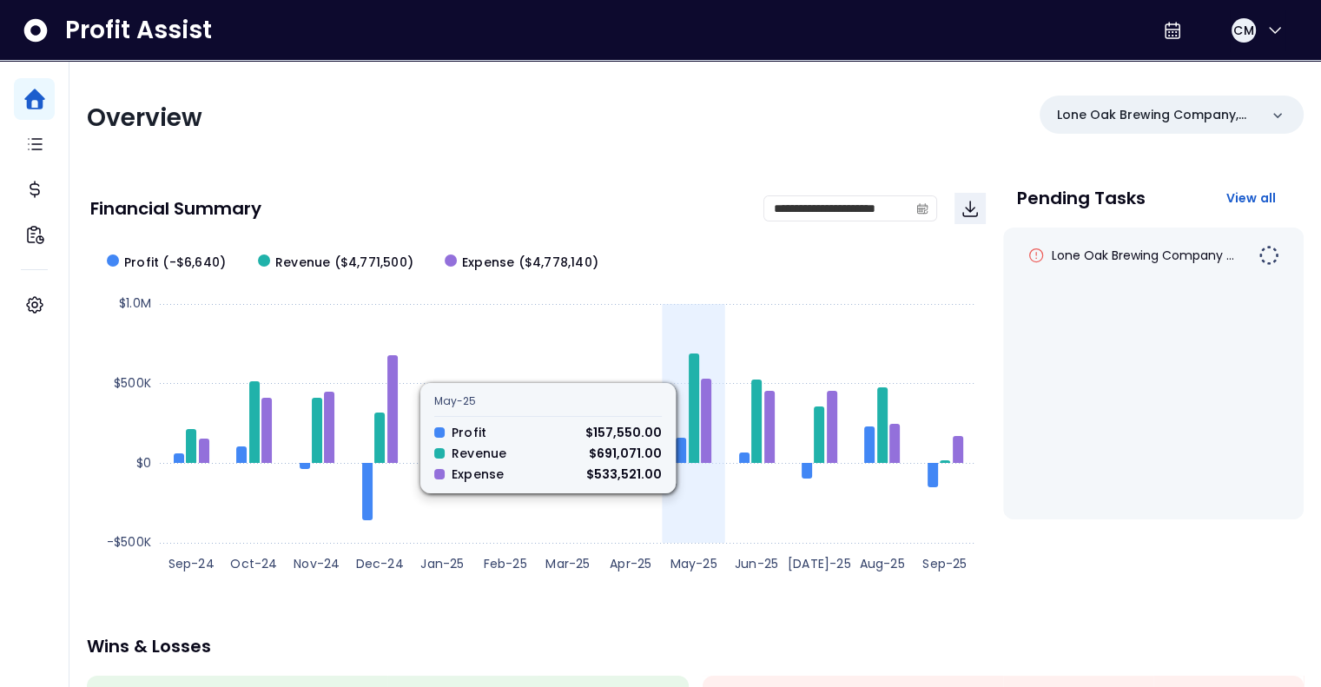
click at [709, 404] on icon at bounding box center [706, 421] width 10 height 84
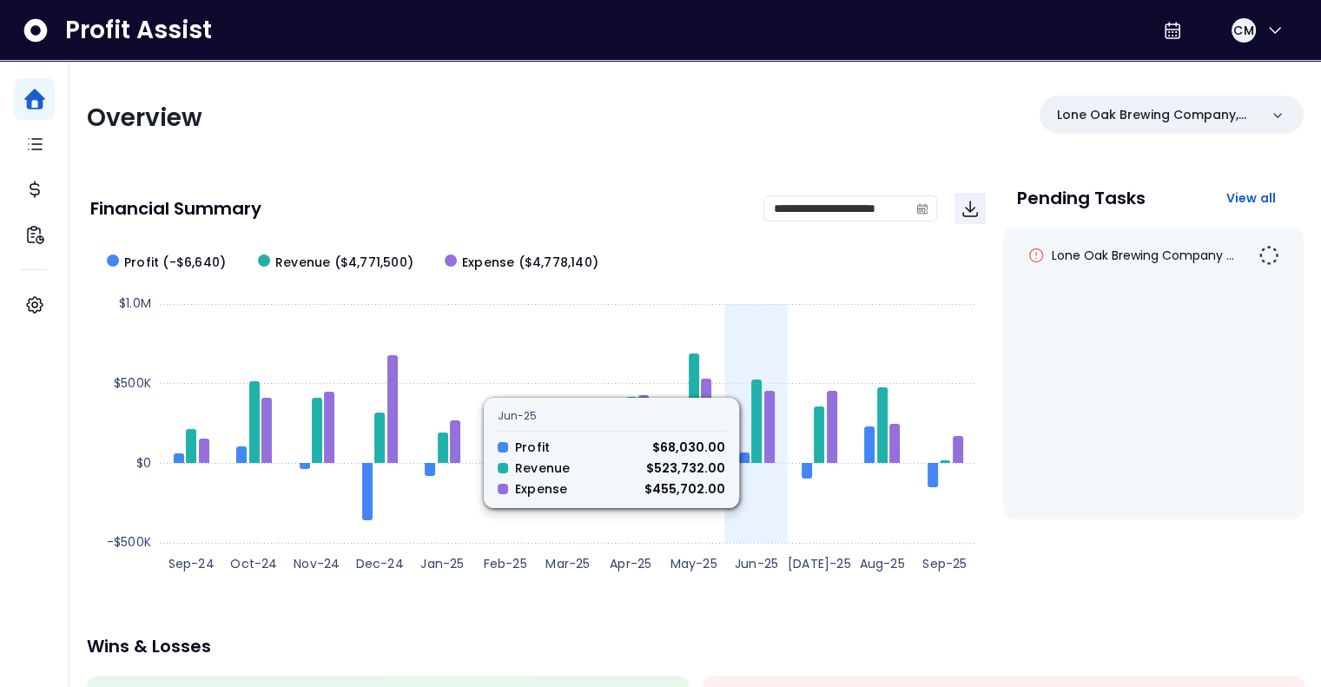
click at [754, 414] on icon at bounding box center [756, 420] width 10 height 83
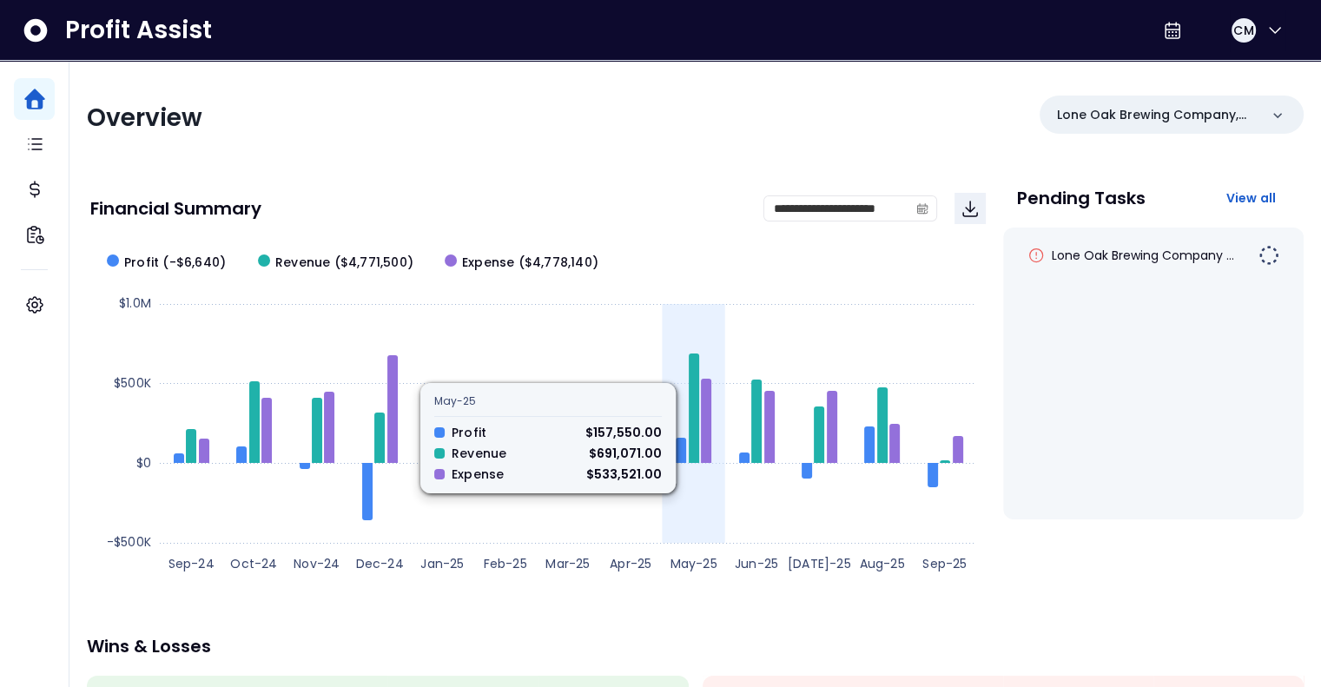
click at [696, 354] on icon at bounding box center [694, 407] width 10 height 109
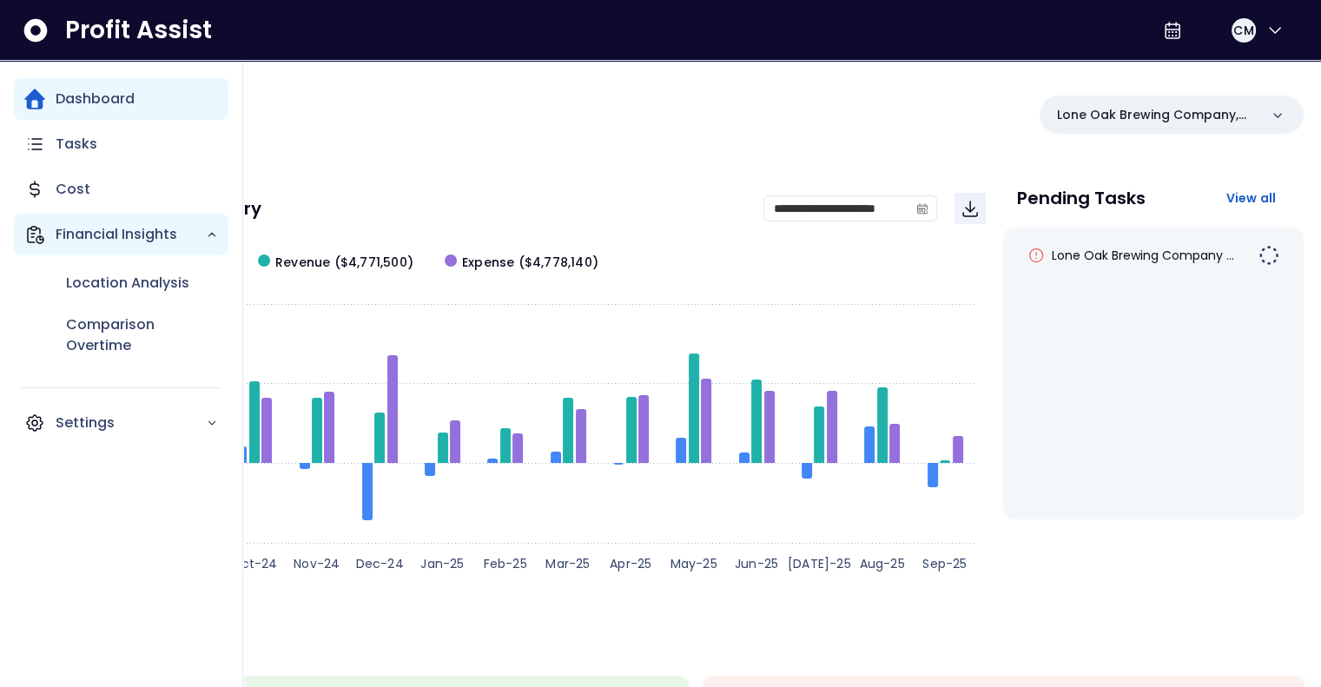
click at [154, 239] on p "Financial Insights" at bounding box center [131, 234] width 150 height 21
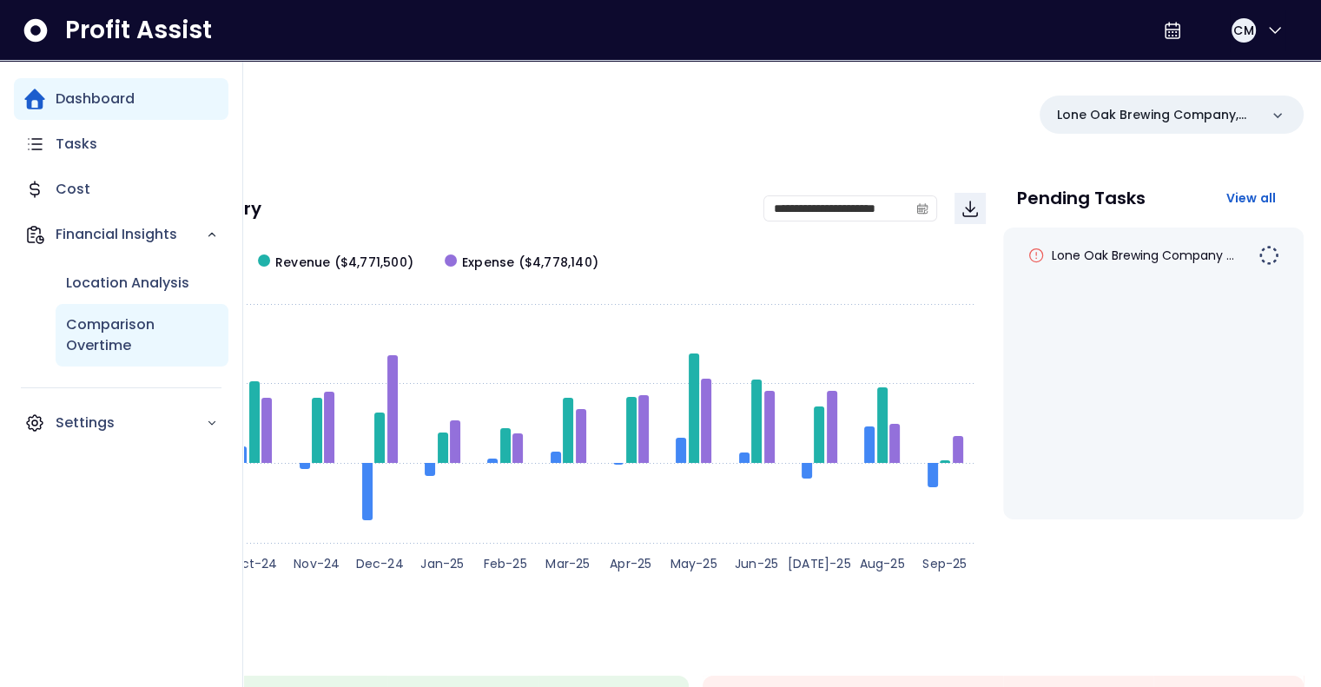
click at [129, 316] on p "Comparison Overtime" at bounding box center [142, 335] width 152 height 42
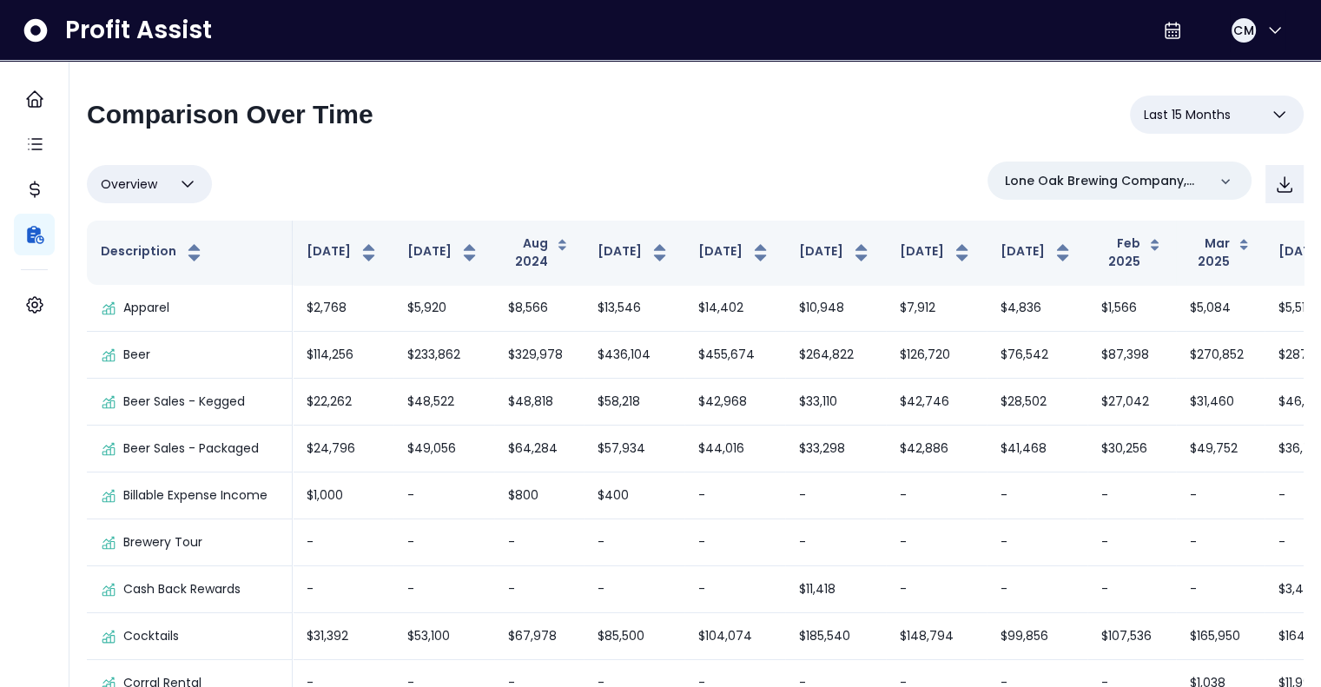
click at [1263, 122] on button "Last 15 Months" at bounding box center [1217, 115] width 174 height 38
click at [1004, 127] on div "**********" at bounding box center [695, 122] width 1217 height 52
click at [188, 176] on icon "button" at bounding box center [187, 184] width 21 height 21
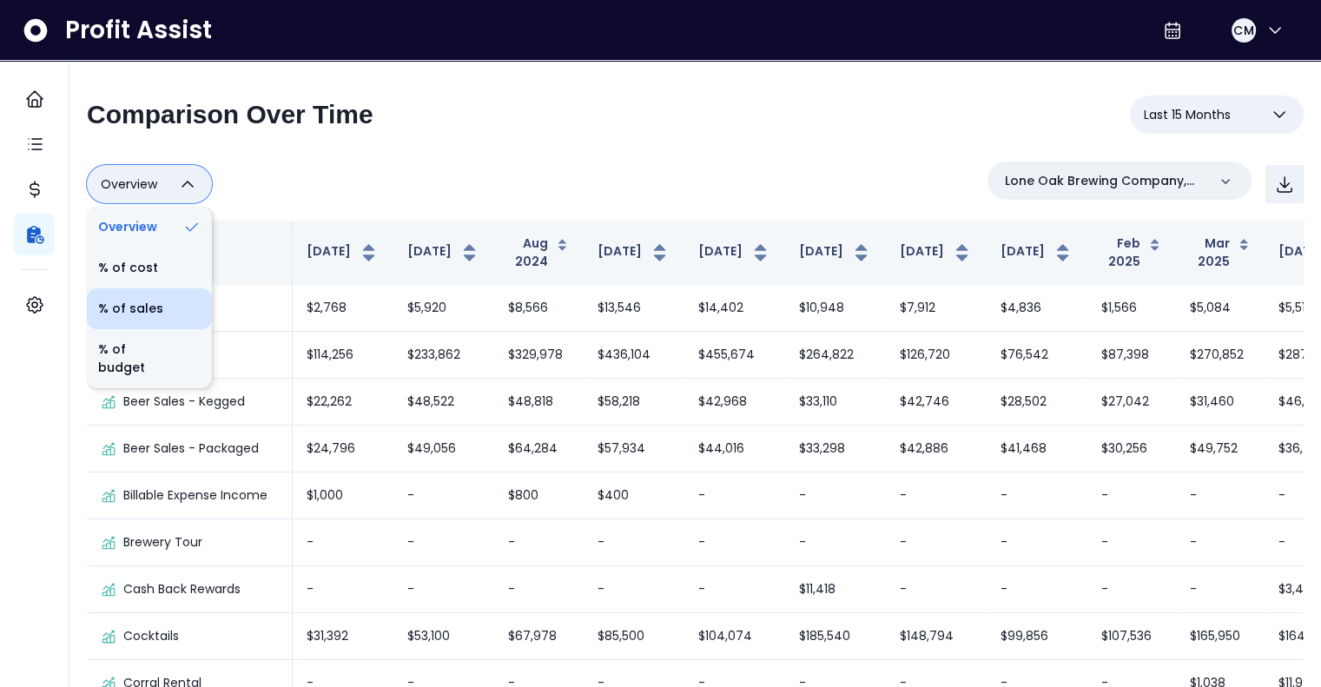
click at [171, 307] on li "% of sales" at bounding box center [149, 308] width 125 height 41
type input "*********"
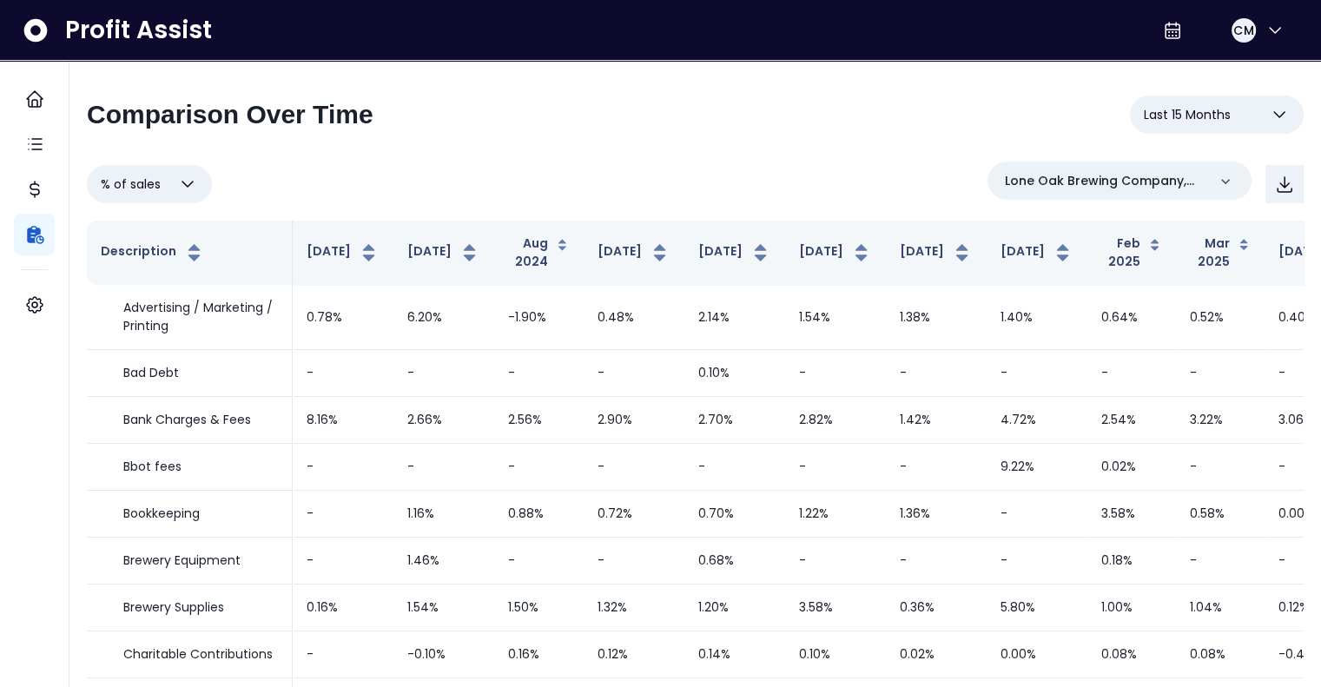
click at [1191, 117] on span "Last 15 Months" at bounding box center [1187, 114] width 87 height 21
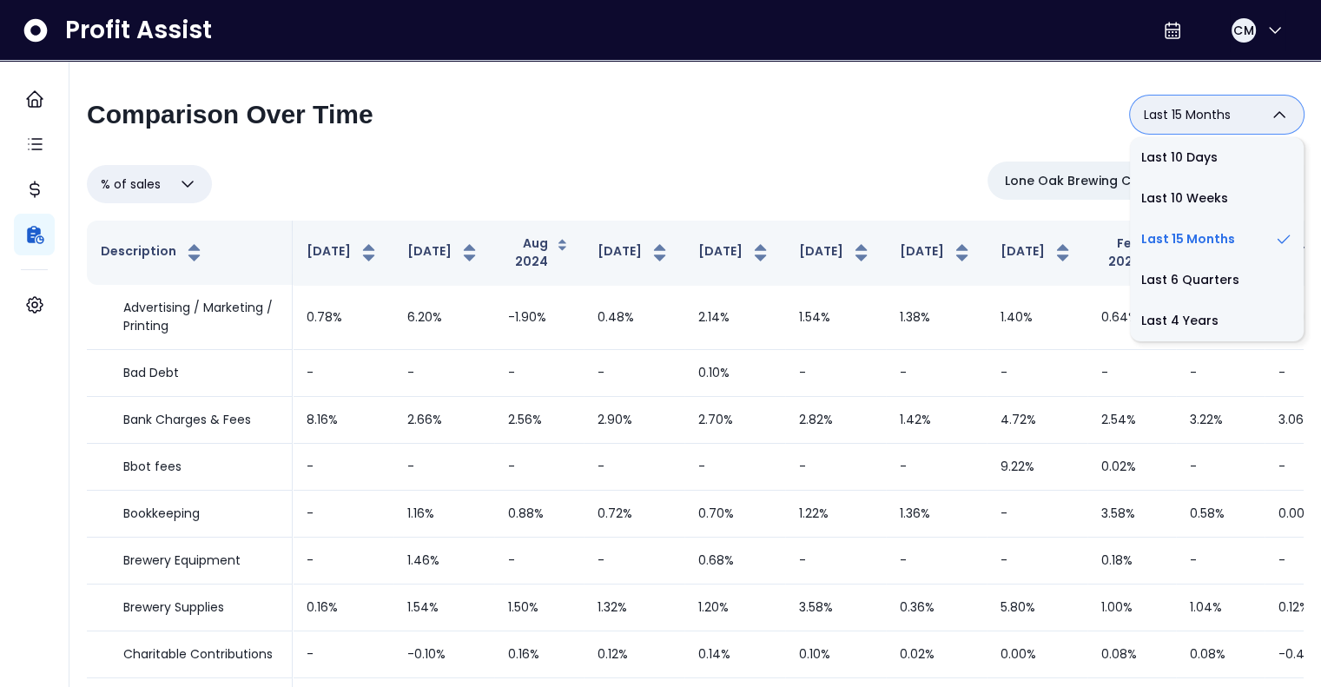
click at [497, 188] on div "% of sales Overview % of cost % of sales % of budget ********* Lone Oak Brewing…" at bounding box center [695, 184] width 1217 height 45
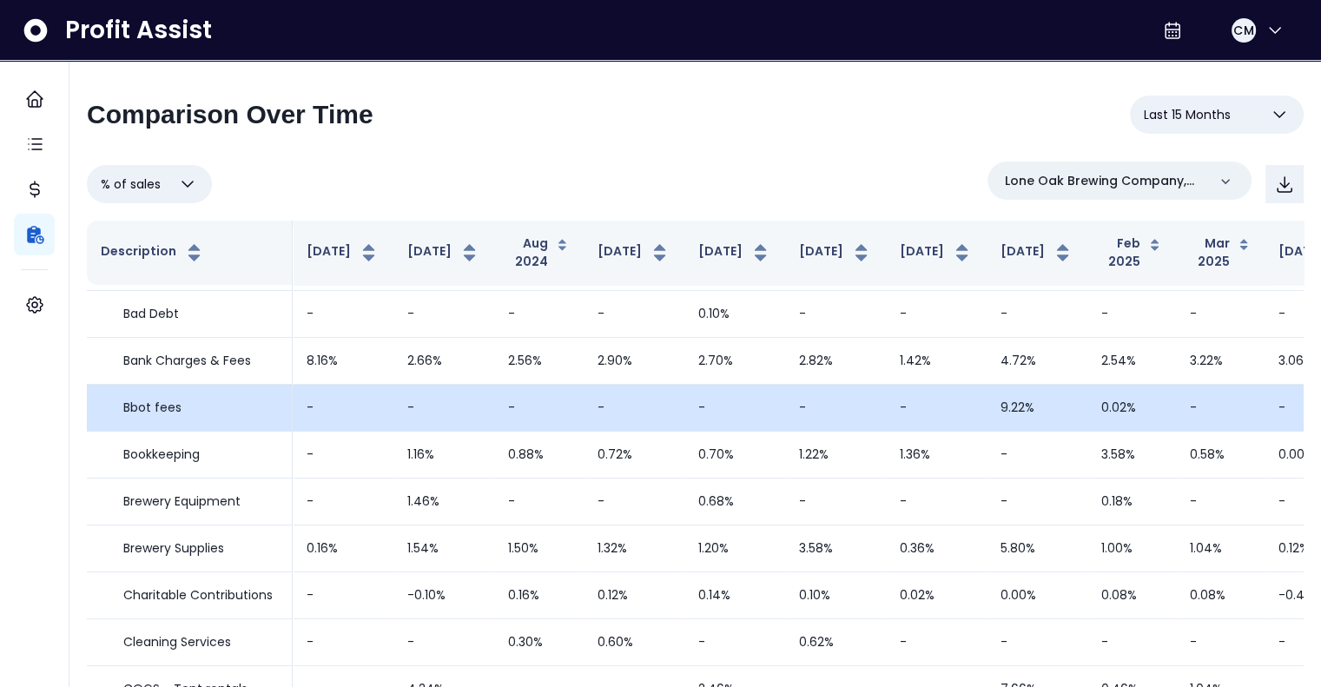
scroll to position [87, 0]
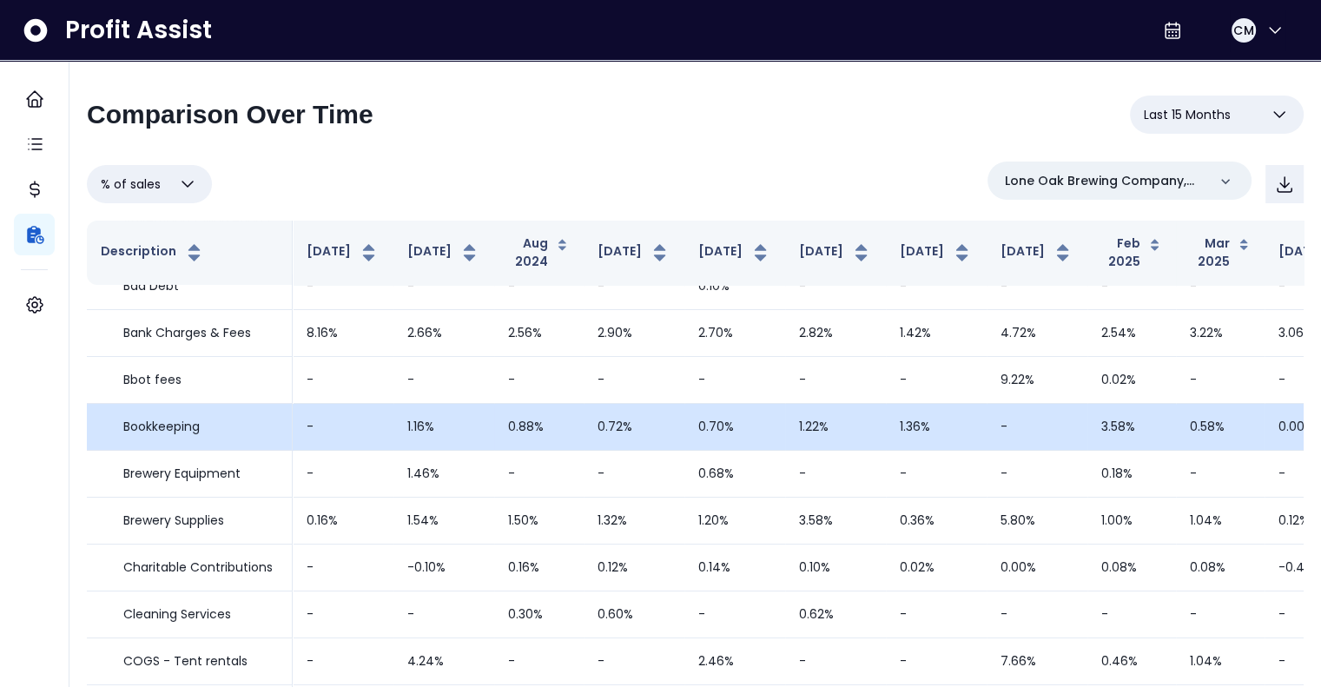
click at [886, 445] on td "1.36%" at bounding box center [936, 427] width 101 height 47
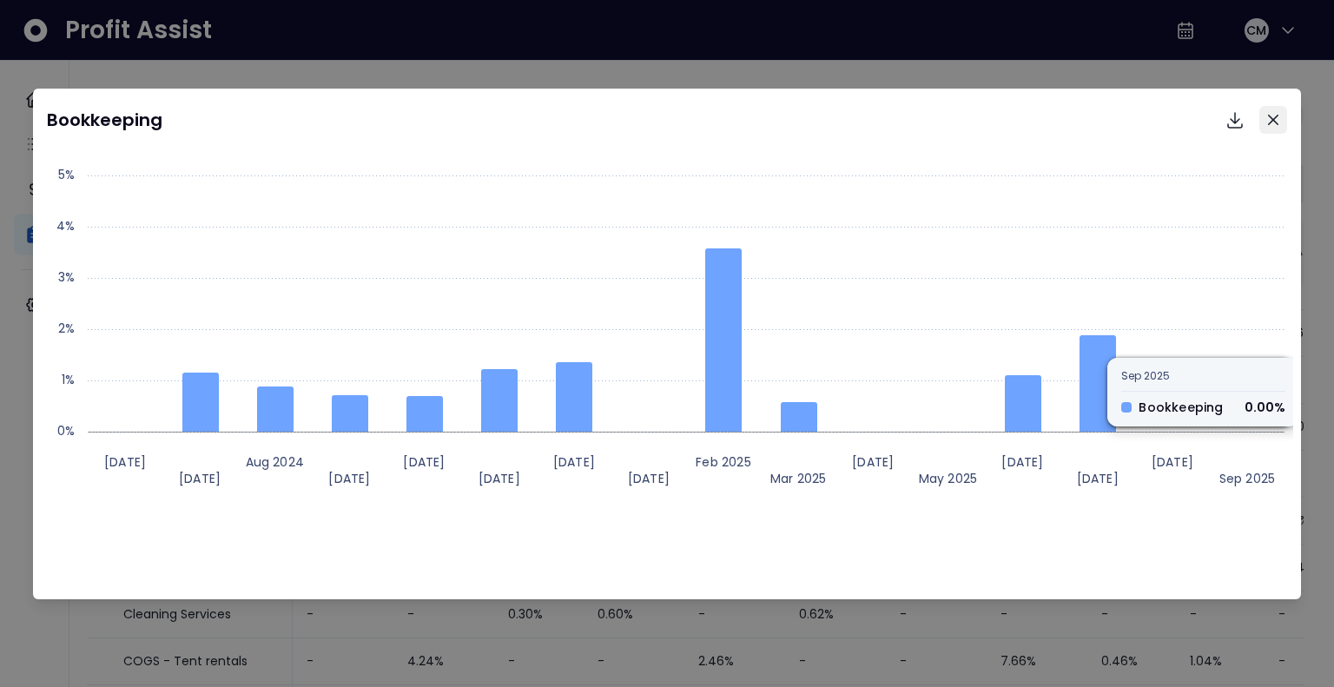
click at [1261, 124] on button "Close" at bounding box center [1273, 120] width 28 height 28
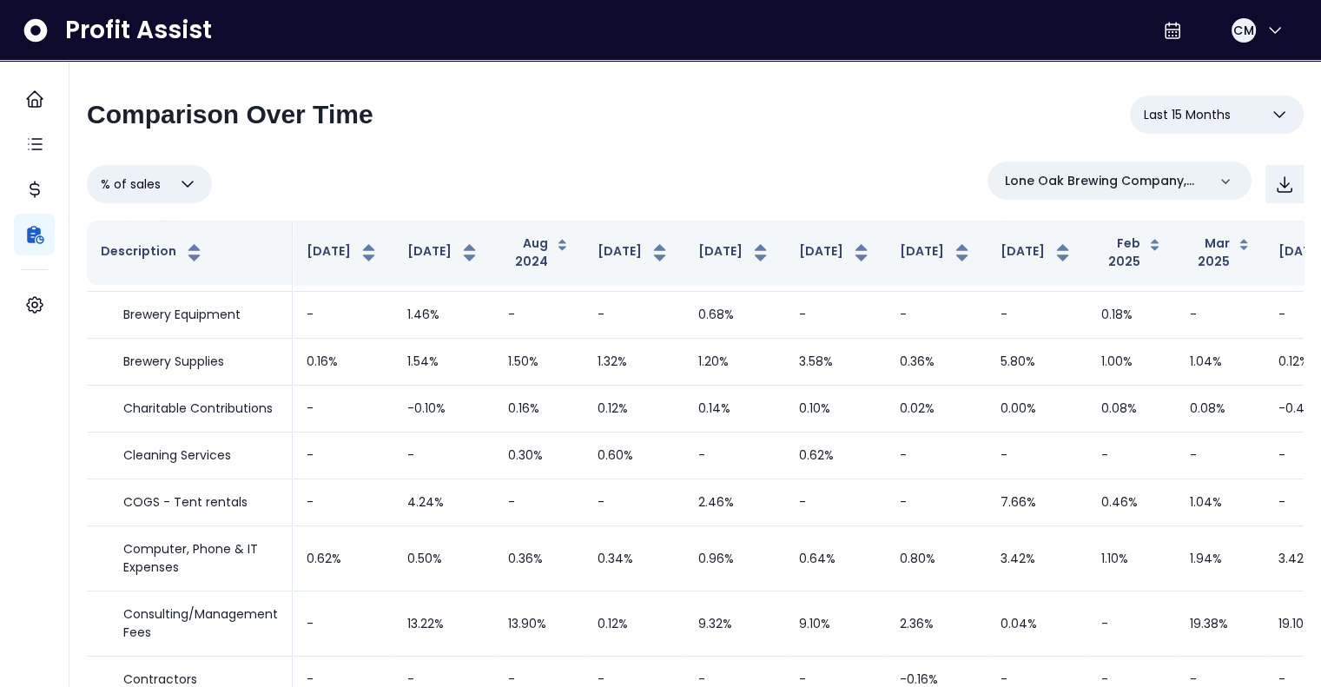
scroll to position [0, 0]
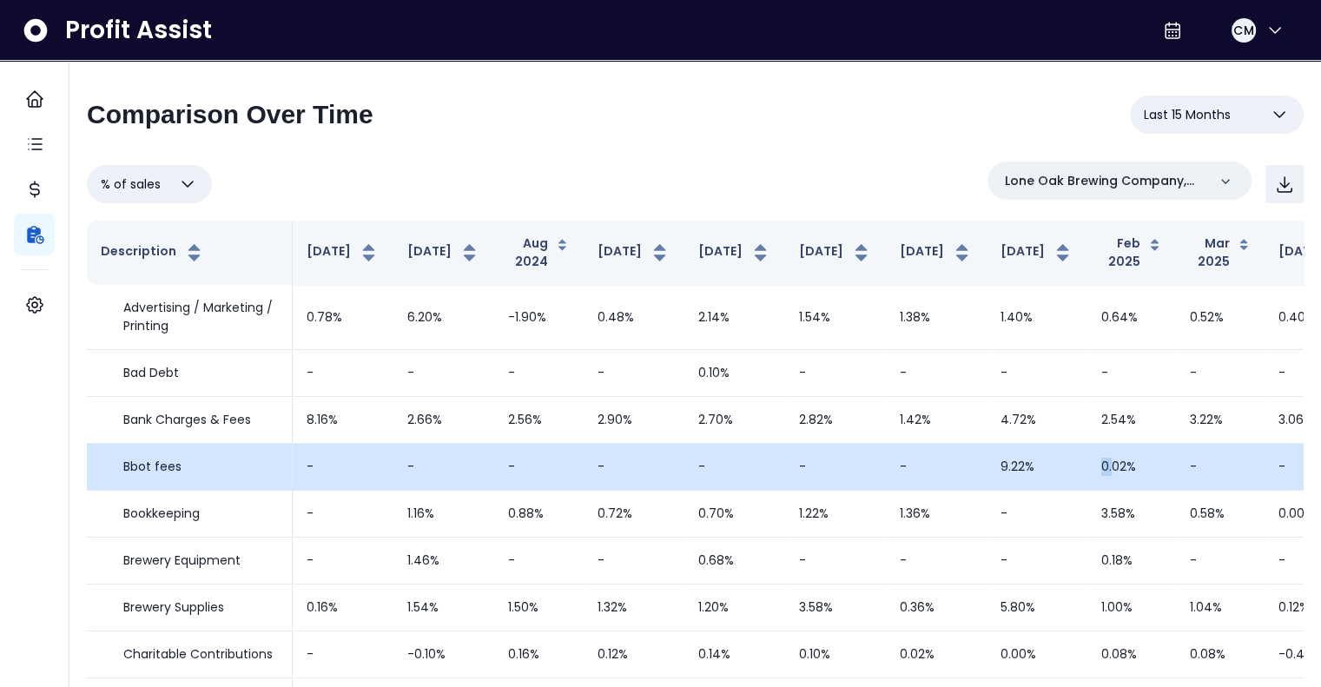
drag, startPoint x: 1005, startPoint y: 451, endPoint x: 951, endPoint y: 449, distance: 53.9
click at [951, 449] on tr "Bbot fees - - - - - - - 9.22% 0.02% - - - - - - -" at bounding box center [966, 467] width 1758 height 47
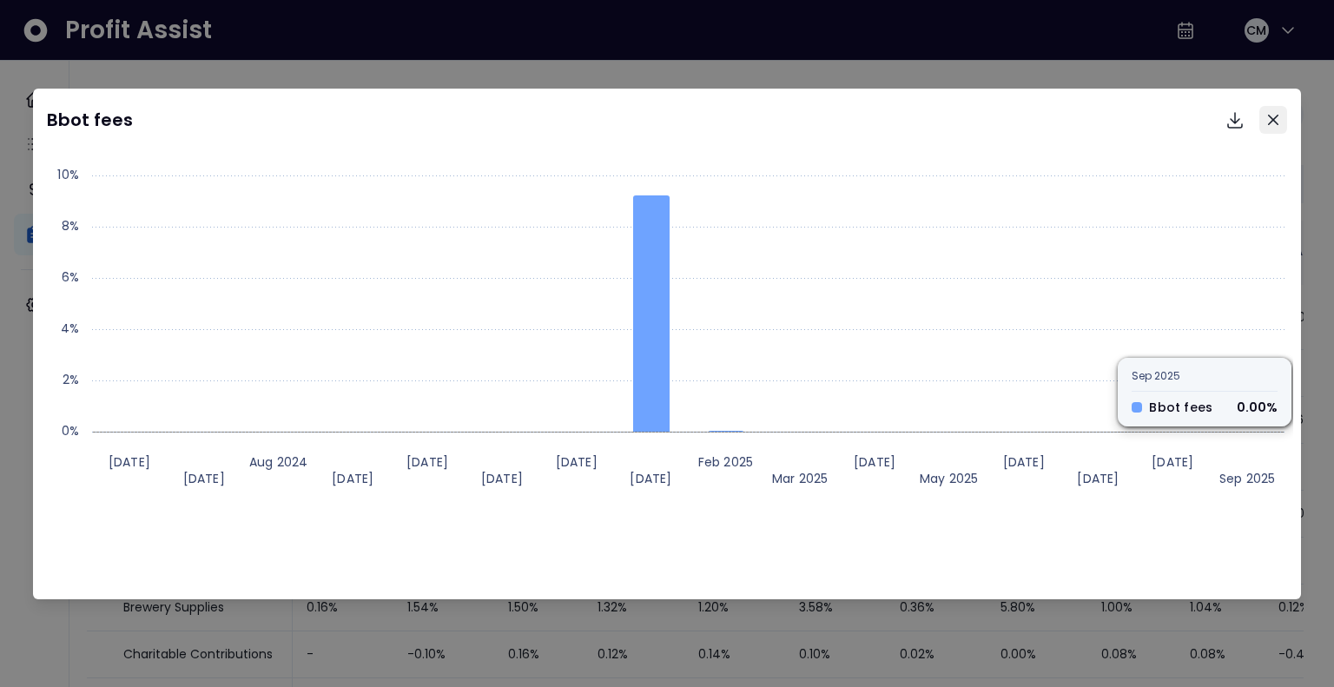
click at [1272, 121] on icon "Close" at bounding box center [1273, 120] width 10 height 10
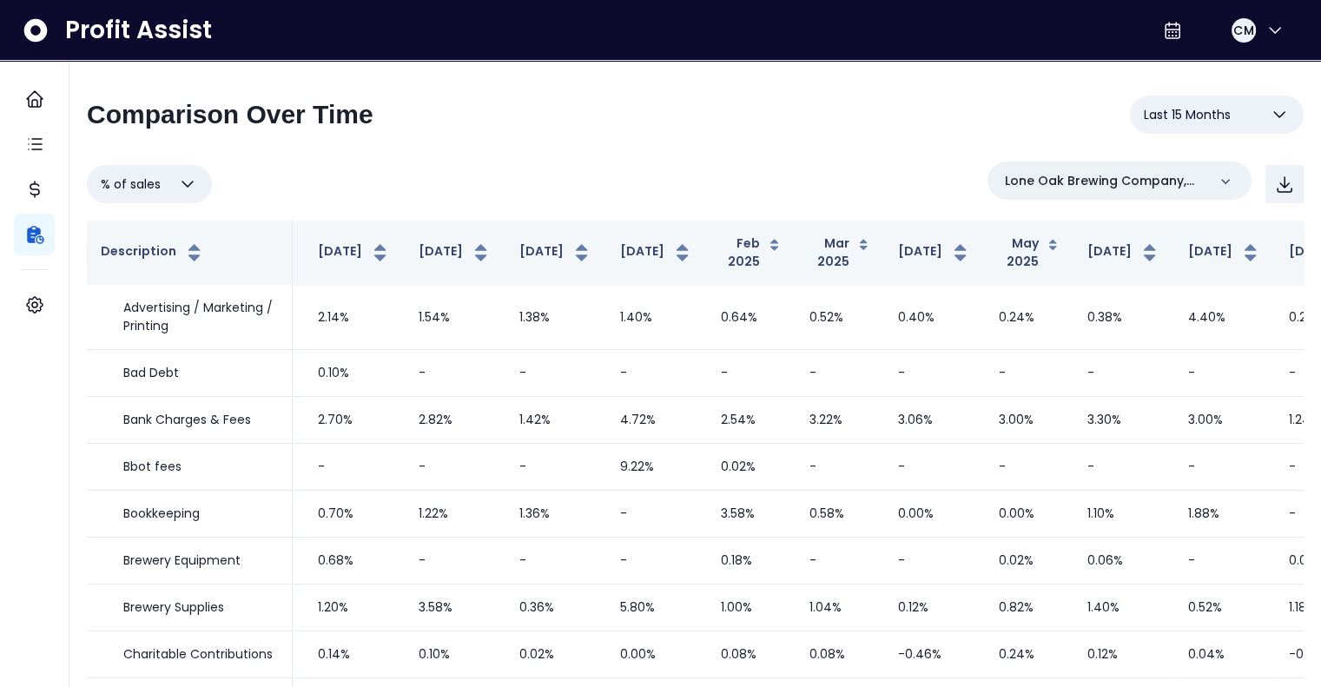
click at [149, 172] on button "% of sales" at bounding box center [149, 184] width 125 height 38
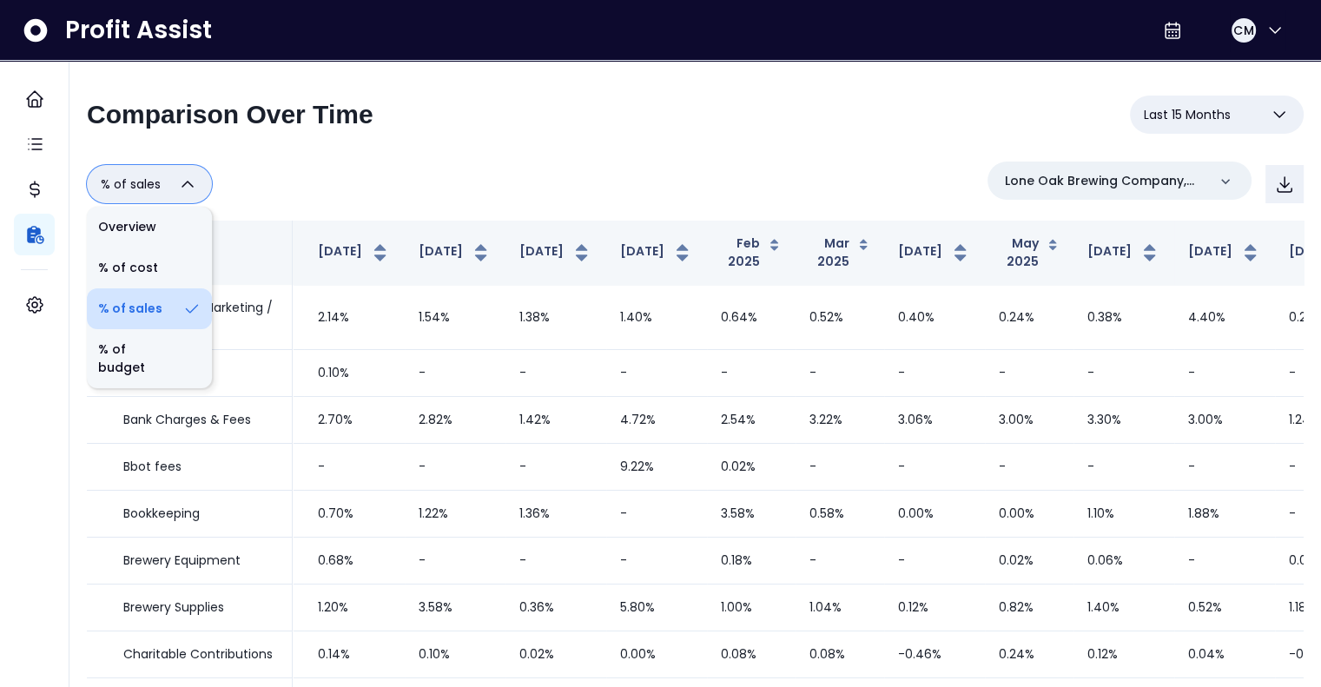
click at [134, 294] on li "% of sales" at bounding box center [149, 308] width 125 height 41
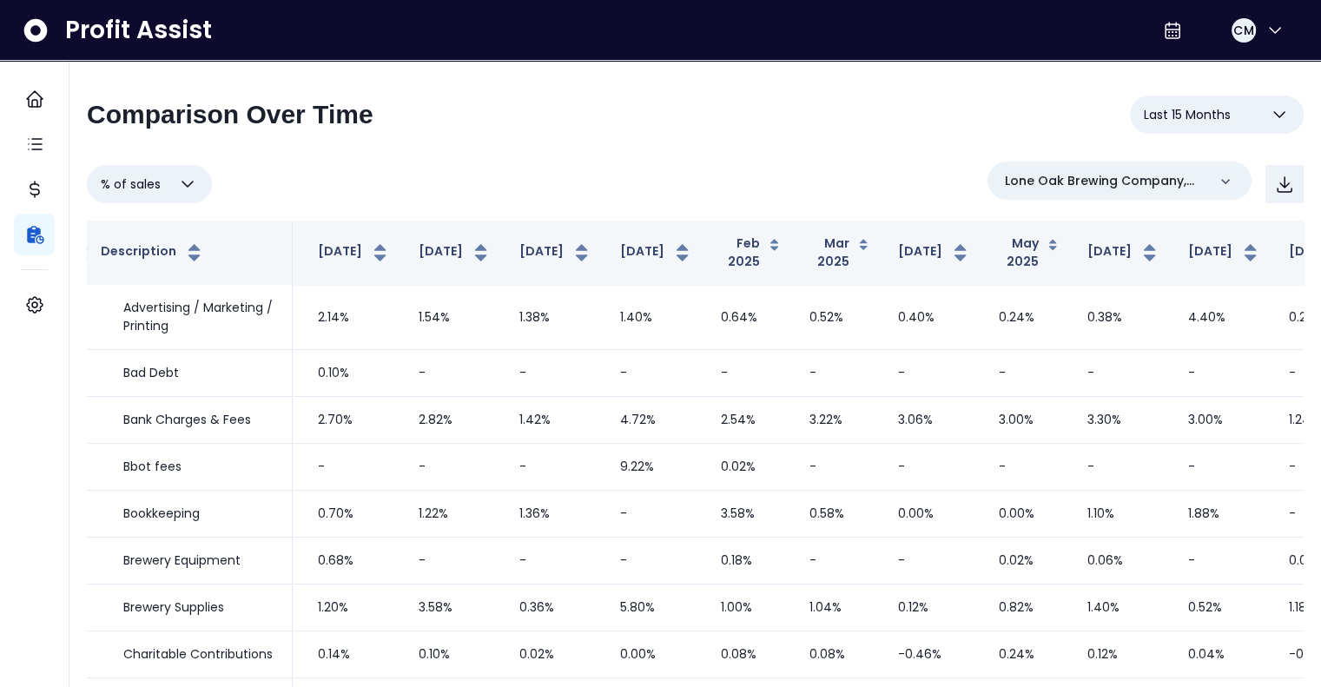
click at [171, 182] on button "% of sales" at bounding box center [149, 184] width 125 height 38
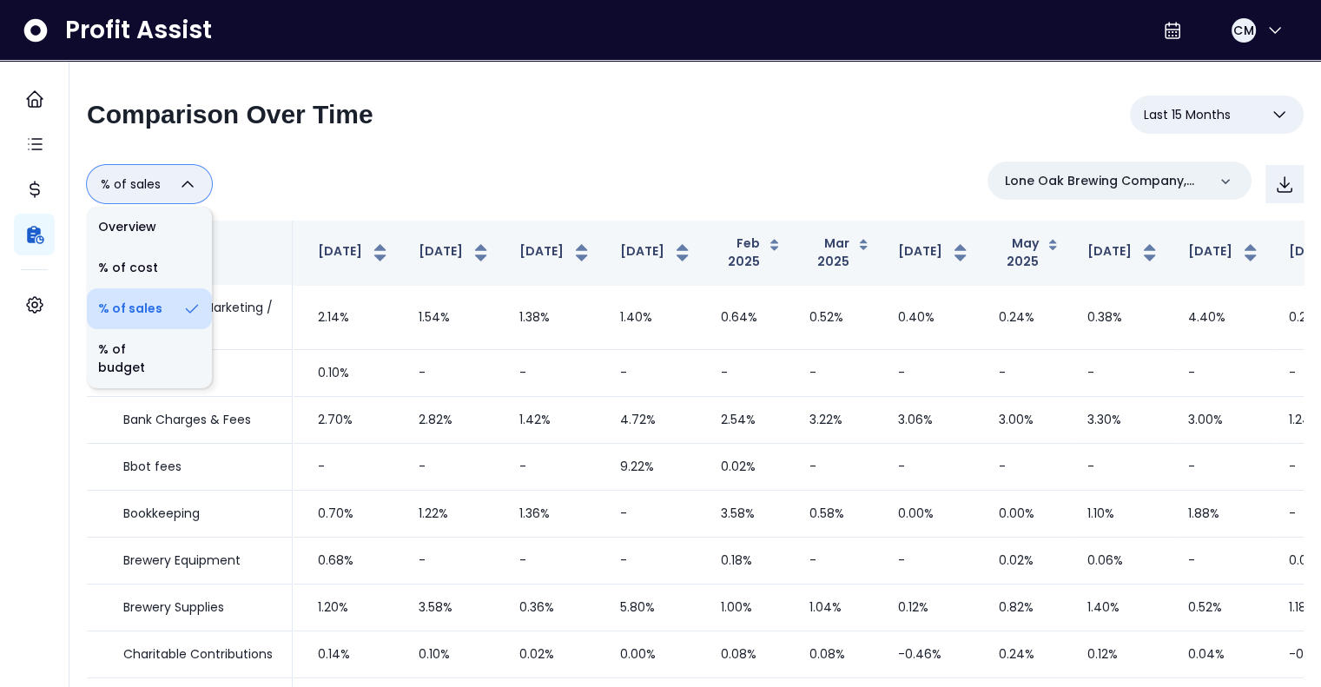
click at [122, 306] on li "% of sales" at bounding box center [149, 308] width 125 height 41
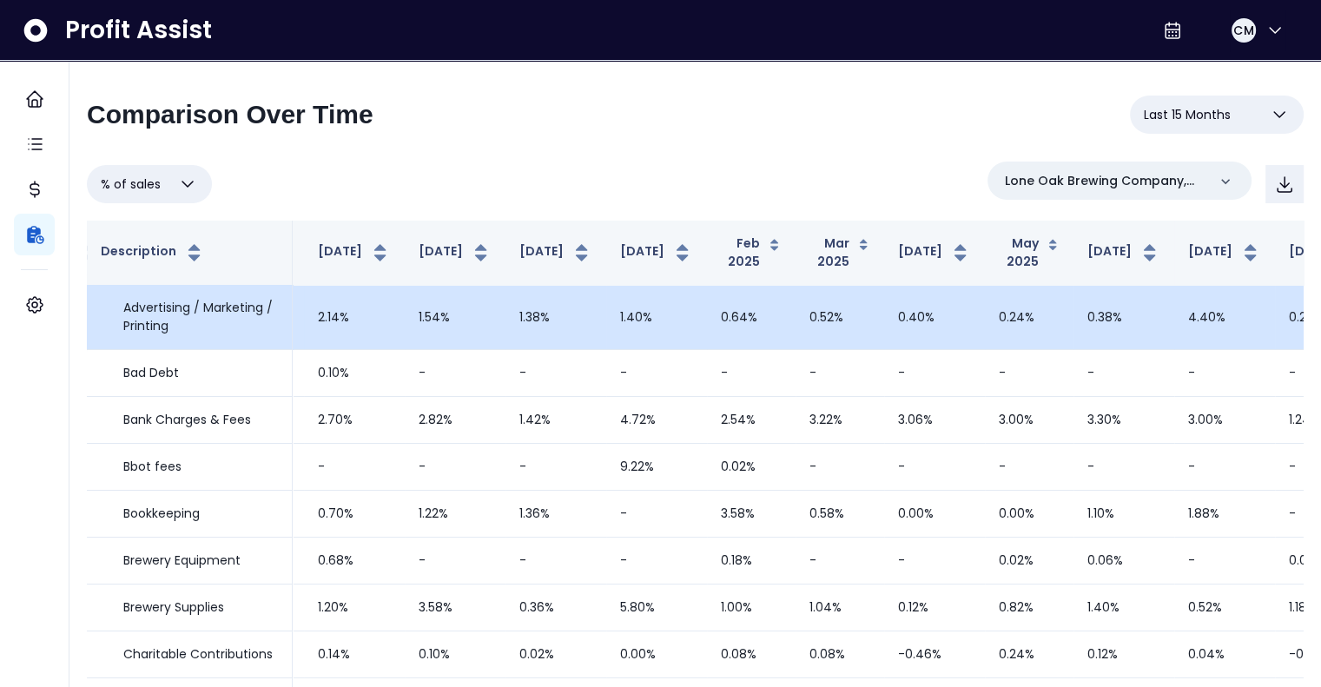
click at [405, 301] on td "1.54%" at bounding box center [455, 317] width 101 height 65
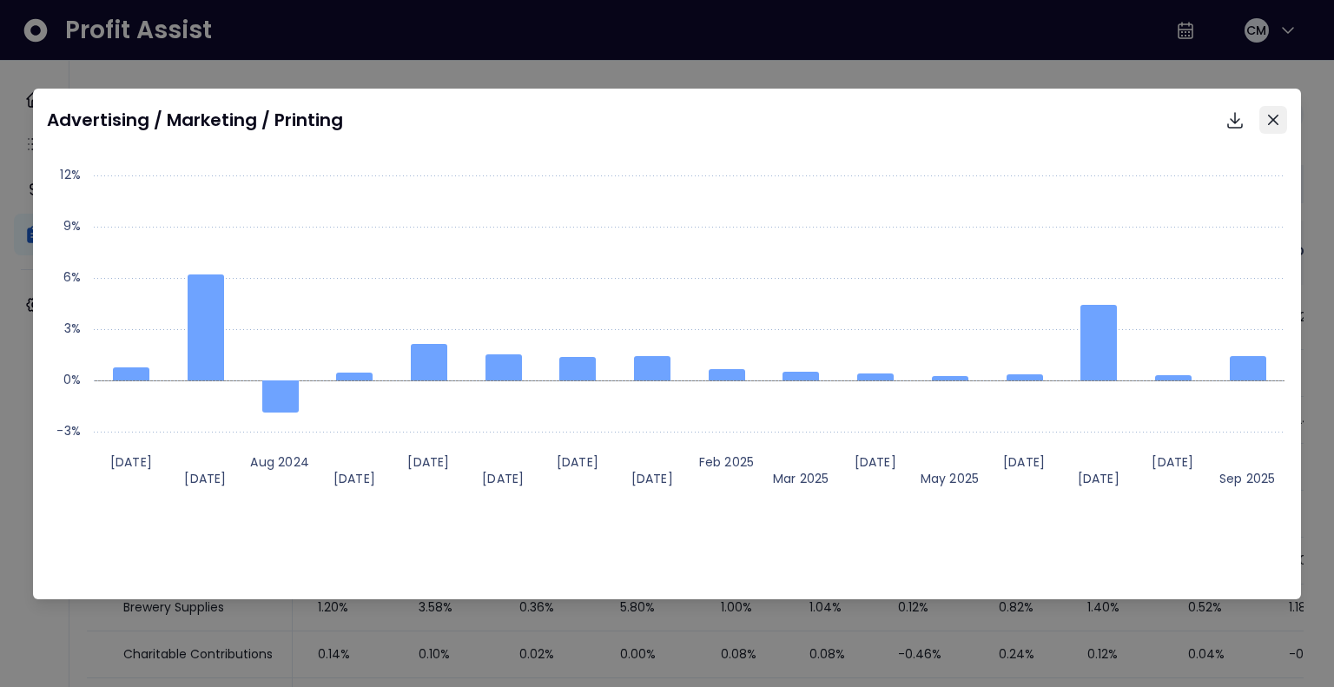
click at [1266, 122] on button "Close" at bounding box center [1273, 120] width 28 height 28
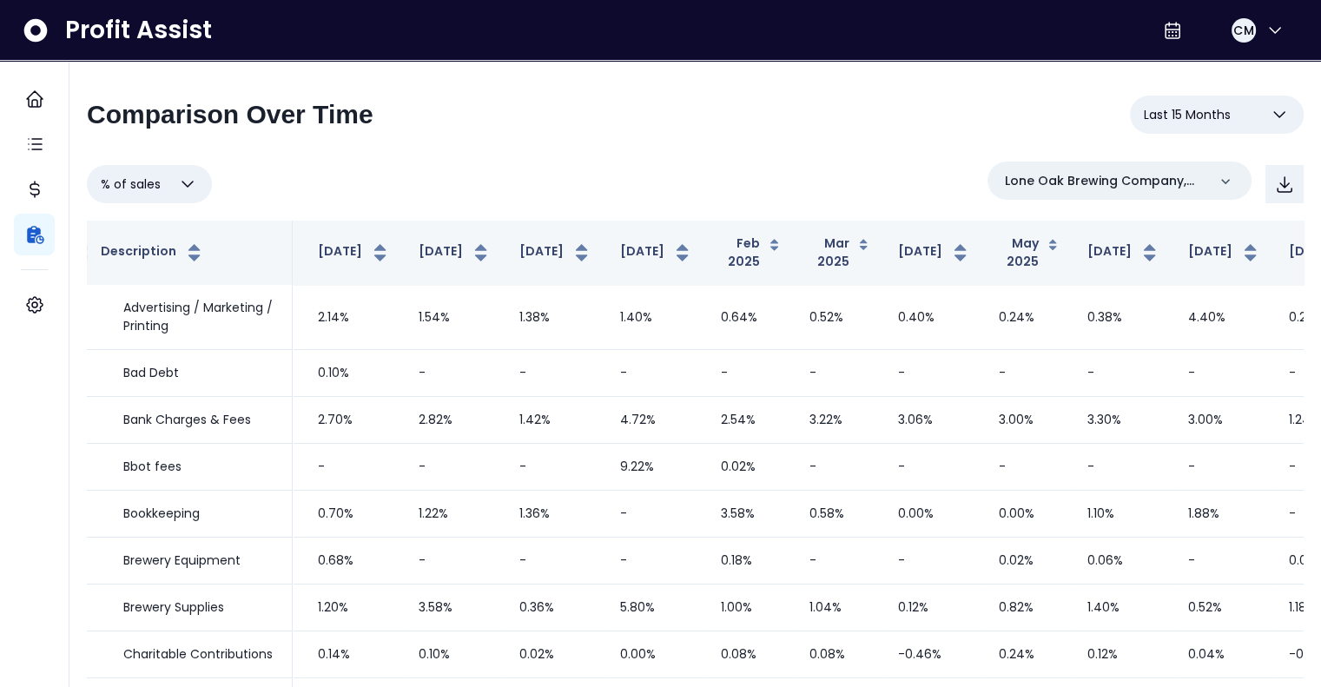
scroll to position [0, 367]
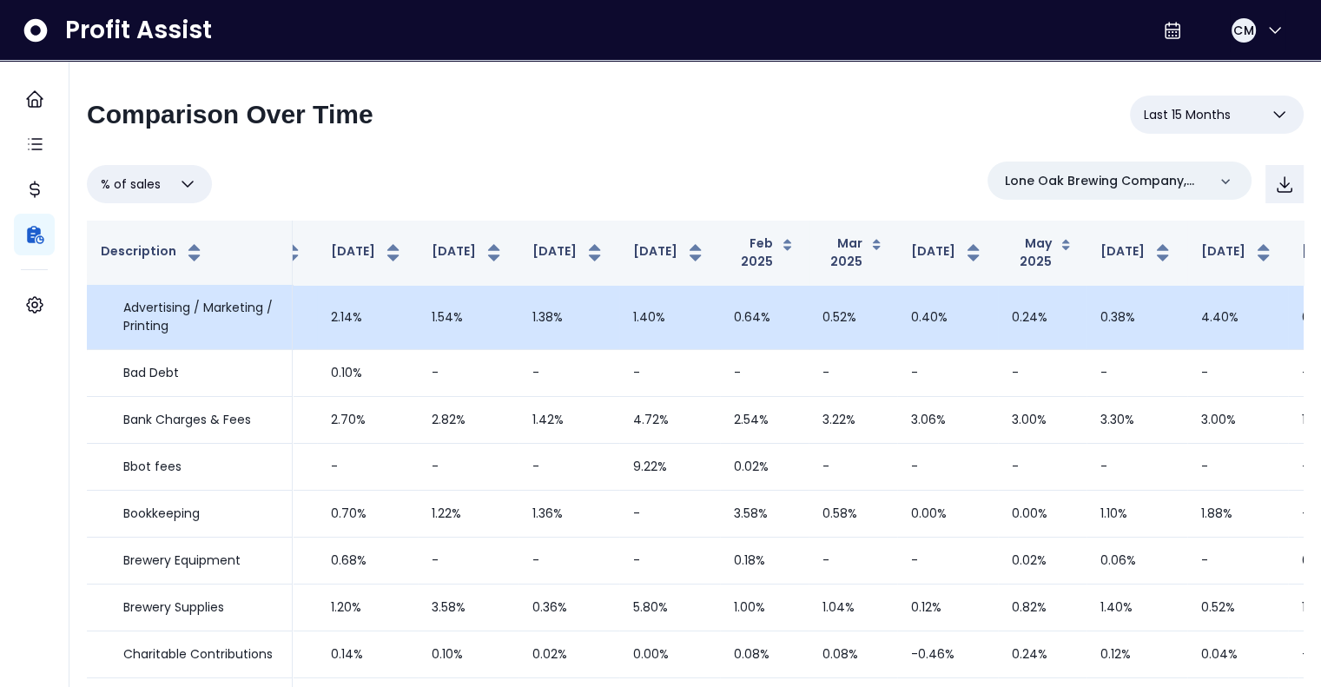
click at [1187, 303] on td "4.40%" at bounding box center [1237, 317] width 101 height 65
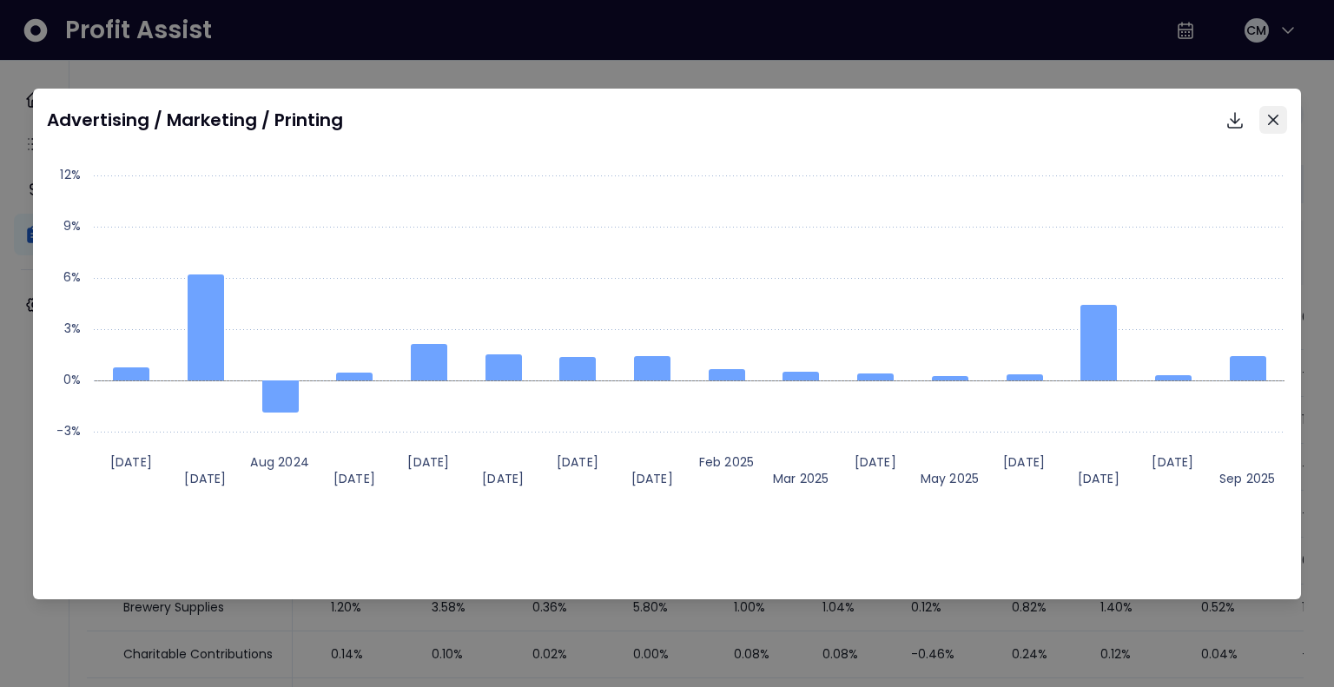
click at [1276, 116] on icon "Close" at bounding box center [1273, 119] width 10 height 10
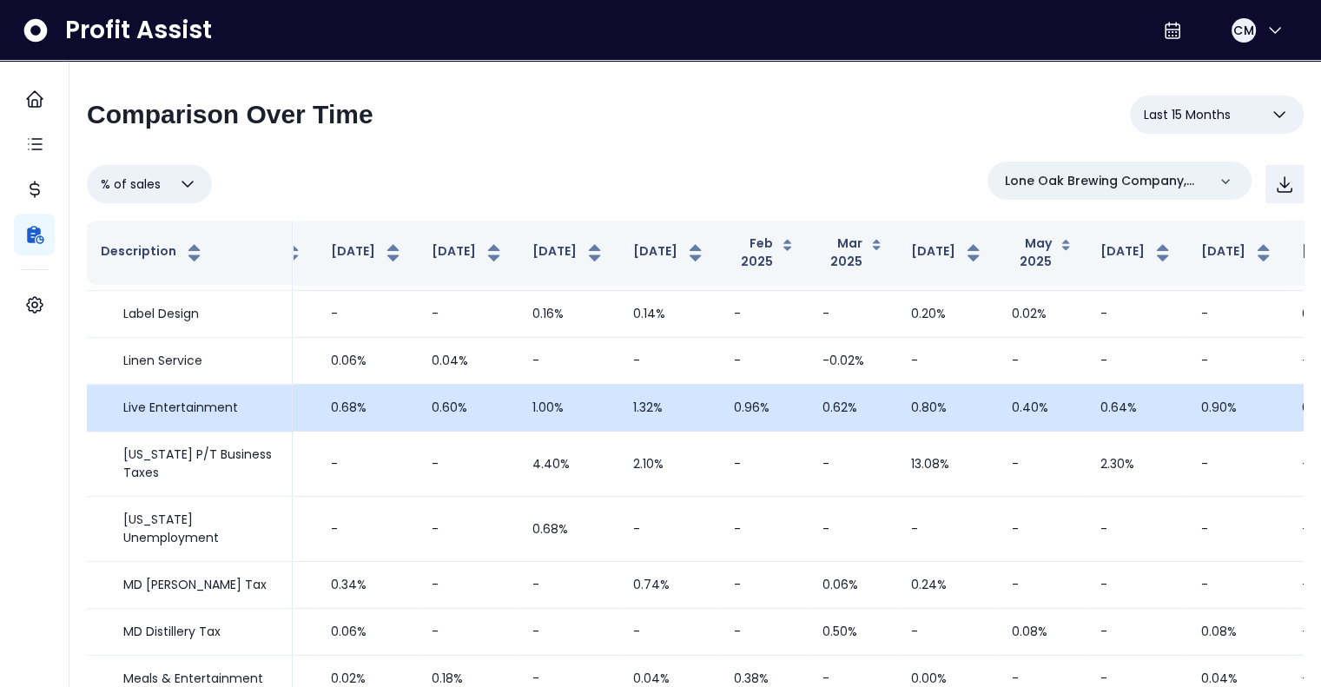
scroll to position [1737, 367]
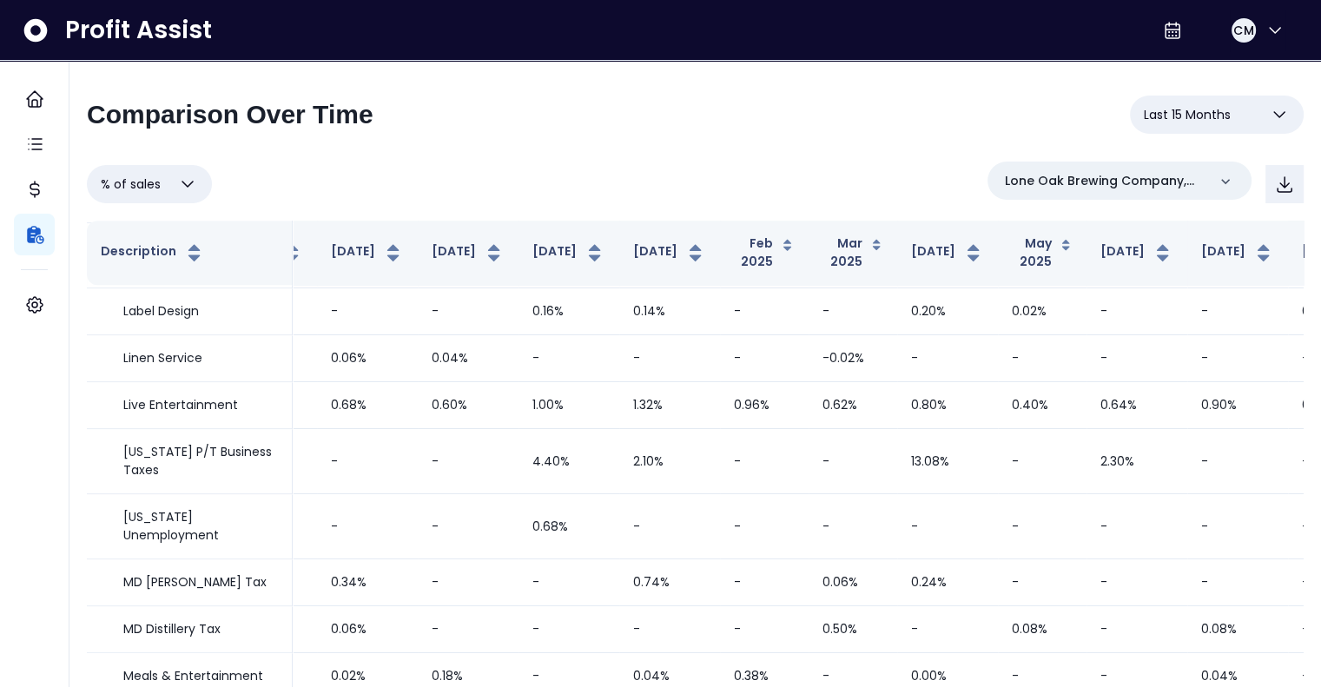
drag, startPoint x: 998, startPoint y: 476, endPoint x: 848, endPoint y: 163, distance: 346.9
click at [822, 143] on div "**********" at bounding box center [695, 122] width 1217 height 52
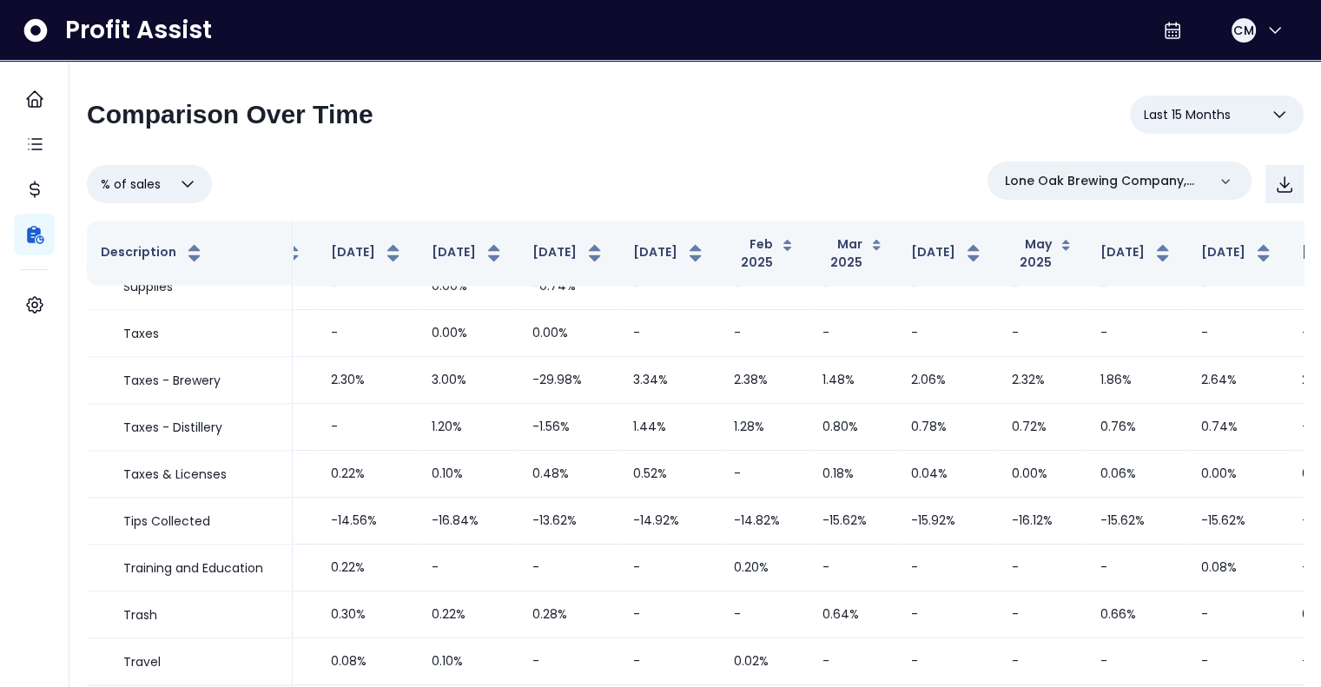
scroll to position [3560, 367]
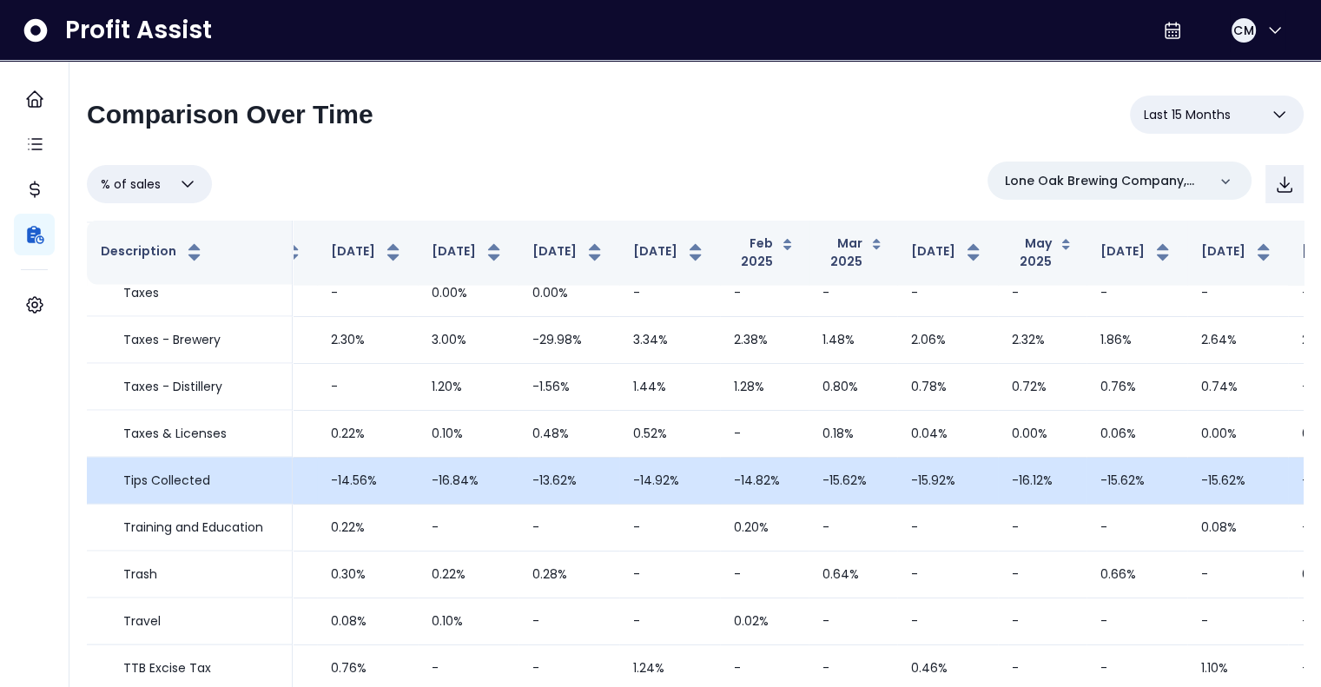
click at [1288, 458] on td "-15.06%" at bounding box center [1338, 481] width 101 height 47
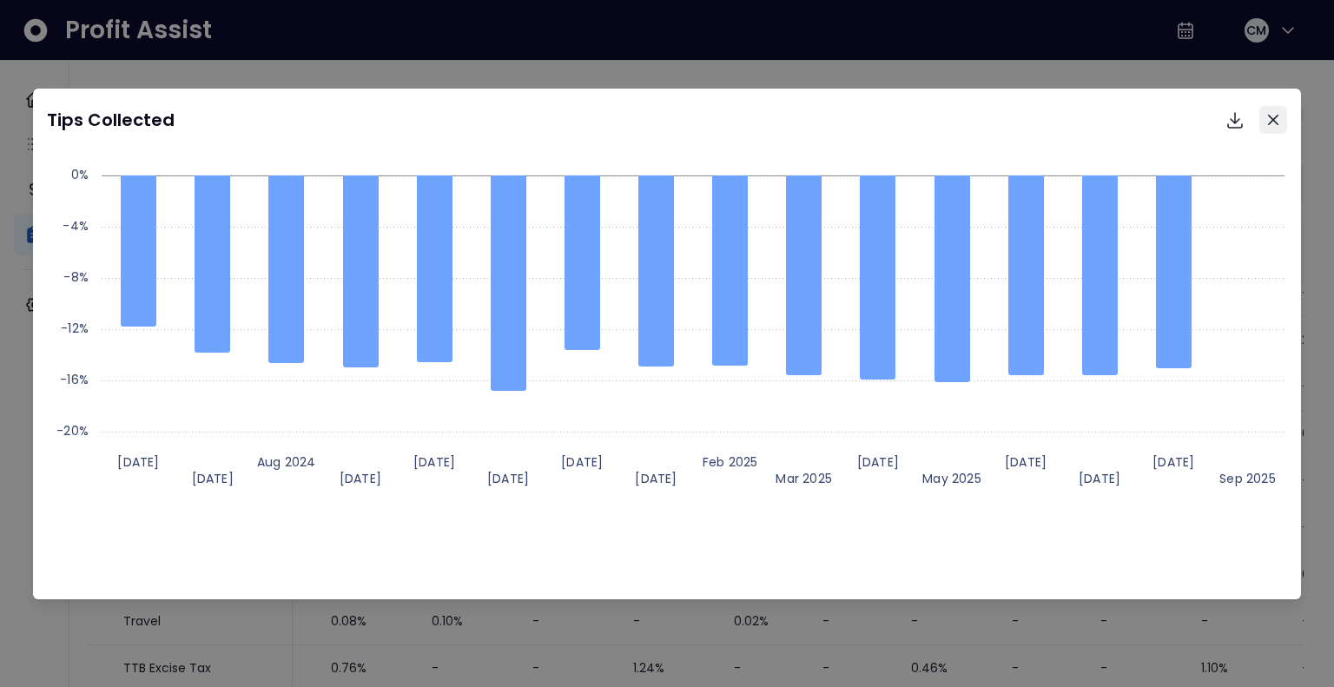
click at [1273, 121] on icon "Close" at bounding box center [1273, 120] width 10 height 10
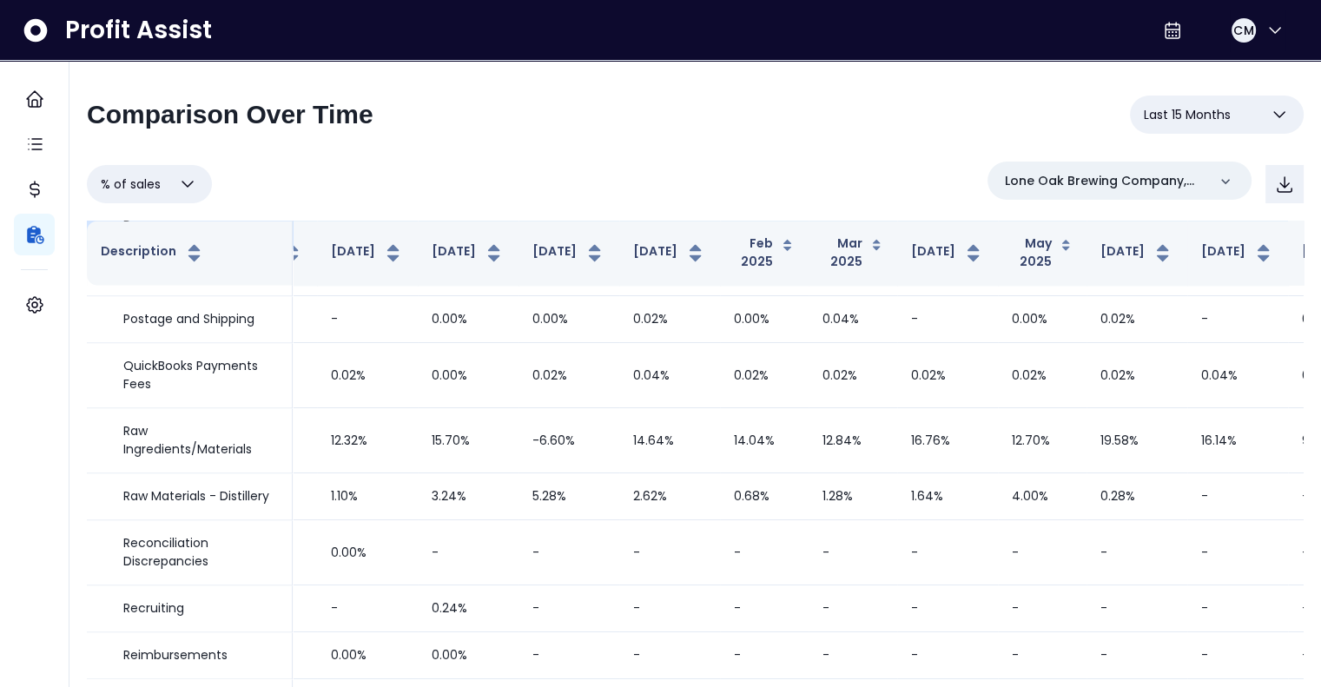
scroll to position [2345, 367]
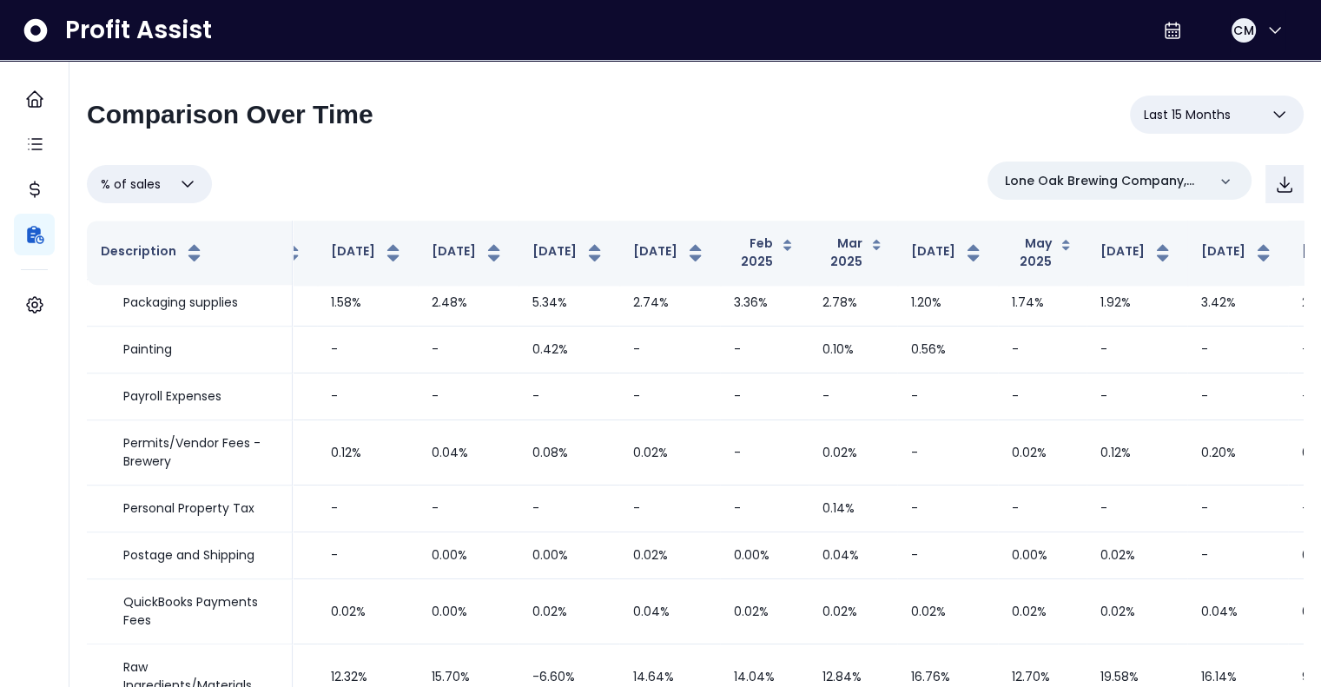
click at [589, 129] on div "**********" at bounding box center [695, 122] width 1217 height 52
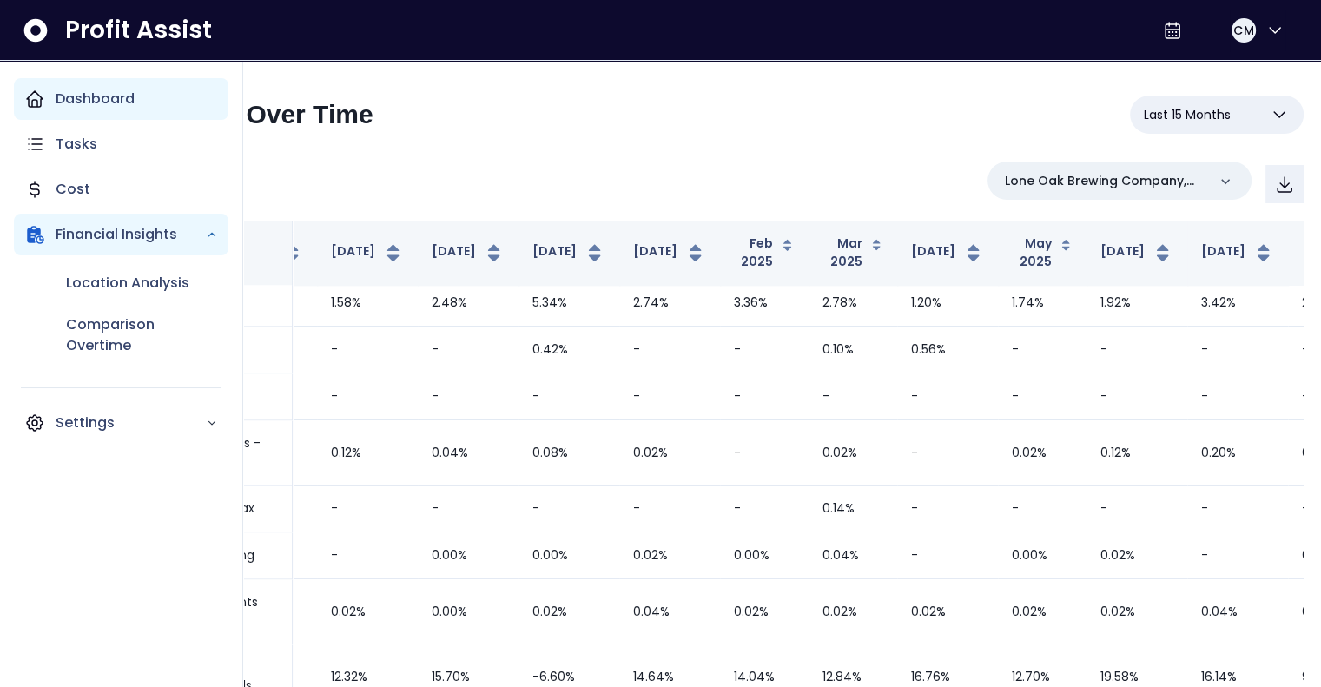
click at [79, 96] on p "Dashboard" at bounding box center [95, 99] width 79 height 21
